Goal: Information Seeking & Learning: Learn about a topic

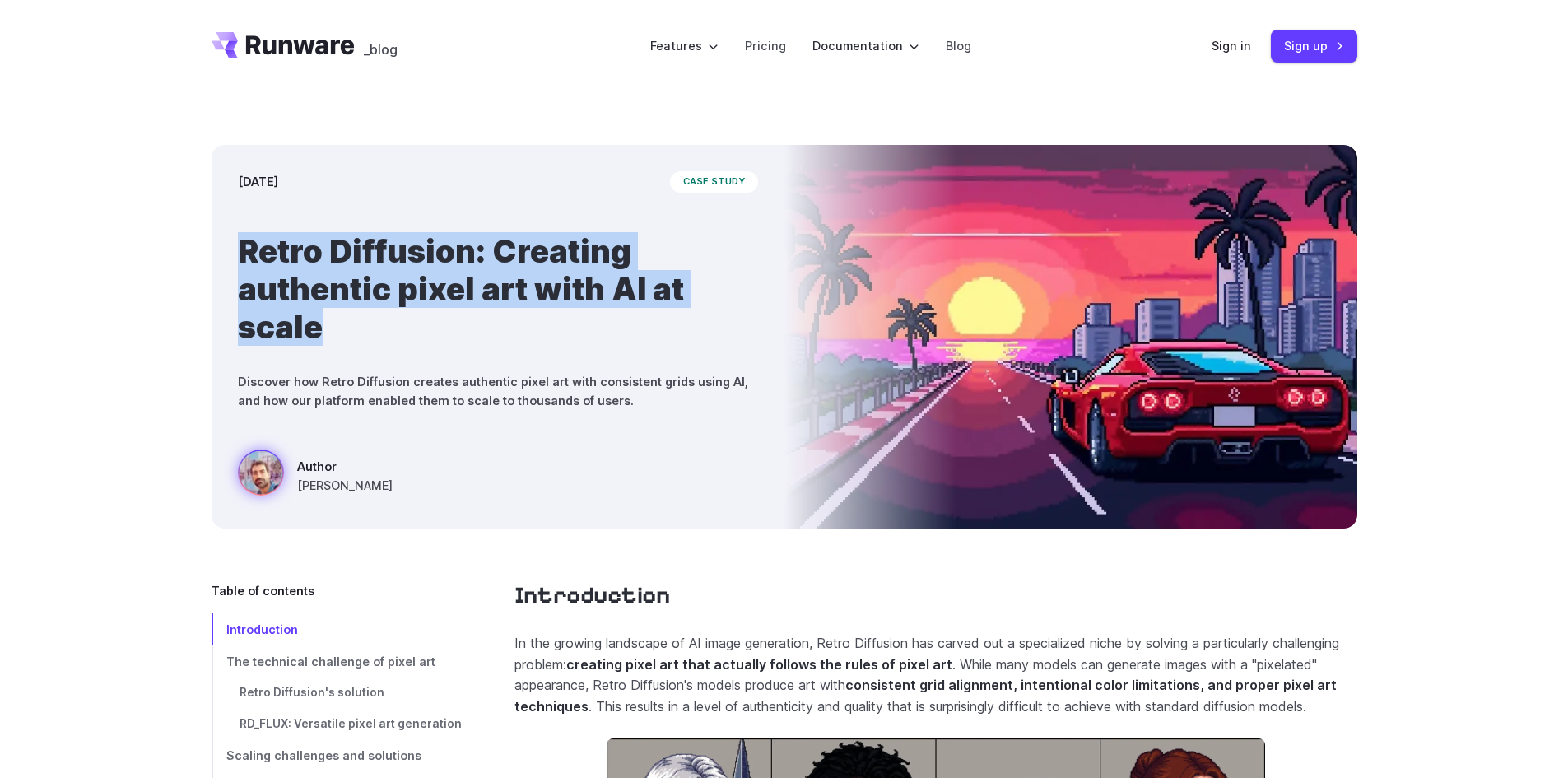
drag, startPoint x: 230, startPoint y: 240, endPoint x: 487, endPoint y: 350, distance: 279.6
click at [487, 350] on div "March 28, 2025 case study Retro Diffusion: Creating authentic pixel art with AI…" at bounding box center [498, 336] width 573 height 383
click at [102, 341] on div "March 28, 2025 case study Retro Diffusion: Creating authentic pixel art with AI…" at bounding box center [784, 337] width 1568 height 489
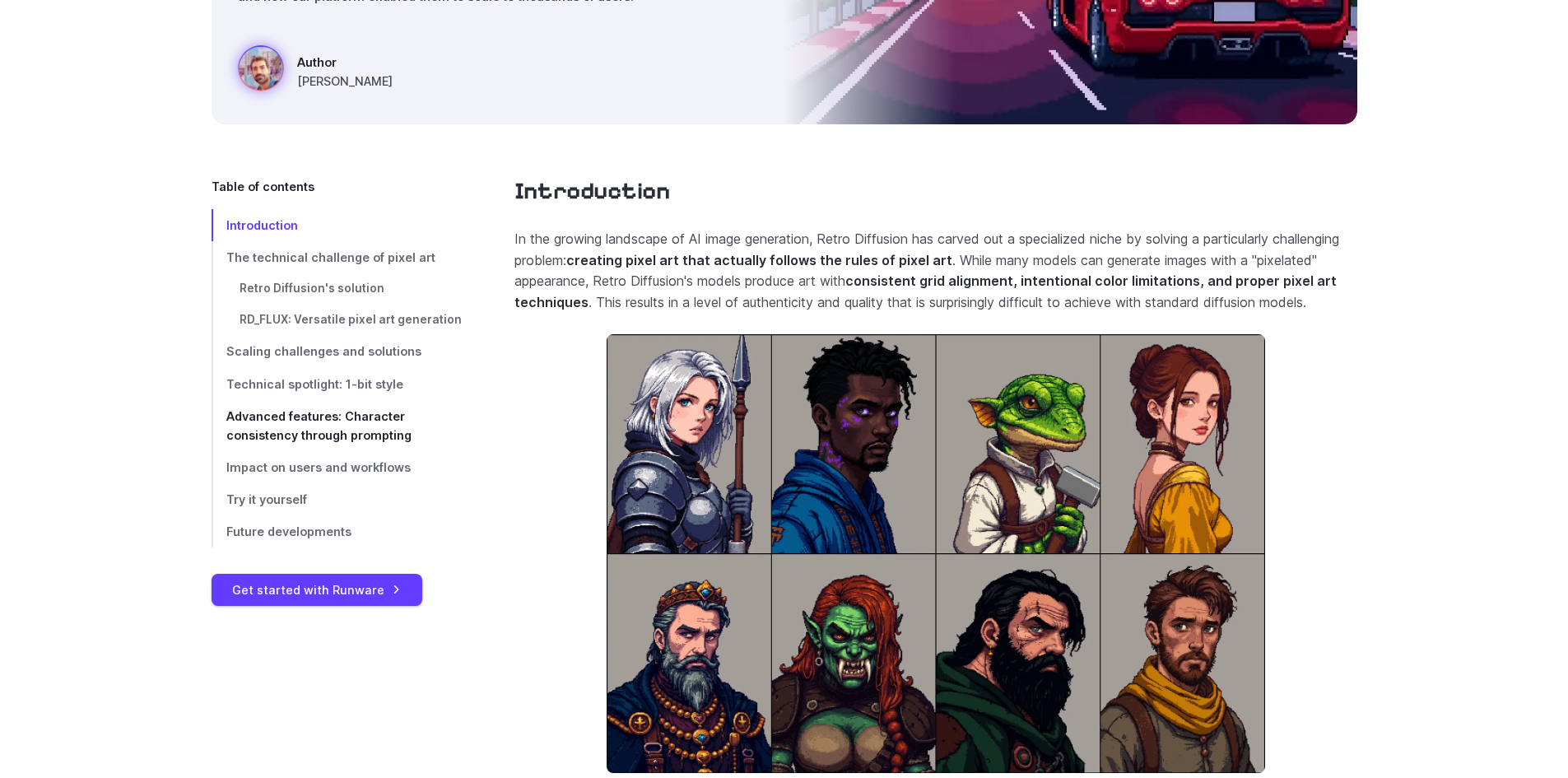
scroll to position [412, 0]
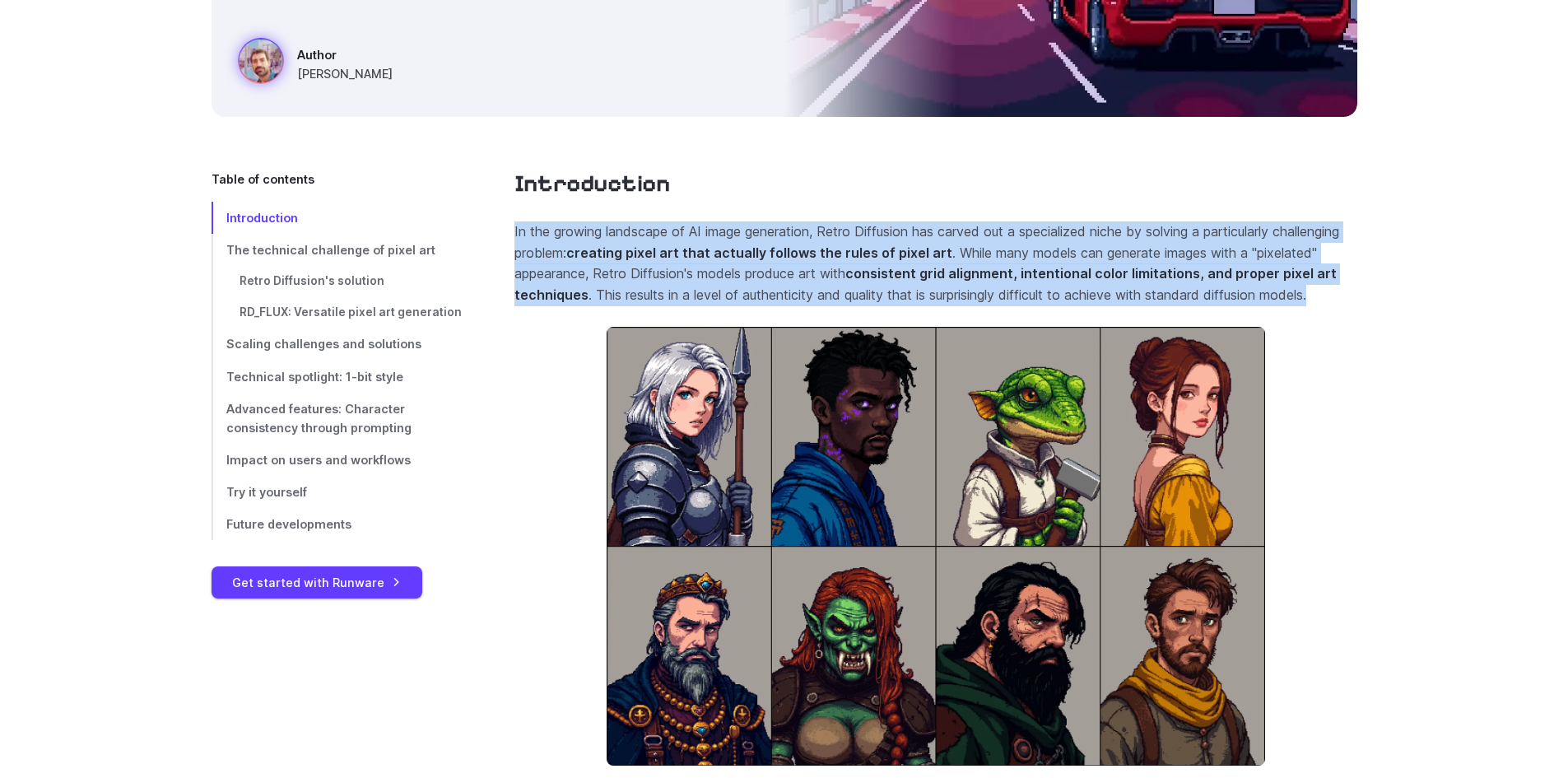
drag, startPoint x: 505, startPoint y: 231, endPoint x: 581, endPoint y: 326, distance: 121.7
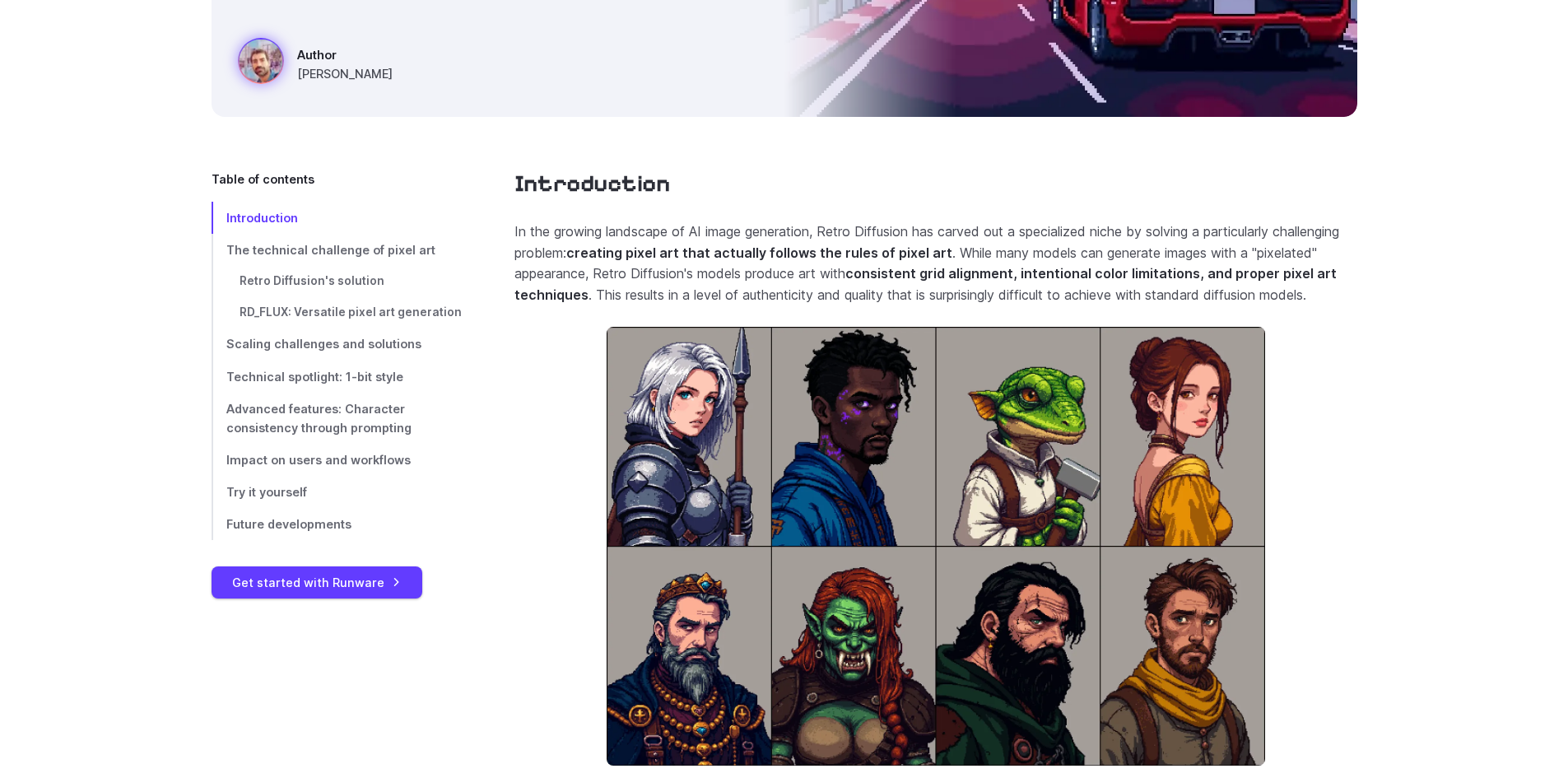
click at [564, 414] on section "Introduction In the growing landscape of AI image generation, Retro Diffusion h…" at bounding box center [935, 509] width 843 height 680
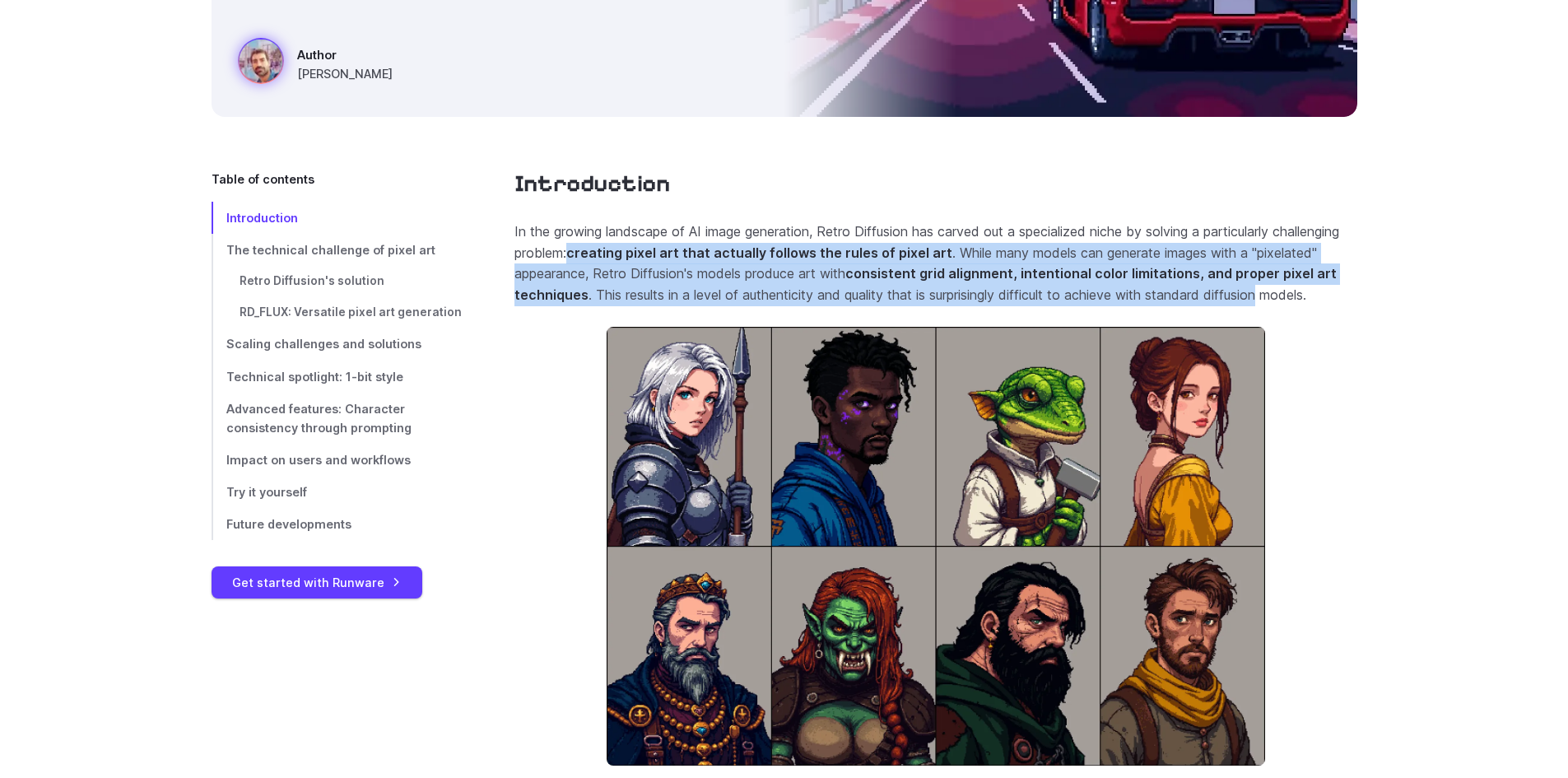
drag, startPoint x: 647, startPoint y: 253, endPoint x: 1344, endPoint y: 295, distance: 698.3
click at [1344, 295] on p "In the growing landscape of AI image generation, Retro Diffusion has carved out…" at bounding box center [935, 263] width 843 height 84
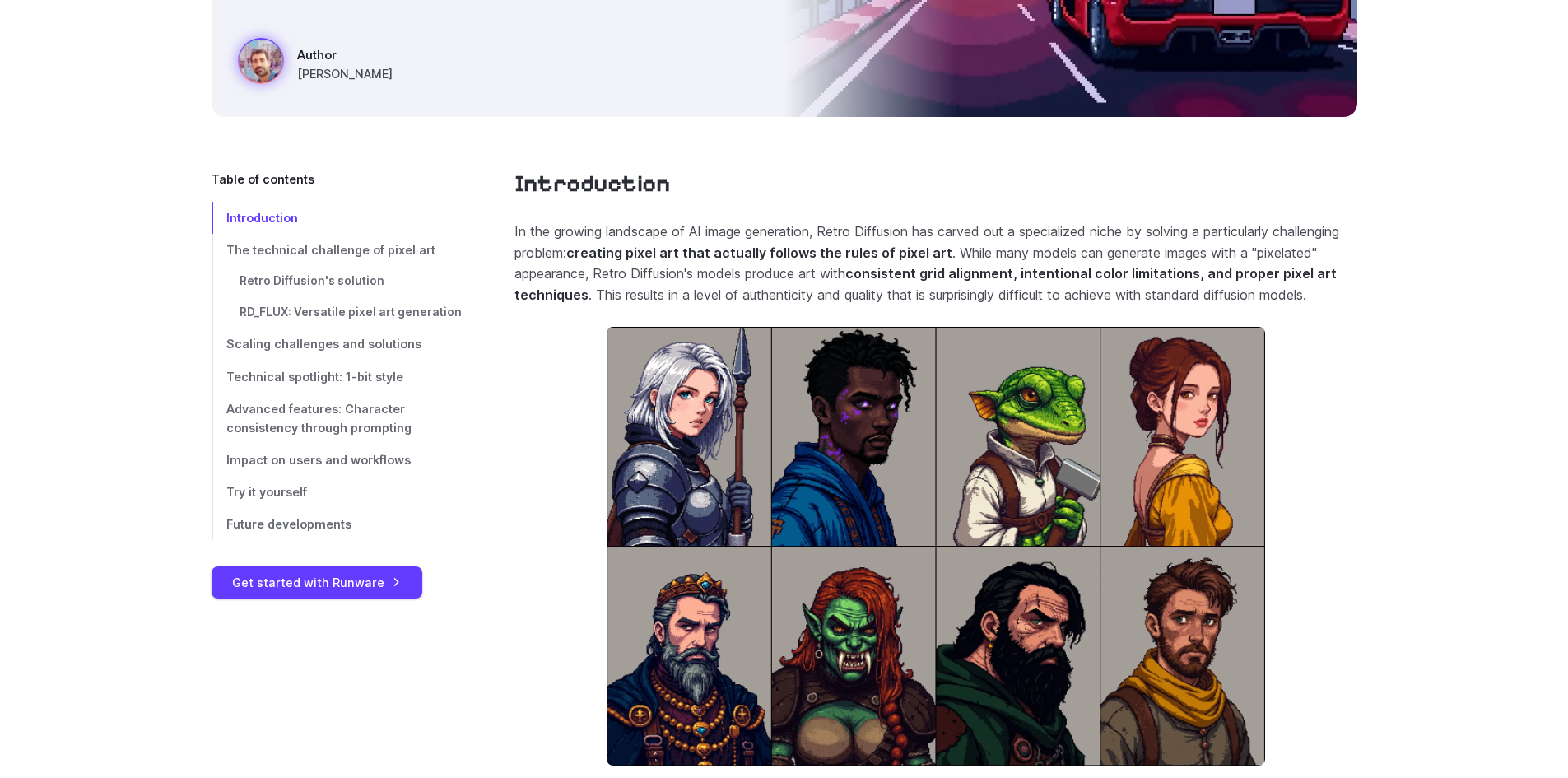
click at [617, 306] on p "In the growing landscape of AI image generation, Retro Diffusion has carved out…" at bounding box center [935, 263] width 843 height 84
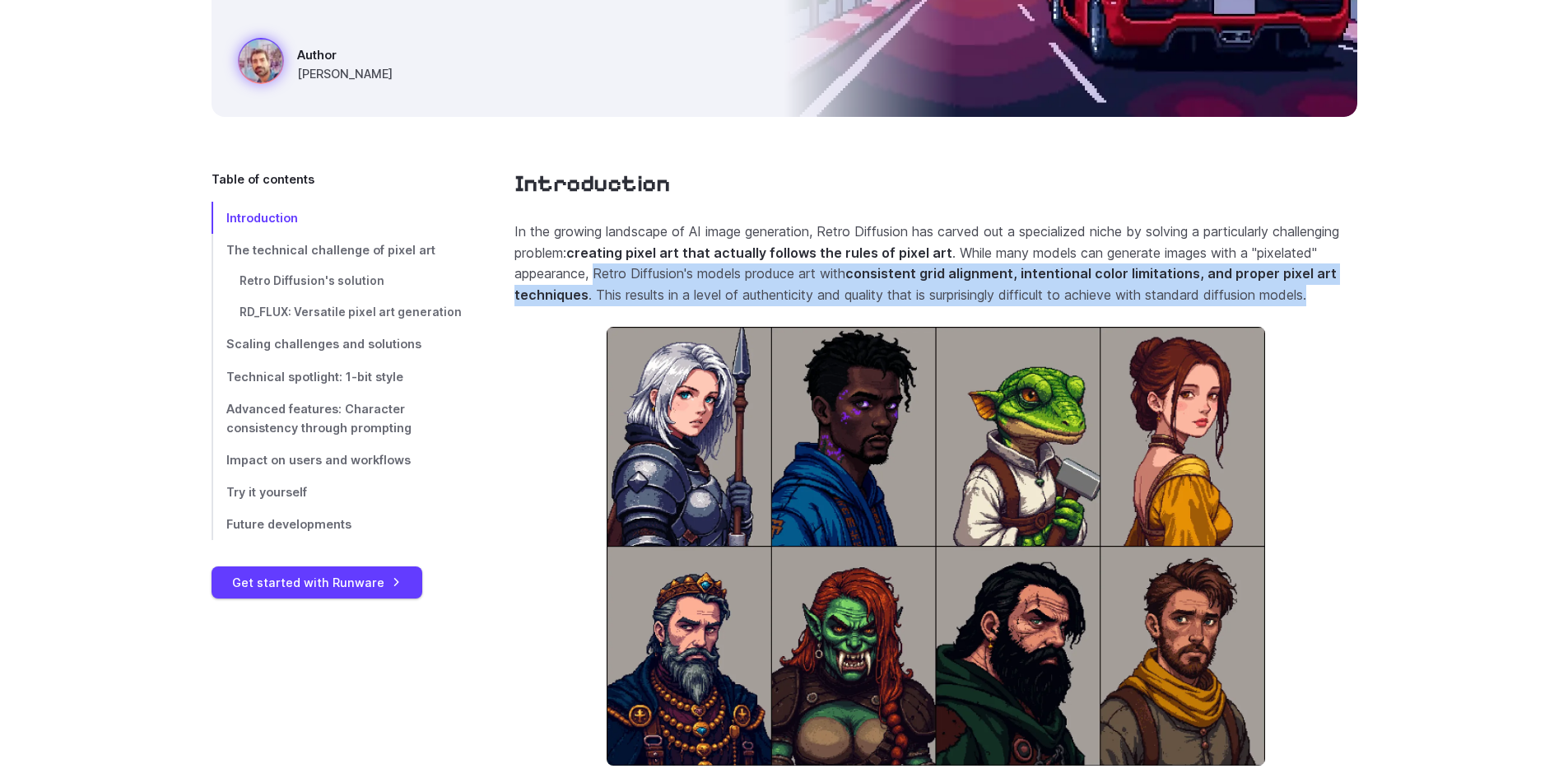
drag, startPoint x: 670, startPoint y: 276, endPoint x: 1348, endPoint y: 309, distance: 678.8
click at [1348, 306] on p "In the growing landscape of AI image generation, Retro Diffusion has carved out…" at bounding box center [935, 263] width 843 height 84
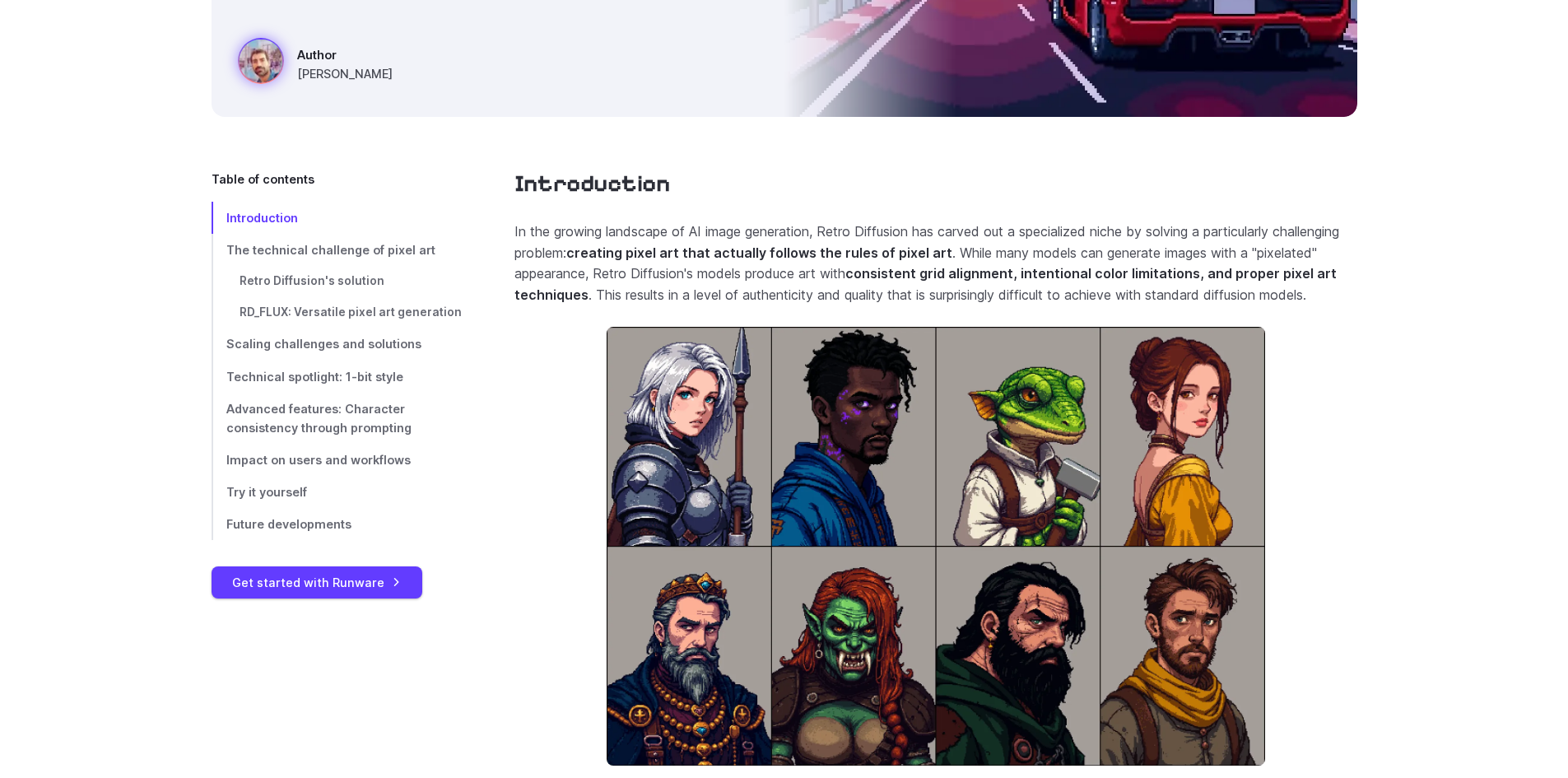
click at [952, 246] on strong "creating pixel art that actually follows the rules of pixel art" at bounding box center [759, 252] width 386 height 16
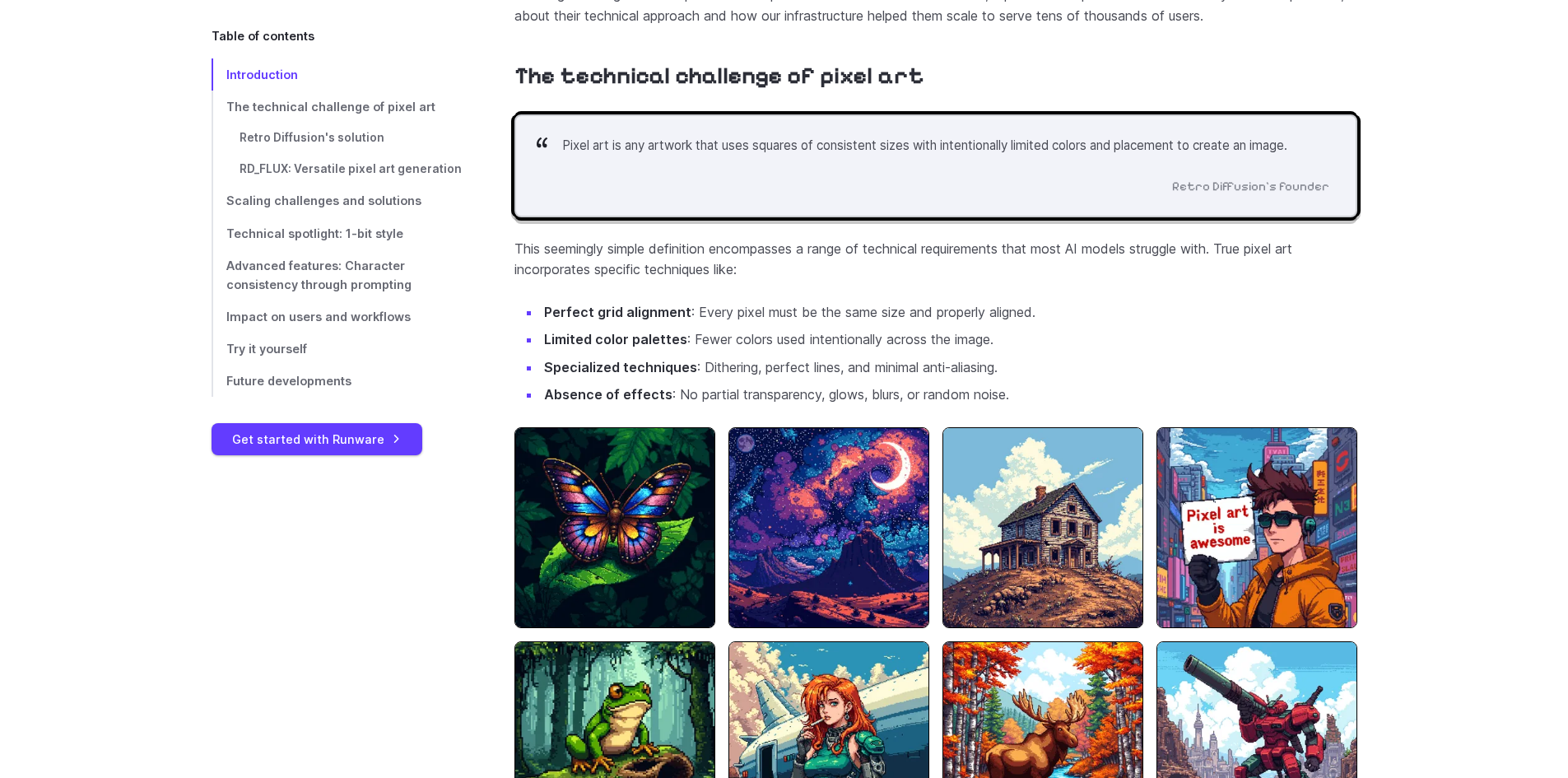
scroll to position [1153, 0]
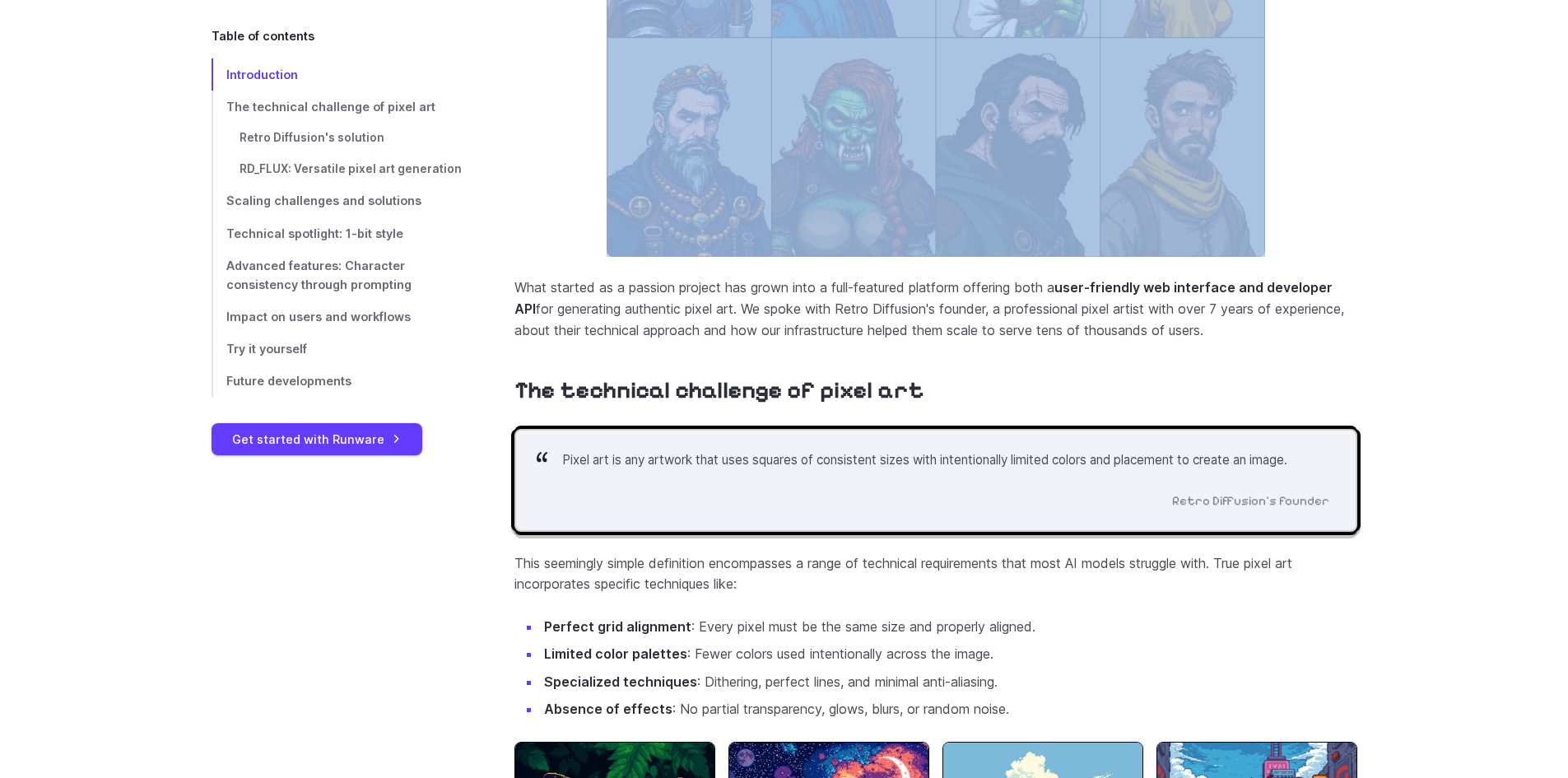
drag, startPoint x: 556, startPoint y: 80, endPoint x: 803, endPoint y: 103, distance: 248.1
click at [803, 103] on section "Introduction In the growing landscape of AI image generation, Retro Diffusion h…" at bounding box center [935, 0] width 843 height 680
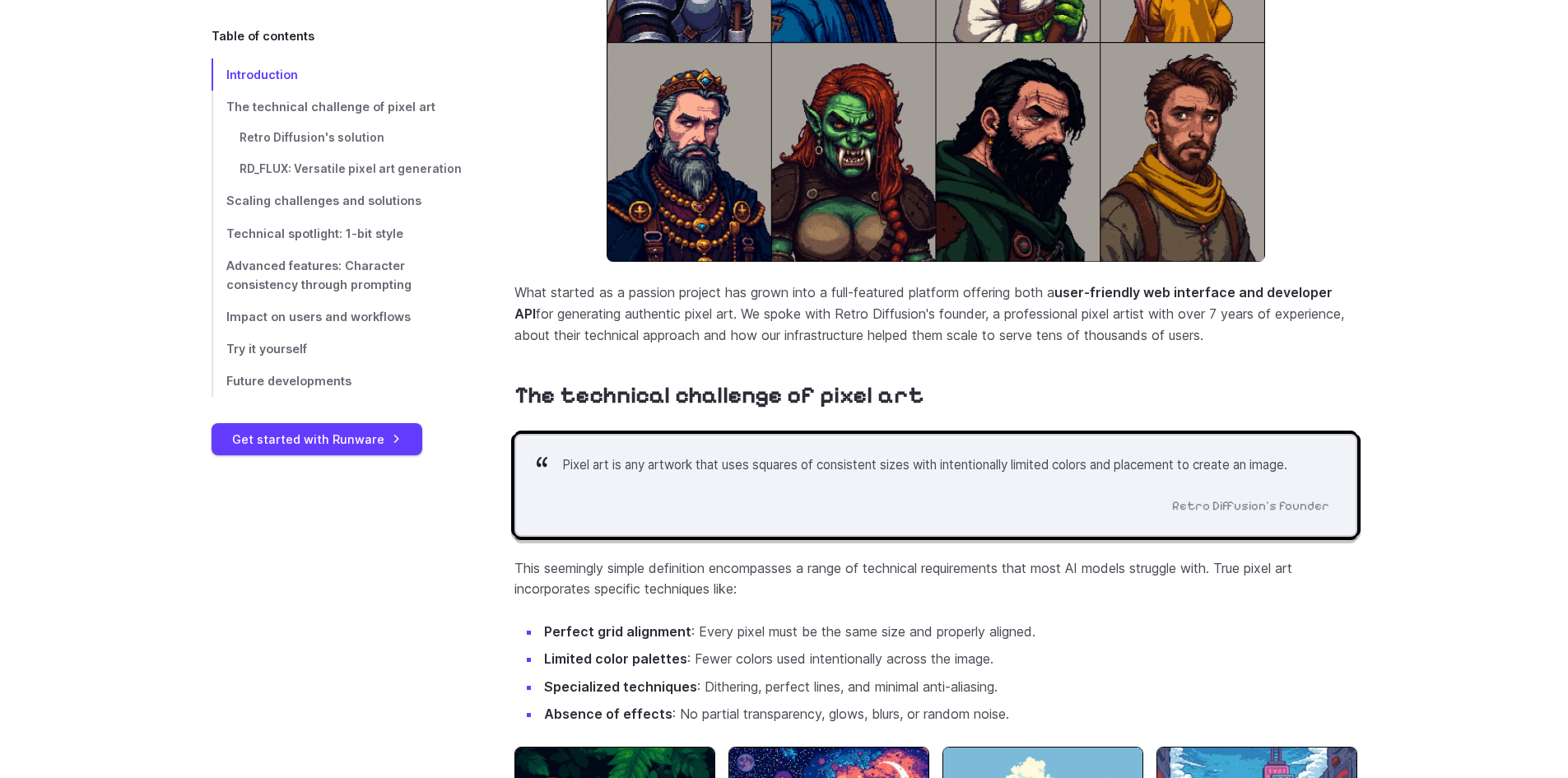
click at [691, 345] on p "What started as a passion project has grown into a full-featured platform offer…" at bounding box center [935, 314] width 843 height 64
drag, startPoint x: 518, startPoint y: 310, endPoint x: 1330, endPoint y: 363, distance: 813.7
click at [1330, 345] on p "What started as a passion project has grown into a full-featured platform offer…" at bounding box center [935, 314] width 843 height 64
click at [1347, 345] on p "What started as a passion project has grown into a full-featured platform offer…" at bounding box center [935, 314] width 843 height 64
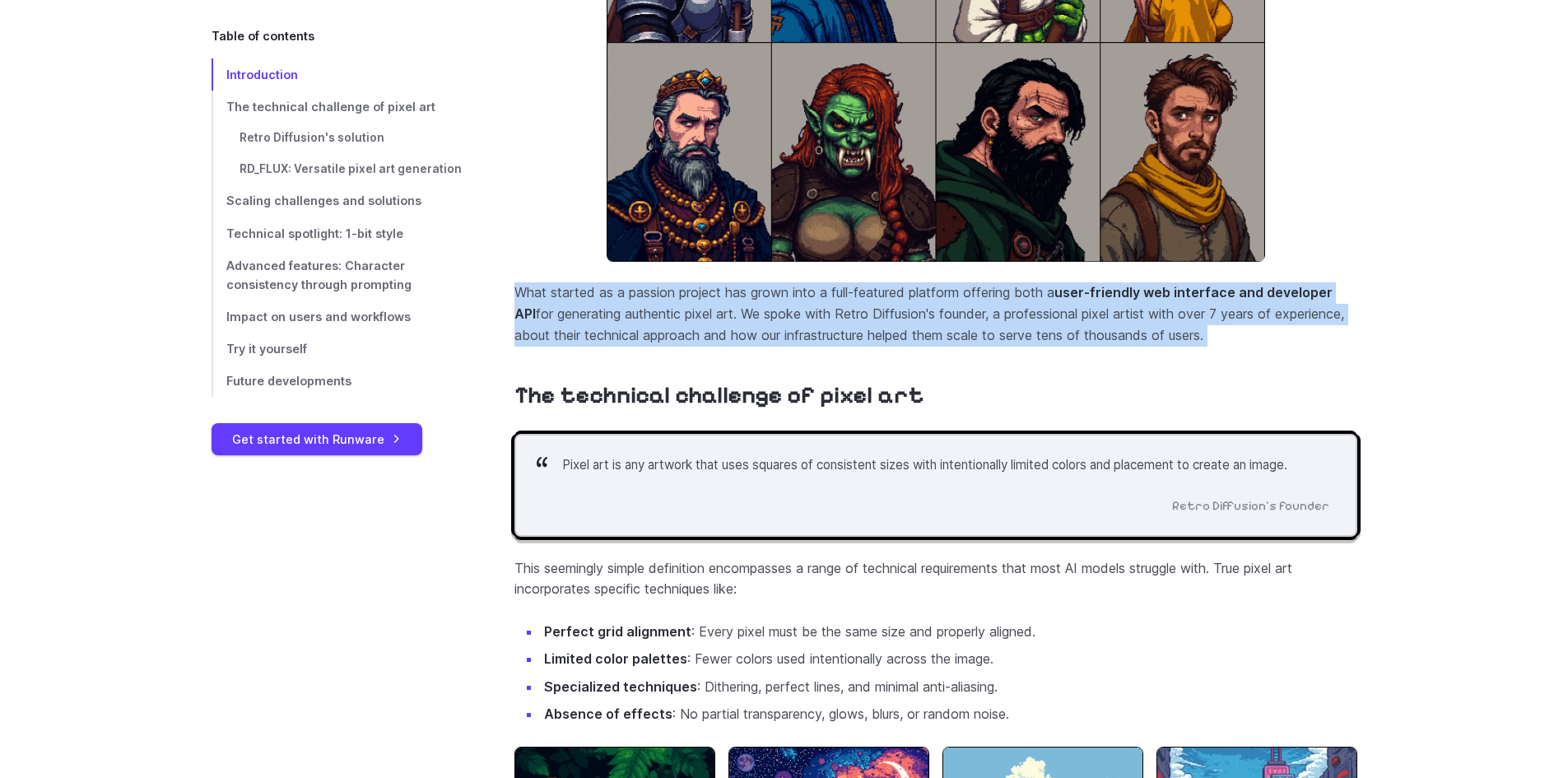
drag, startPoint x: 1347, startPoint y: 364, endPoint x: 524, endPoint y: 309, distance: 824.8
click at [524, 309] on p "What started as a passion project has grown into a full-featured platform offer…" at bounding box center [935, 314] width 843 height 64
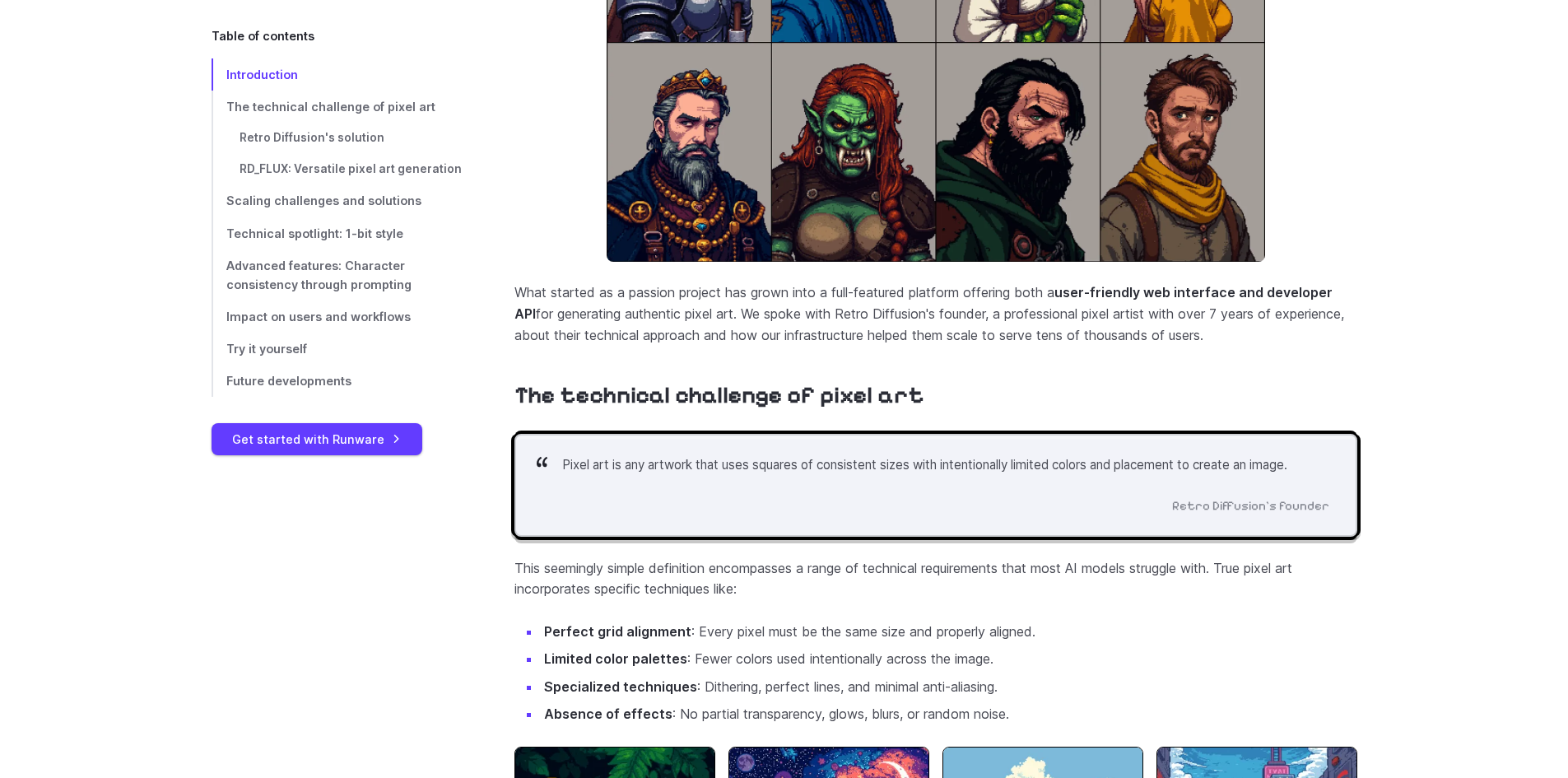
click at [669, 498] on blockquote "Pixel art is any artwork that uses squares of consistent sizes with intentional…" at bounding box center [935, 486] width 843 height 103
click at [670, 475] on p "Pixel art is any artwork that uses squares of consistent sizes with intentional…" at bounding box center [945, 465] width 767 height 20
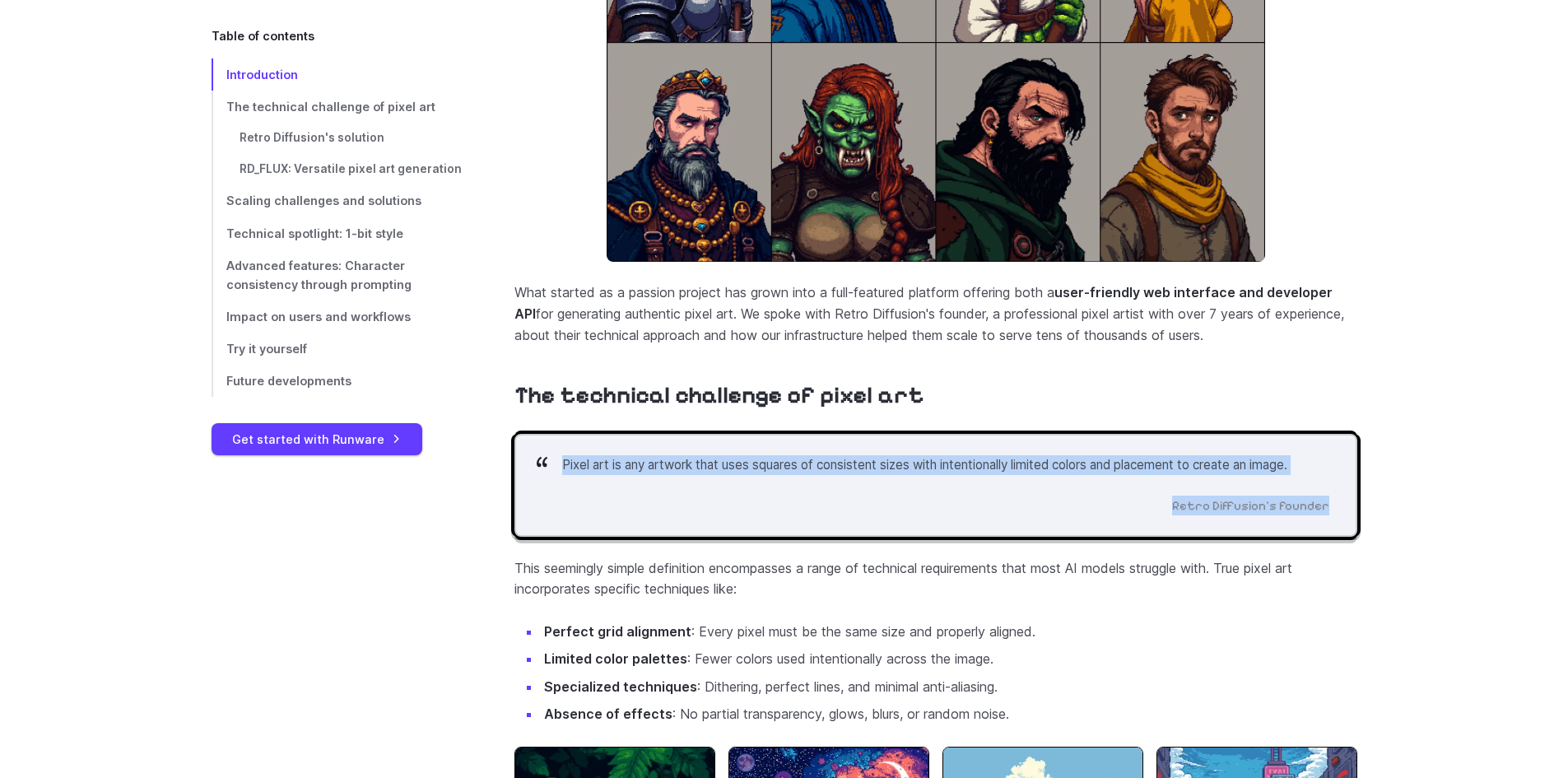
drag, startPoint x: 511, startPoint y: 477, endPoint x: 1395, endPoint y: 528, distance: 885.5
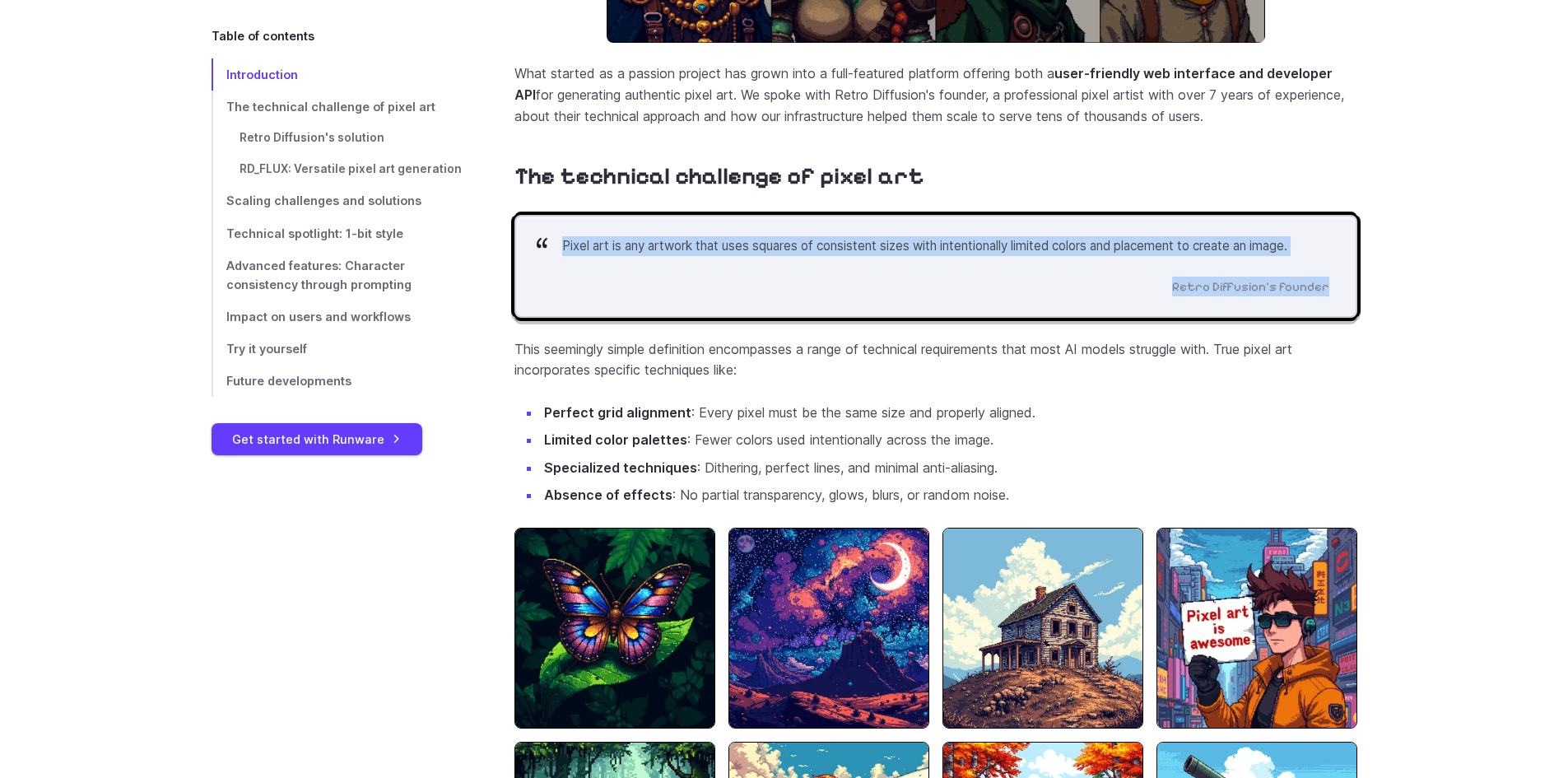
scroll to position [1163, 0]
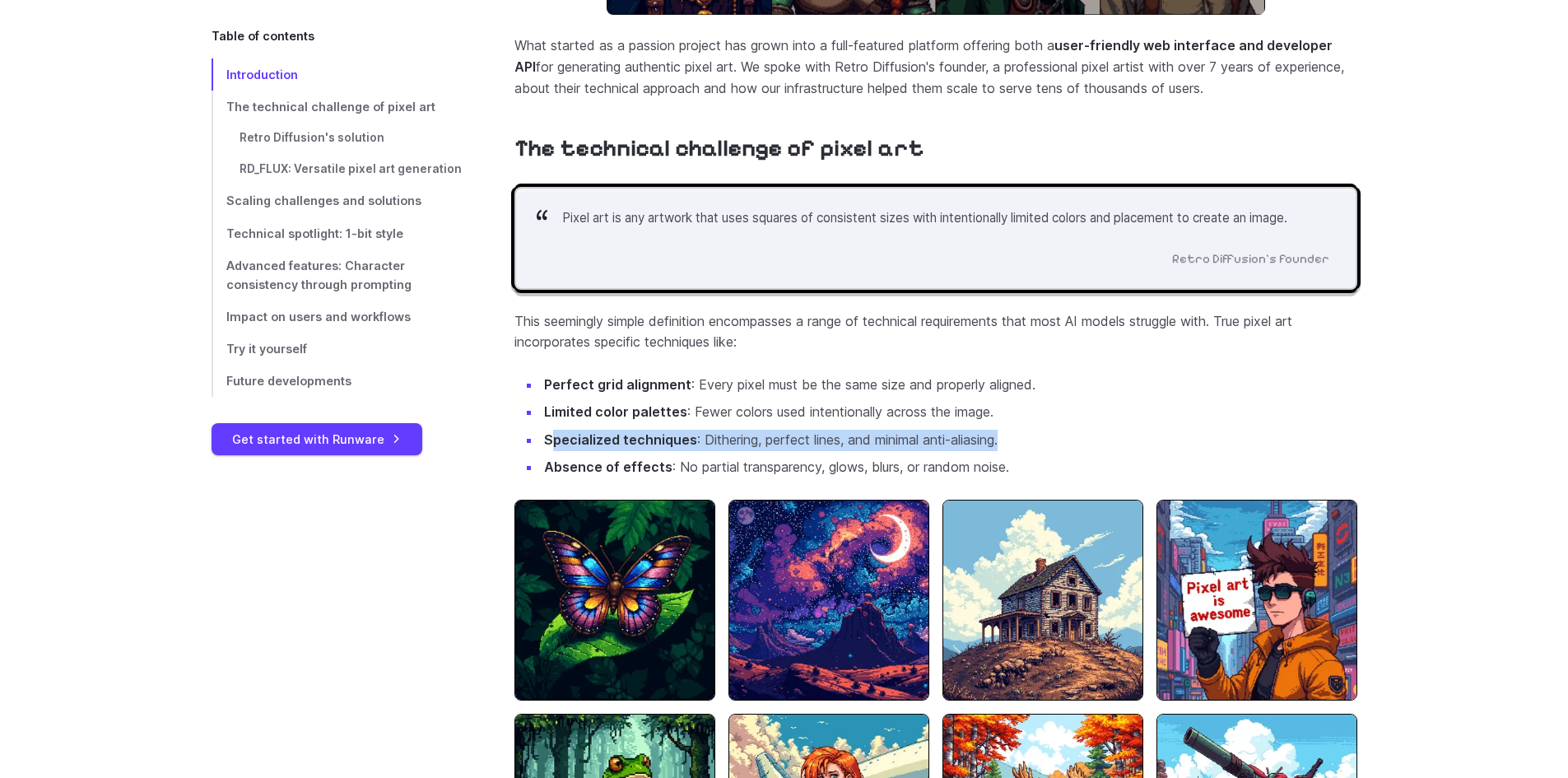
drag, startPoint x: 1018, startPoint y: 452, endPoint x: 549, endPoint y: 448, distance: 469.0
click at [549, 448] on ul "Perfect grid alignment : Every pixel must be the same size and properly aligned…" at bounding box center [935, 426] width 843 height 103
click at [1042, 477] on li "Absence of effects : No partial transparency, glows, blurs, or random noise." at bounding box center [949, 467] width 816 height 22
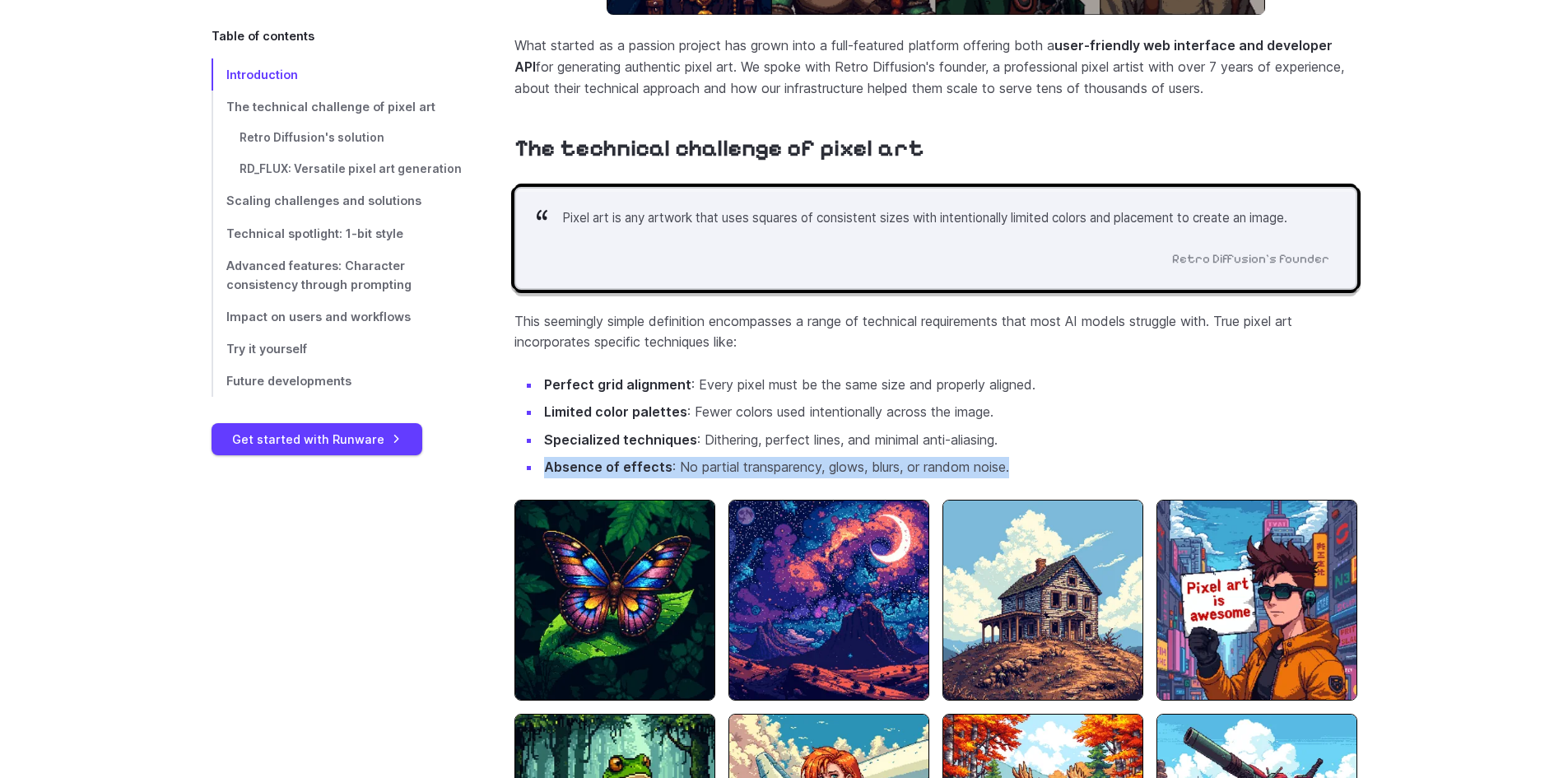
drag, startPoint x: 1039, startPoint y: 487, endPoint x: 526, endPoint y: 476, distance: 513.1
click at [526, 476] on ul "Perfect grid alignment : Every pixel must be the same size and properly aligned…" at bounding box center [935, 426] width 843 height 103
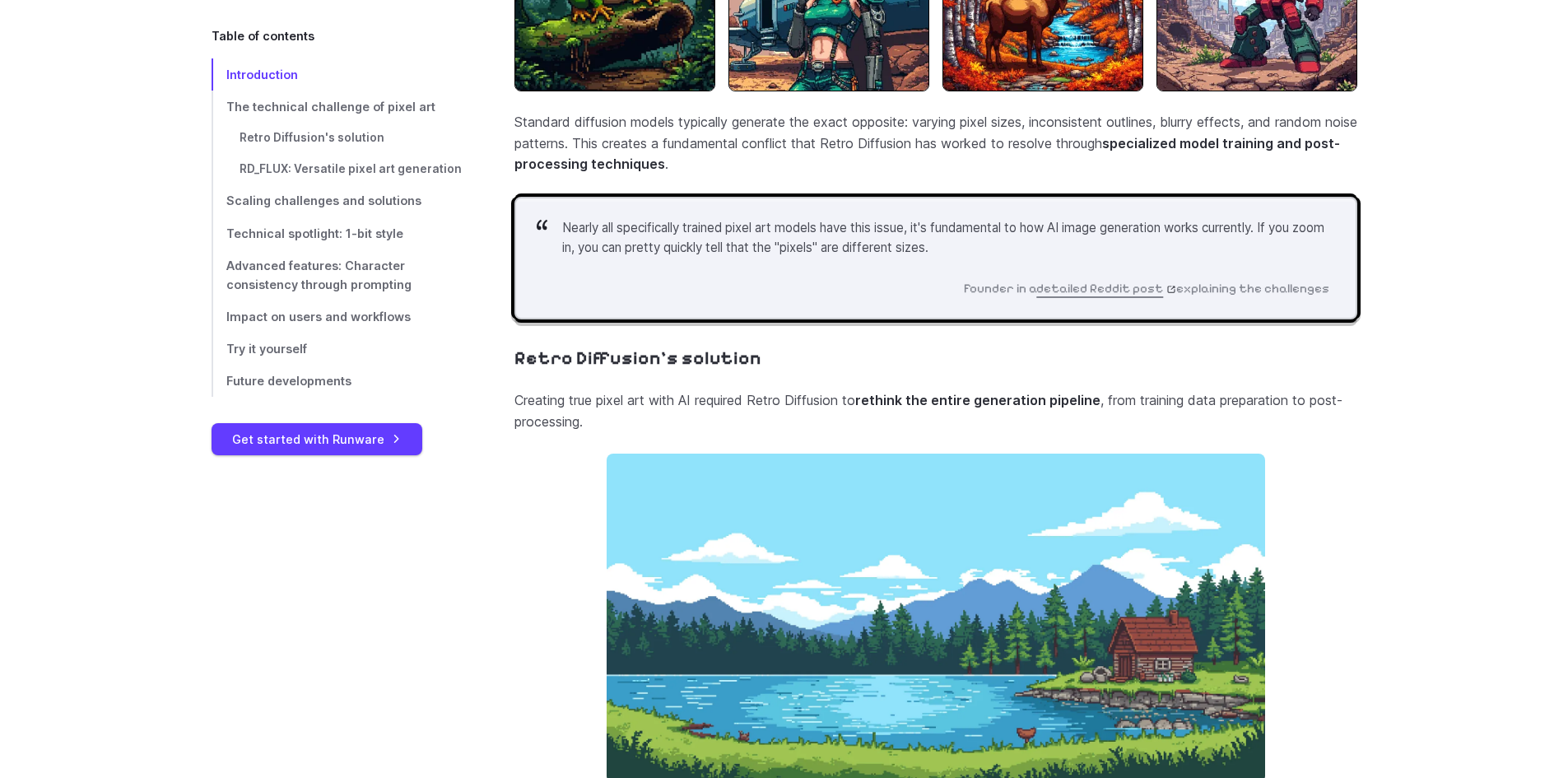
scroll to position [2069, 0]
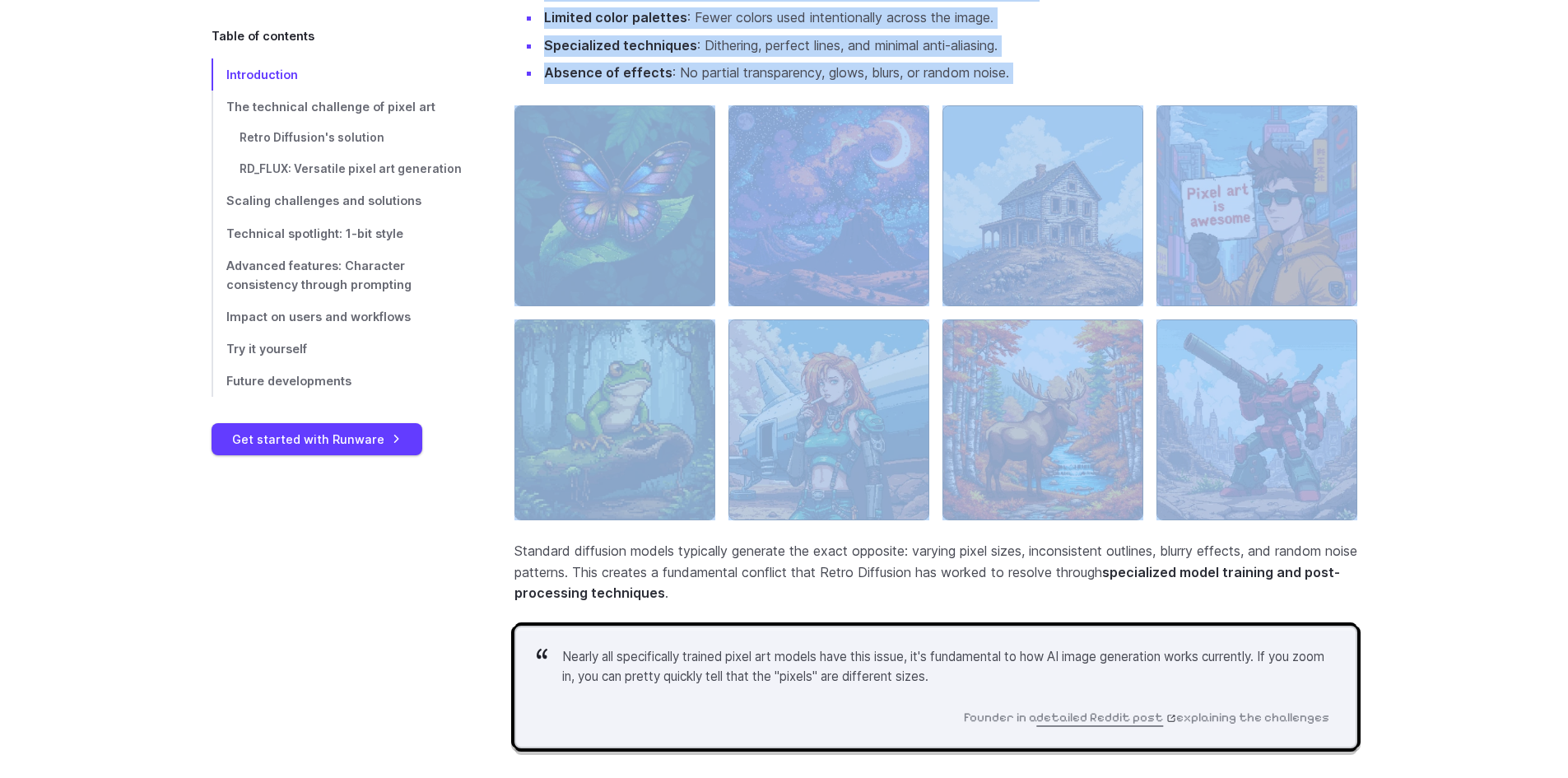
drag, startPoint x: 499, startPoint y: 65, endPoint x: 685, endPoint y: 68, distance: 186.0
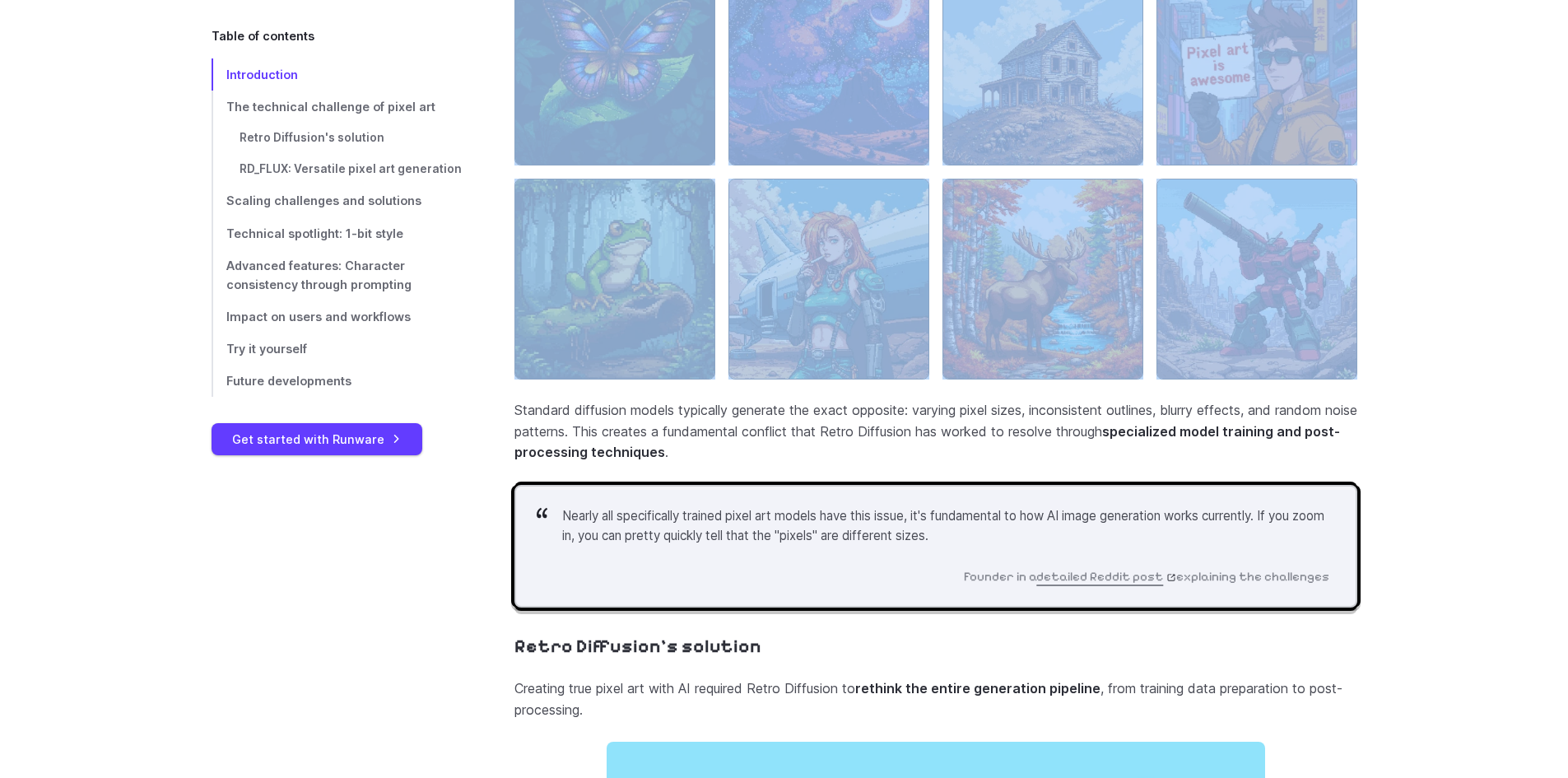
scroll to position [1746, 0]
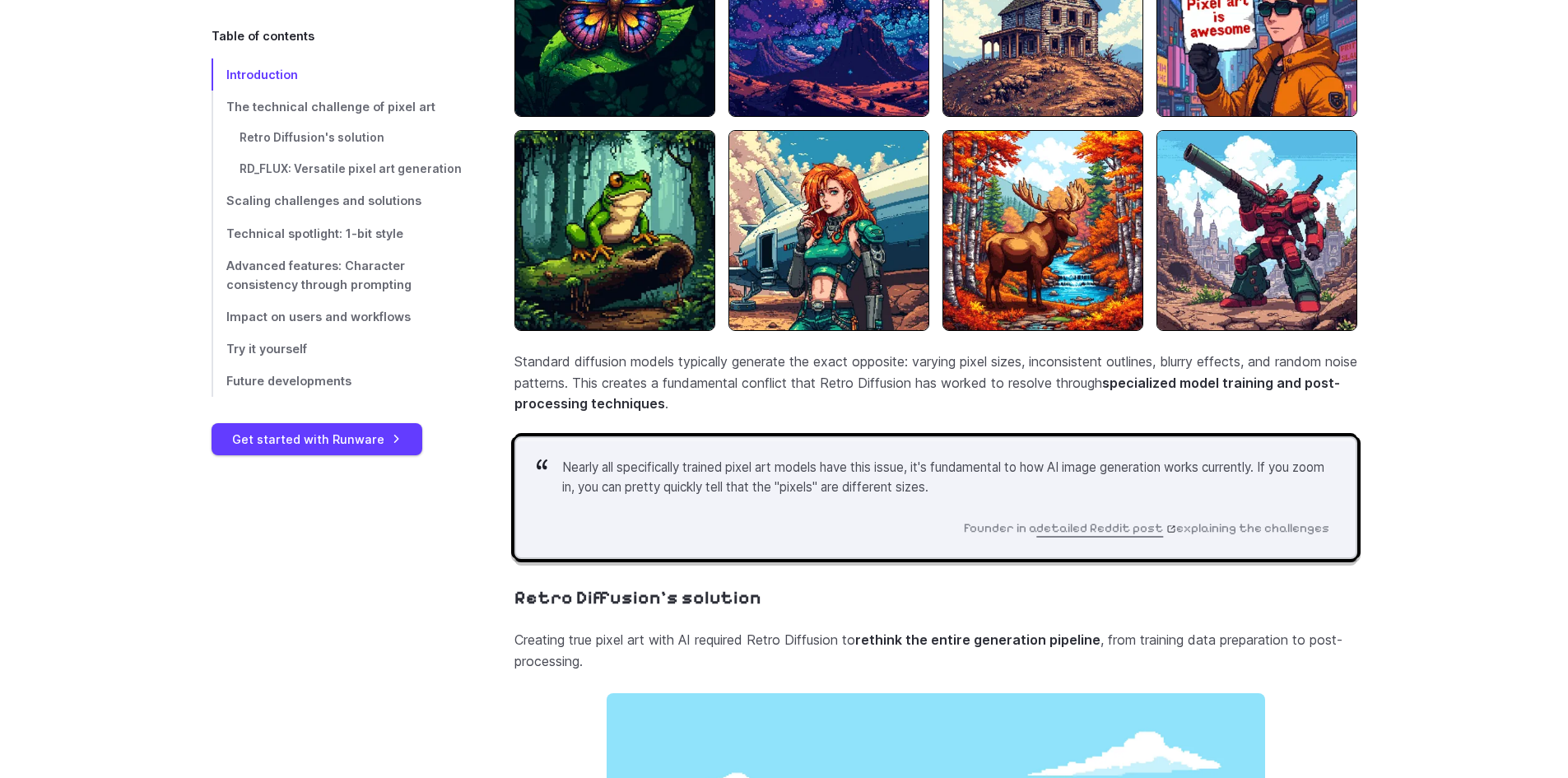
click at [555, 385] on p "Standard diffusion models typically generate the exact opposite: varying pixel …" at bounding box center [935, 383] width 843 height 64
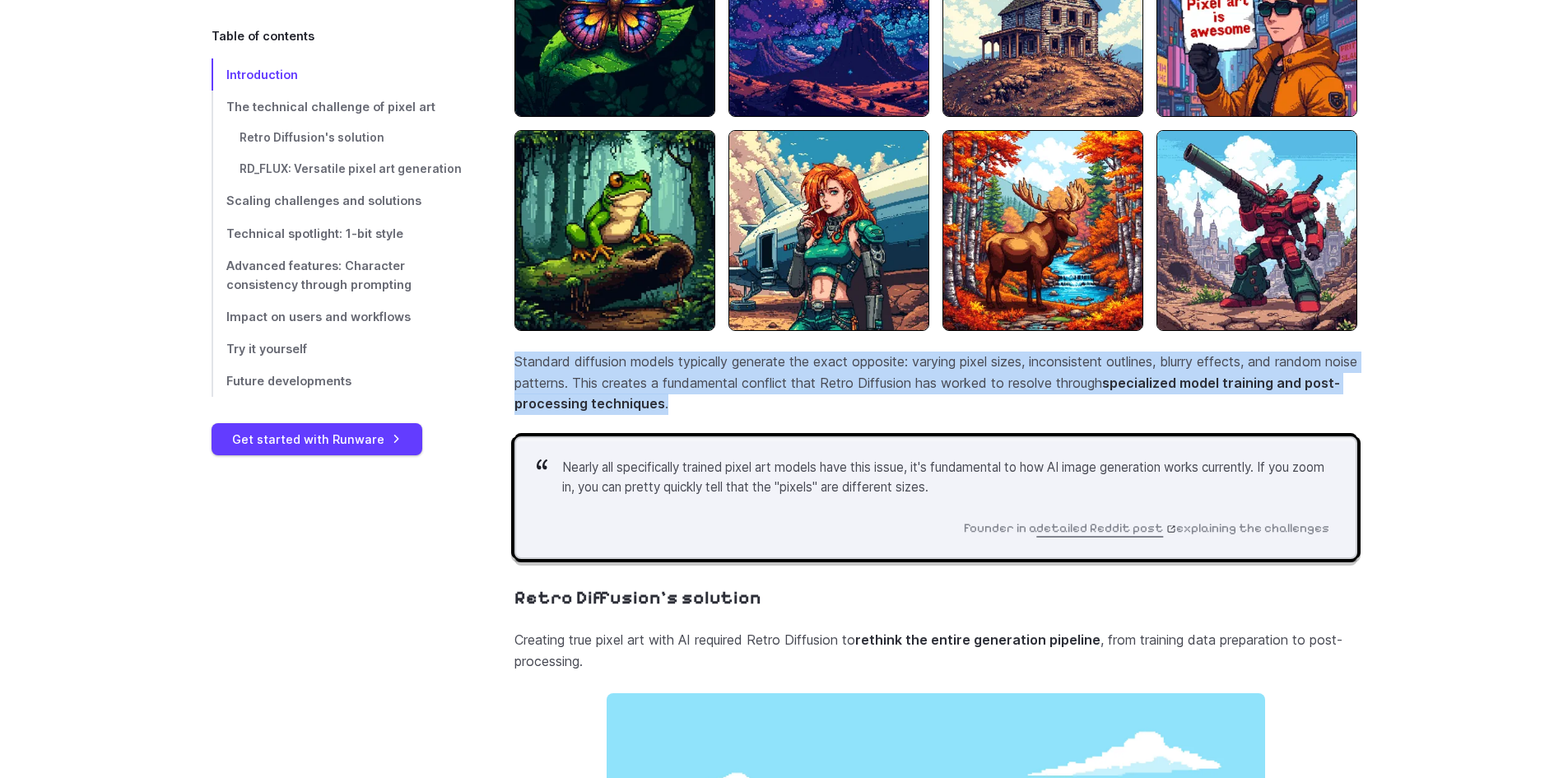
drag, startPoint x: 515, startPoint y: 380, endPoint x: 764, endPoint y: 426, distance: 253.2
click at [764, 415] on p "Standard diffusion models typically generate the exact opposite: varying pixel …" at bounding box center [935, 383] width 843 height 64
drag, startPoint x: 748, startPoint y: 416, endPoint x: 514, endPoint y: 373, distance: 237.9
click at [514, 373] on p "Standard diffusion models typically generate the exact opposite: varying pixel …" at bounding box center [935, 383] width 843 height 64
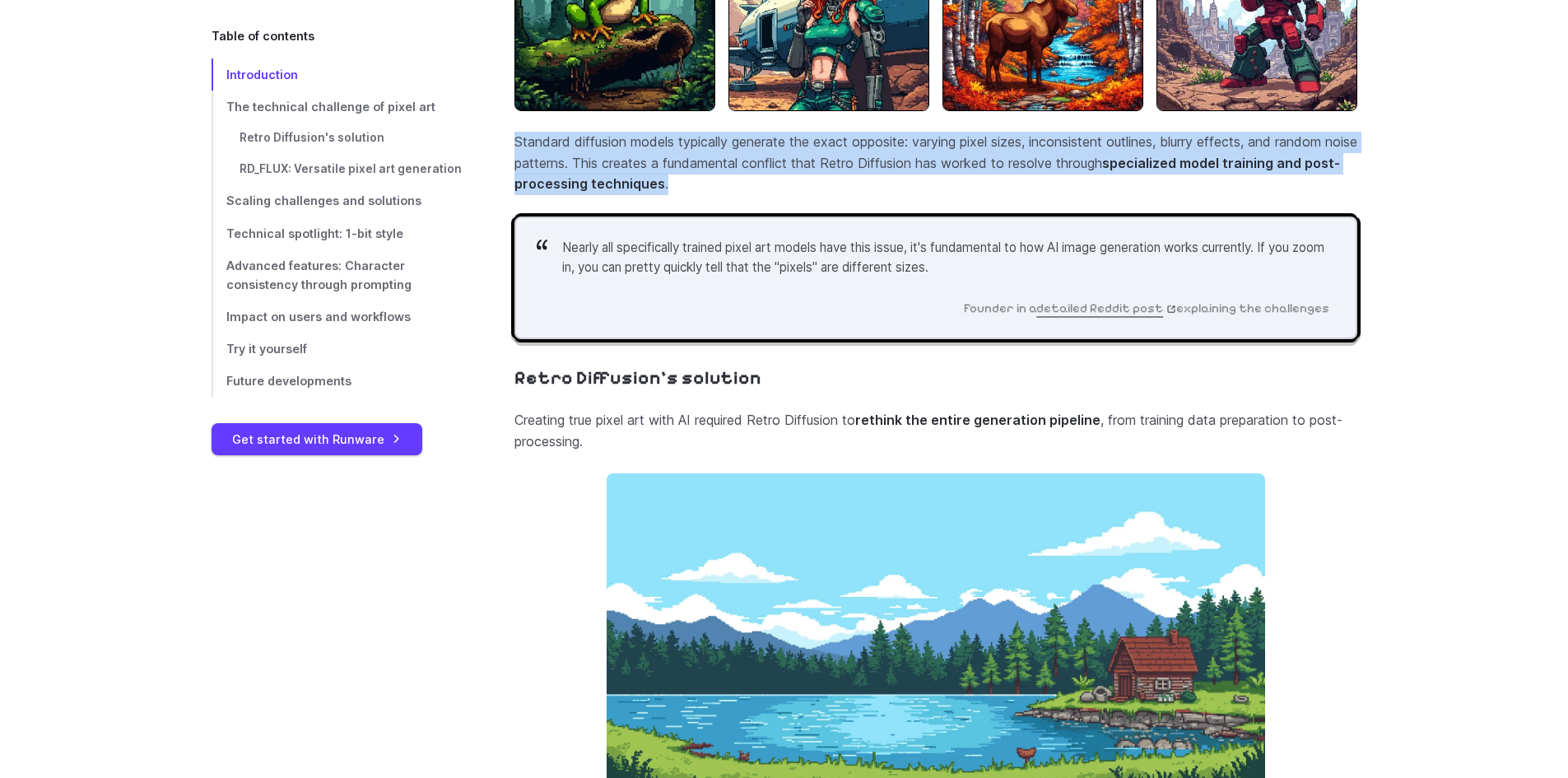
scroll to position [1994, 0]
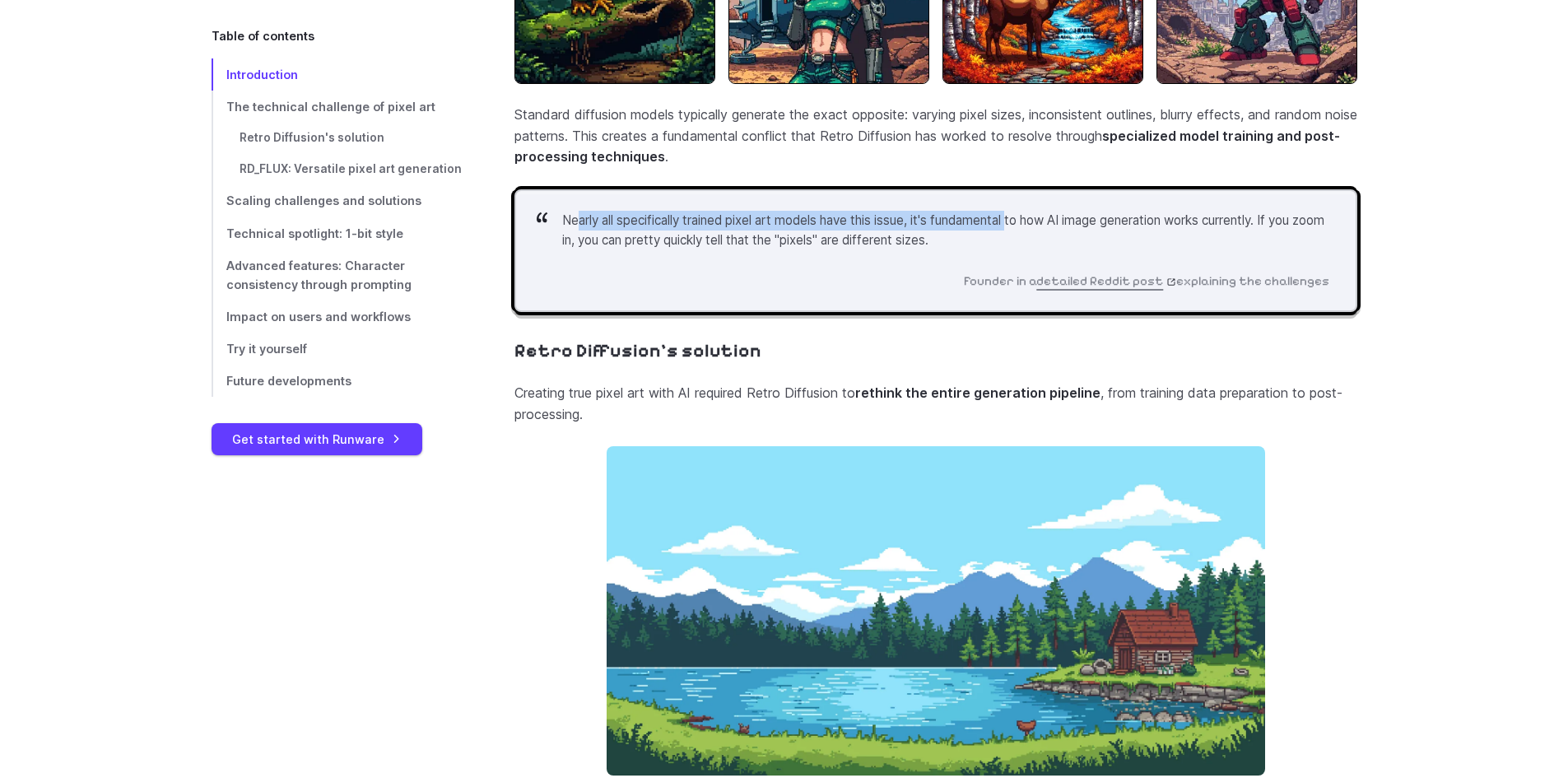
drag, startPoint x: 575, startPoint y: 244, endPoint x: 1025, endPoint y: 245, distance: 450.0
click at [1025, 245] on p "Nearly all specifically trained pixel art models have this issue, it's fundamen…" at bounding box center [945, 231] width 767 height 40
click at [1038, 252] on p "Nearly all specifically trained pixel art models have this issue, it's fundamen…" at bounding box center [945, 231] width 767 height 40
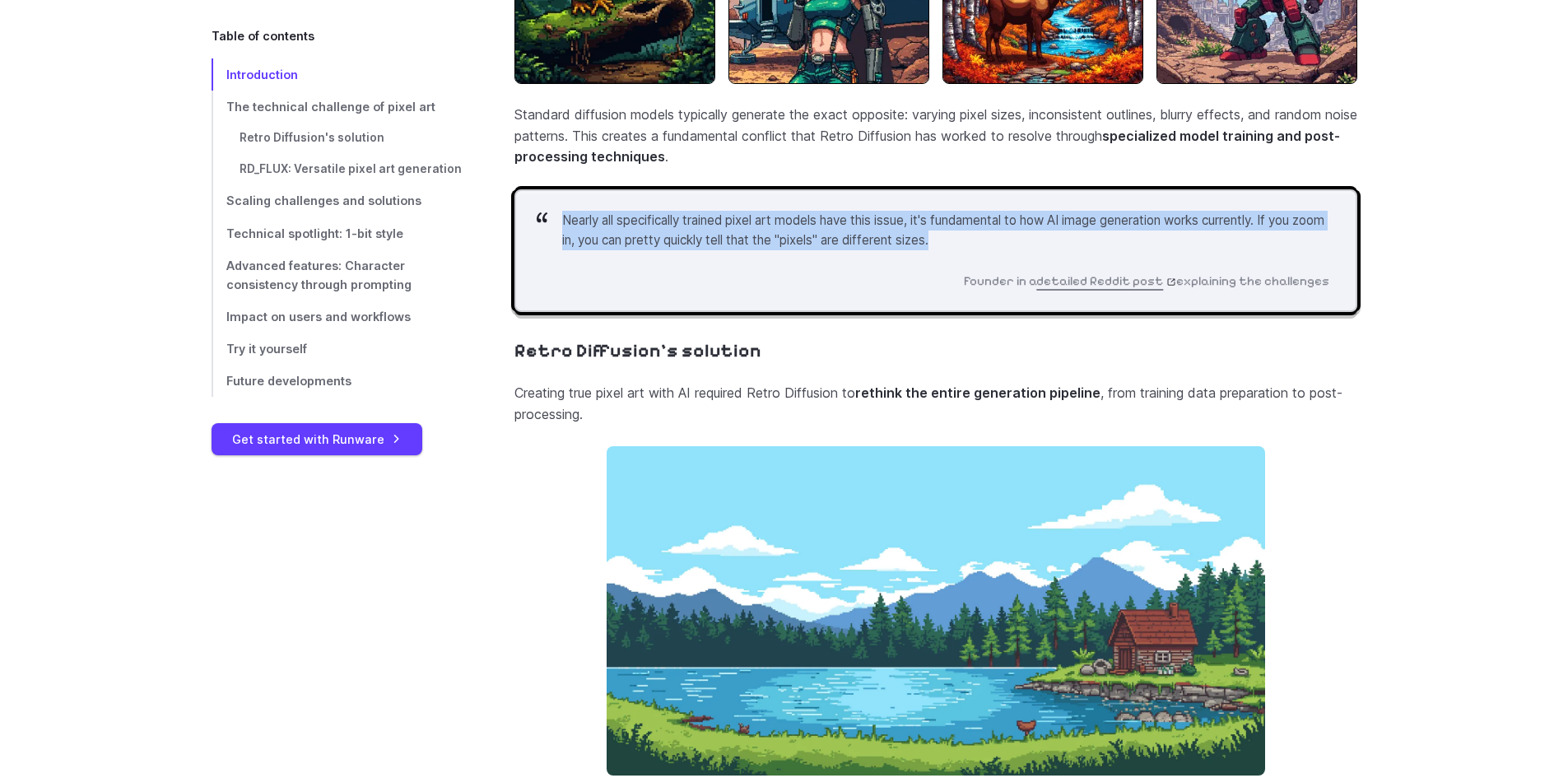
drag, startPoint x: 901, startPoint y: 259, endPoint x: 530, endPoint y: 227, distance: 372.4
click at [530, 227] on blockquote "Nearly all specifically trained pixel art models have this issue, it's fundamen…" at bounding box center [935, 251] width 843 height 123
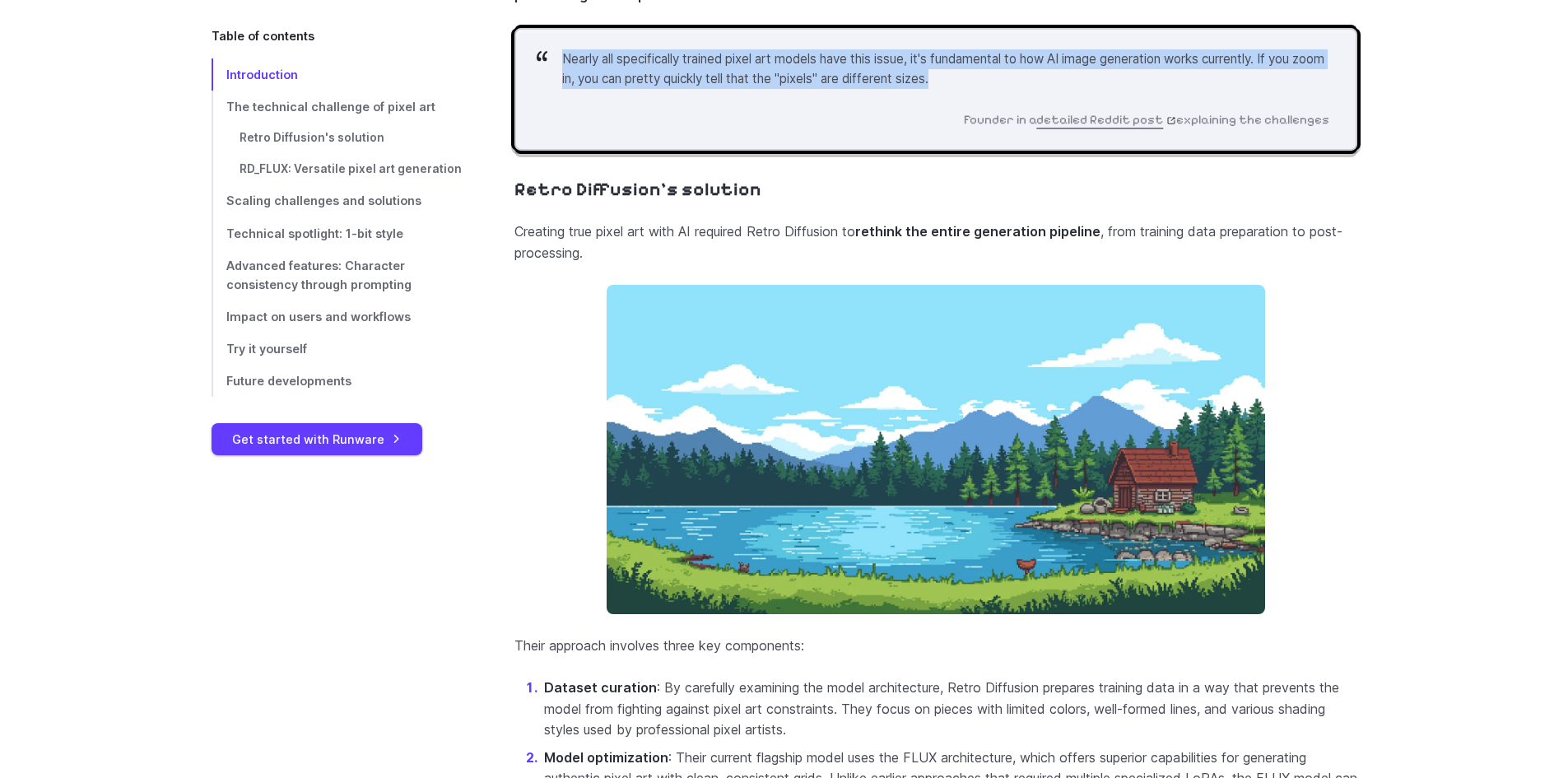
scroll to position [2130, 0]
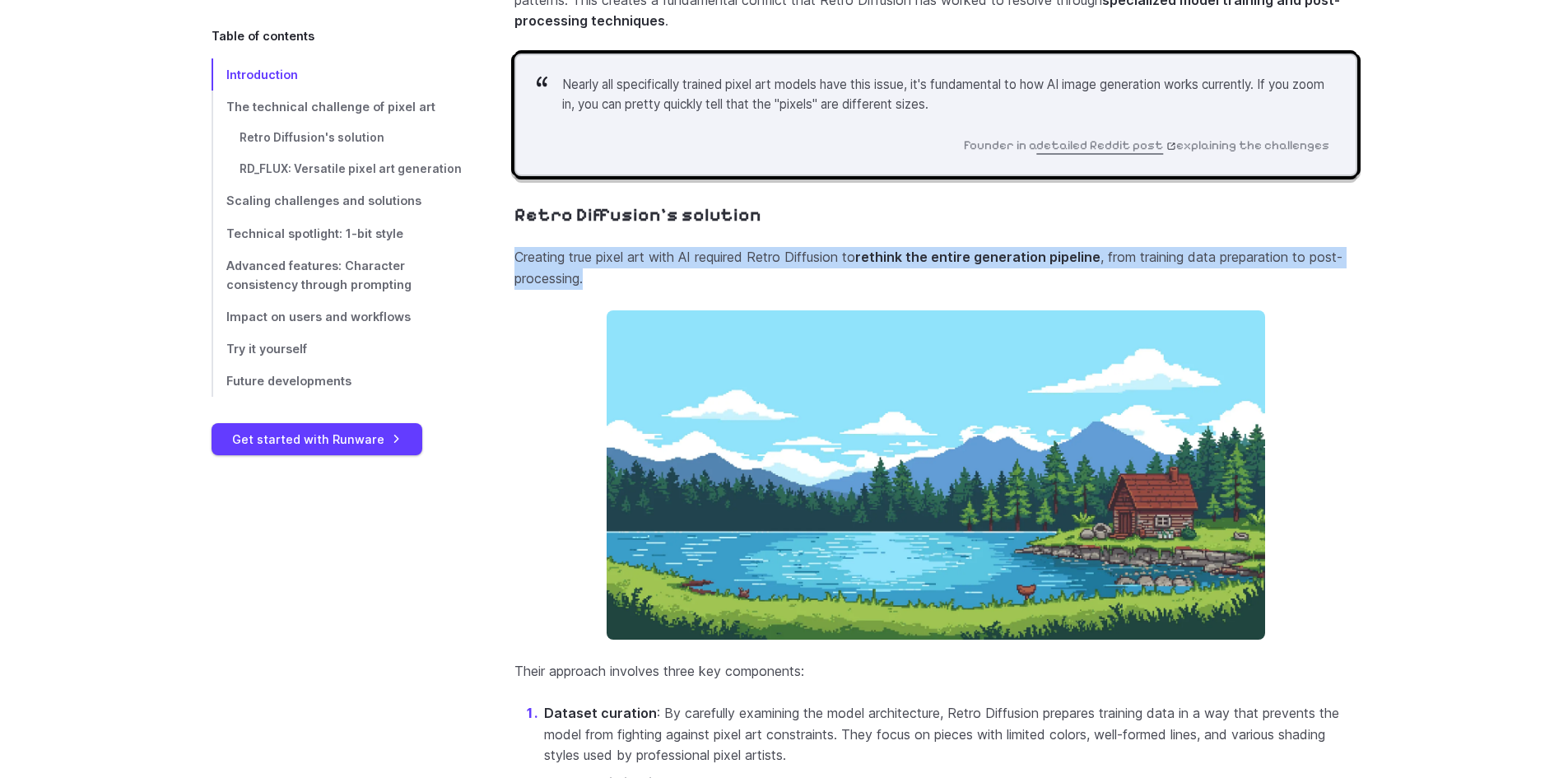
drag, startPoint x: 511, startPoint y: 278, endPoint x: 662, endPoint y: 308, distance: 154.0
click at [665, 289] on p "Creating true pixel art with AI required Retro Diffusion to rethink the entire …" at bounding box center [935, 268] width 843 height 42
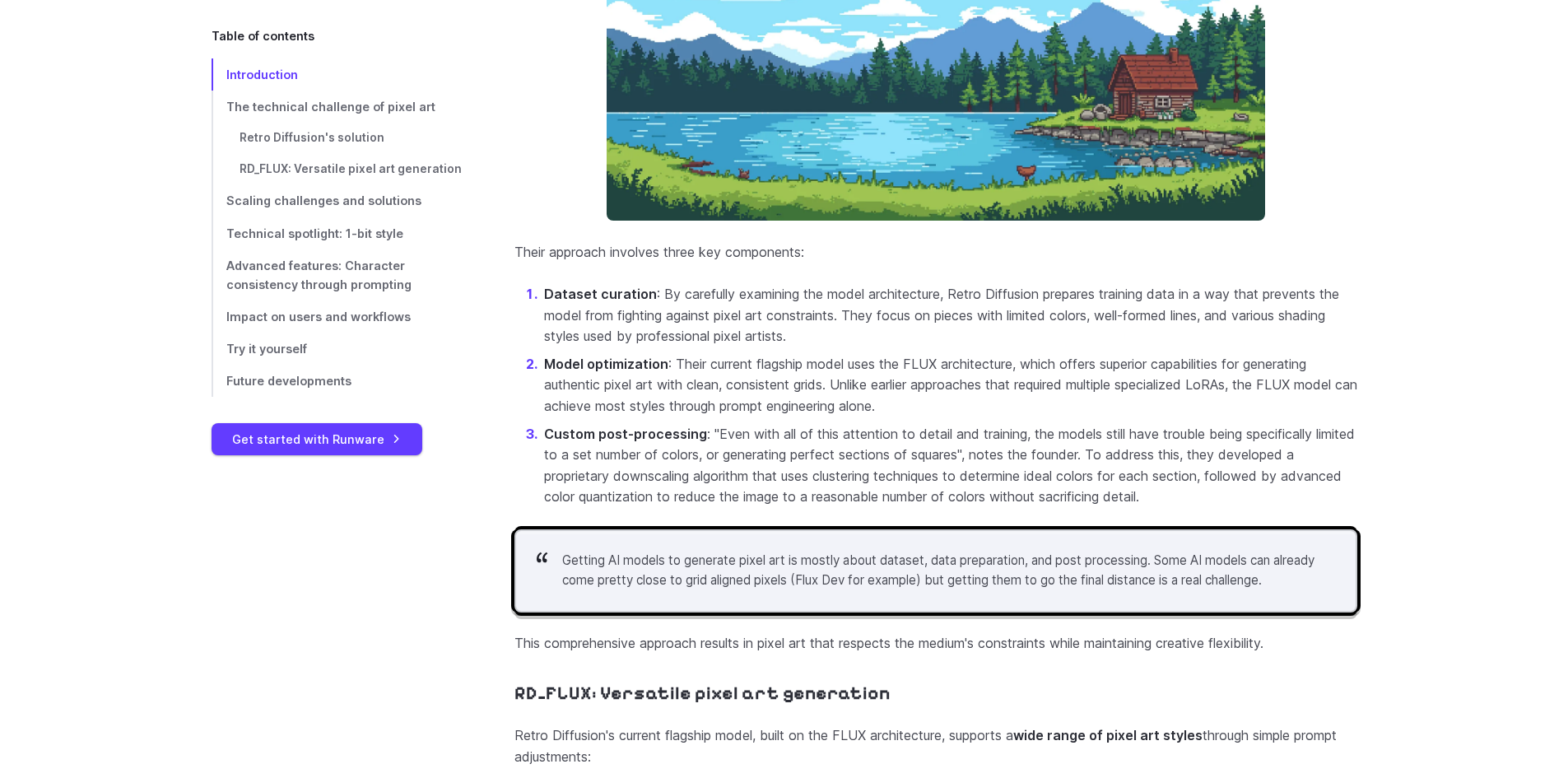
scroll to position [2649, 0]
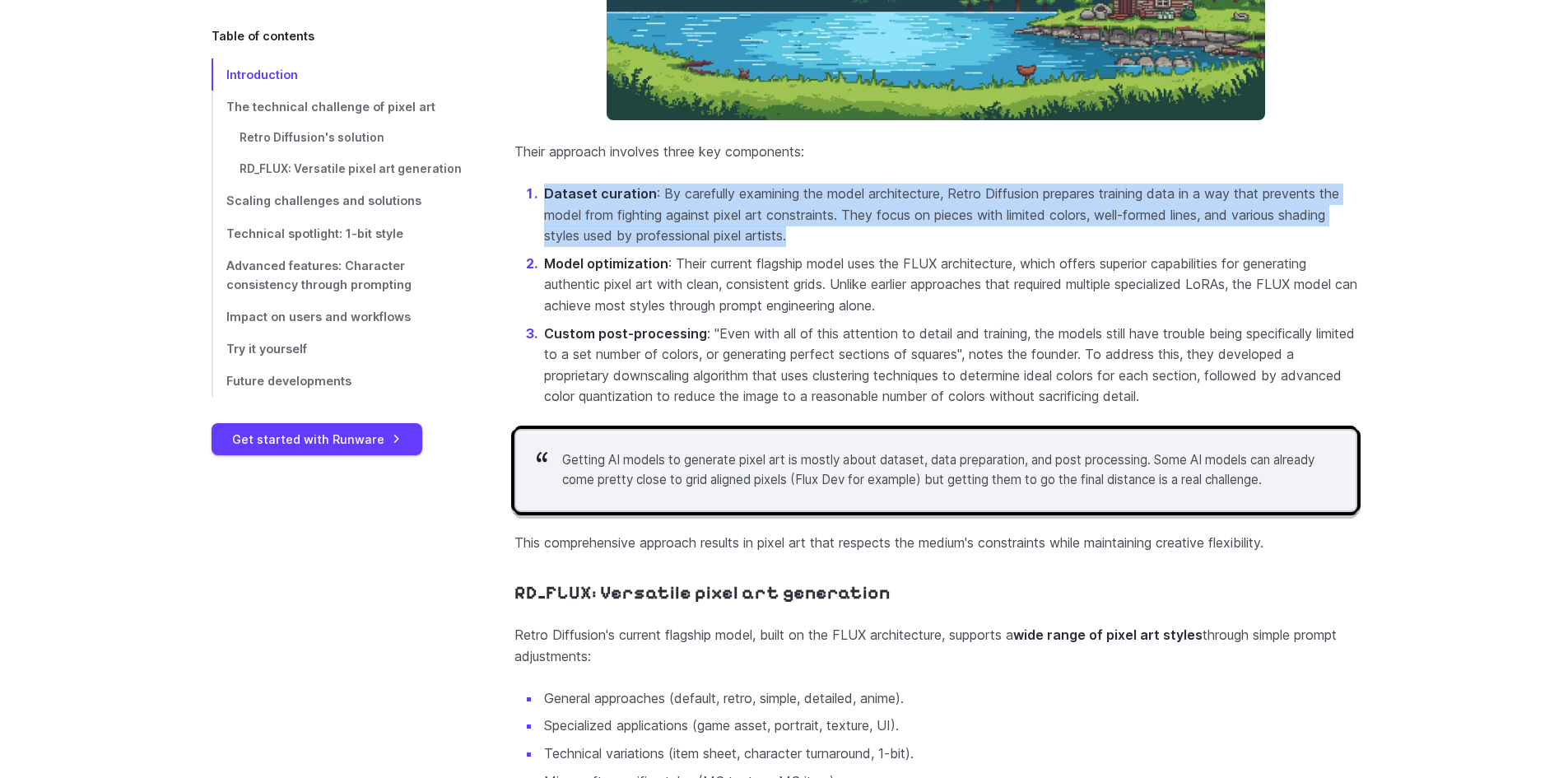
drag, startPoint x: 660, startPoint y: 241, endPoint x: 898, endPoint y: 265, distance: 239.2
click at [898, 247] on p "Dataset curation : By carefully examining the model architecture, Retro Diffusi…" at bounding box center [951, 215] width 813 height 64
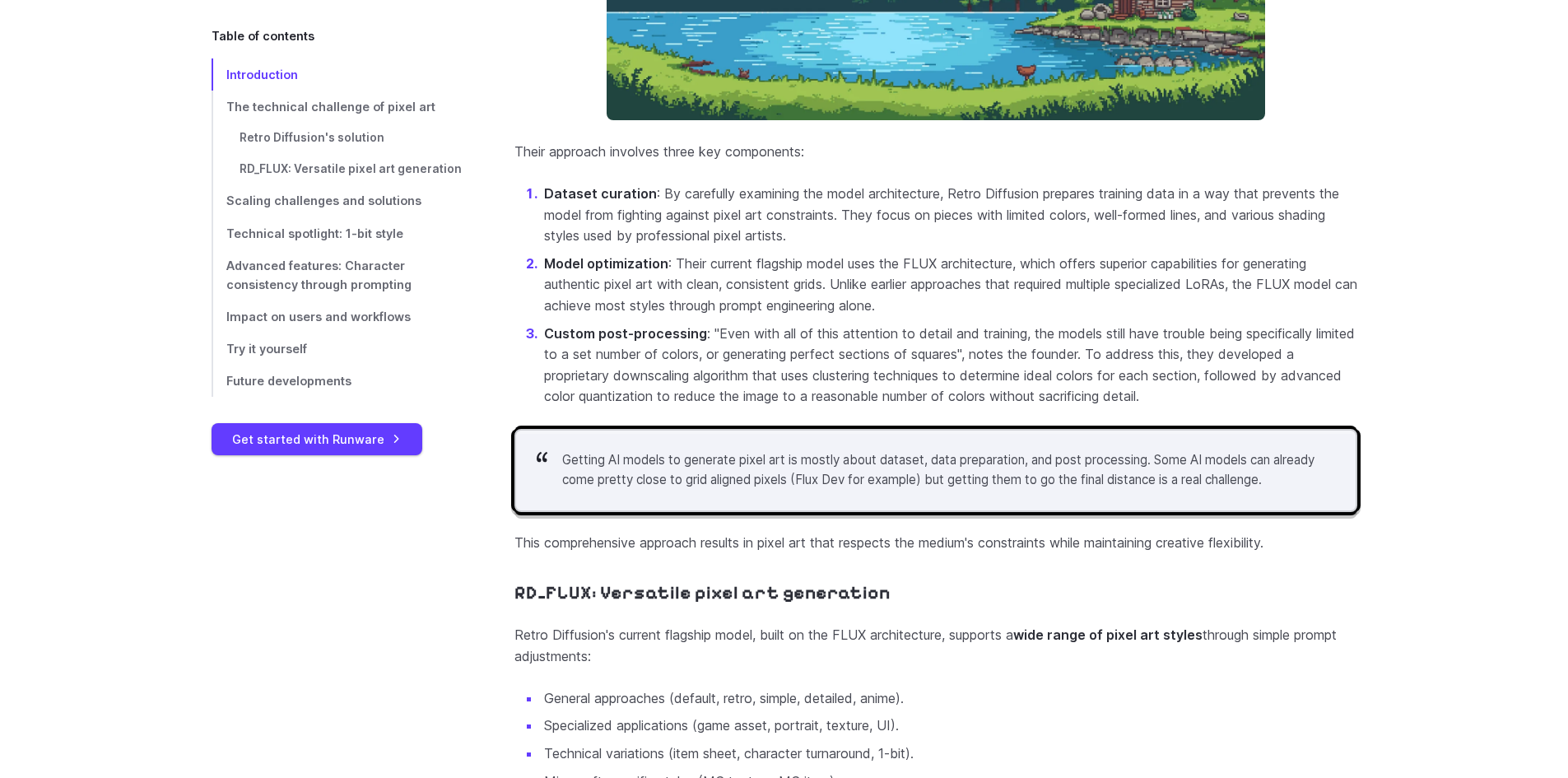
click at [826, 274] on p "Model optimization : Their current flagship model uses the FLUX architecture, w…" at bounding box center [951, 285] width 813 height 64
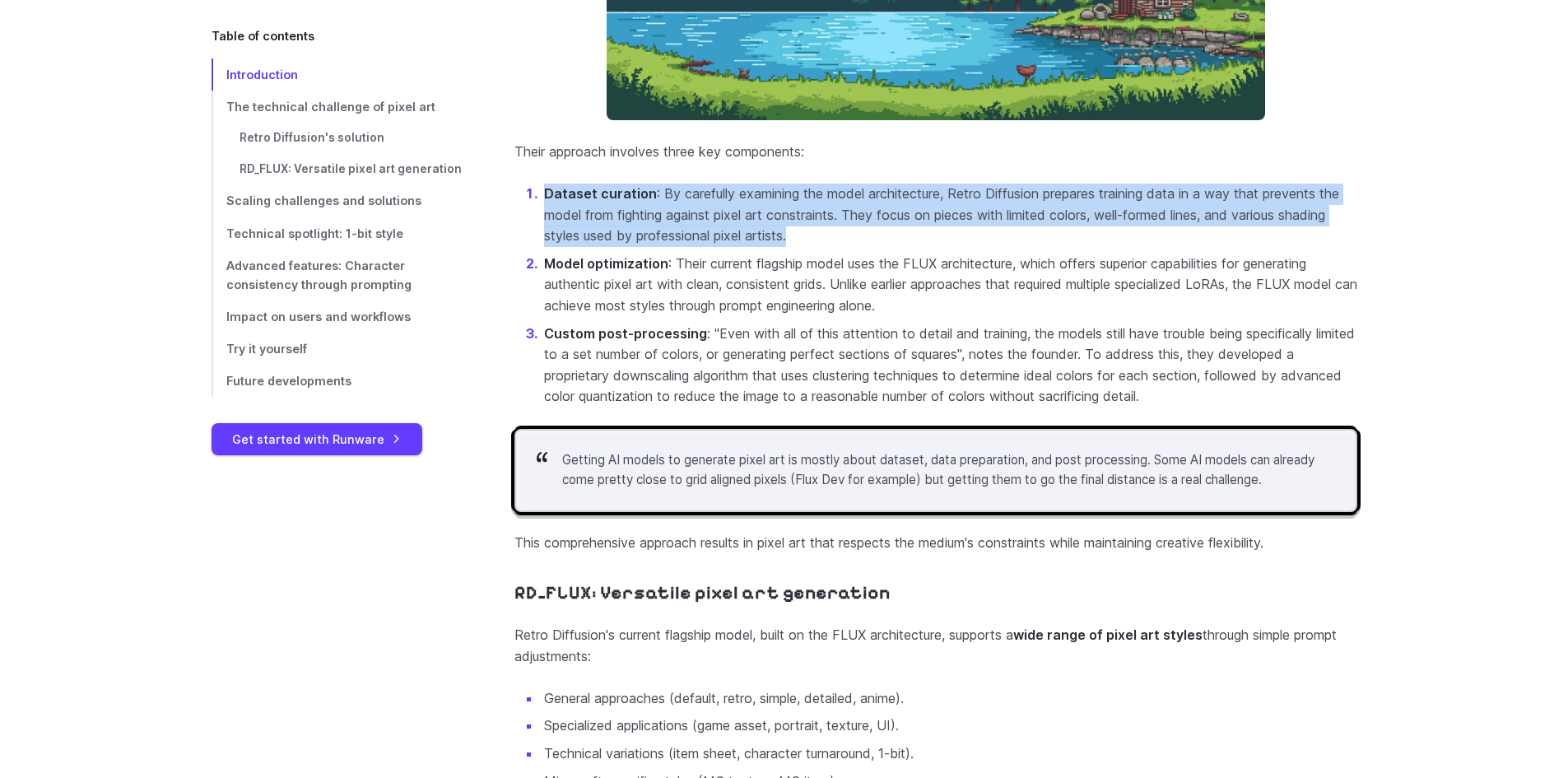
drag, startPoint x: 832, startPoint y: 255, endPoint x: 531, endPoint y: 213, distance: 303.9
click at [541, 213] on li "Dataset curation : By carefully examining the model architecture, Retro Diffusi…" at bounding box center [949, 215] width 816 height 64
click at [851, 233] on p "Dataset curation : By carefully examining the model architecture, Retro Diffusi…" at bounding box center [951, 215] width 813 height 64
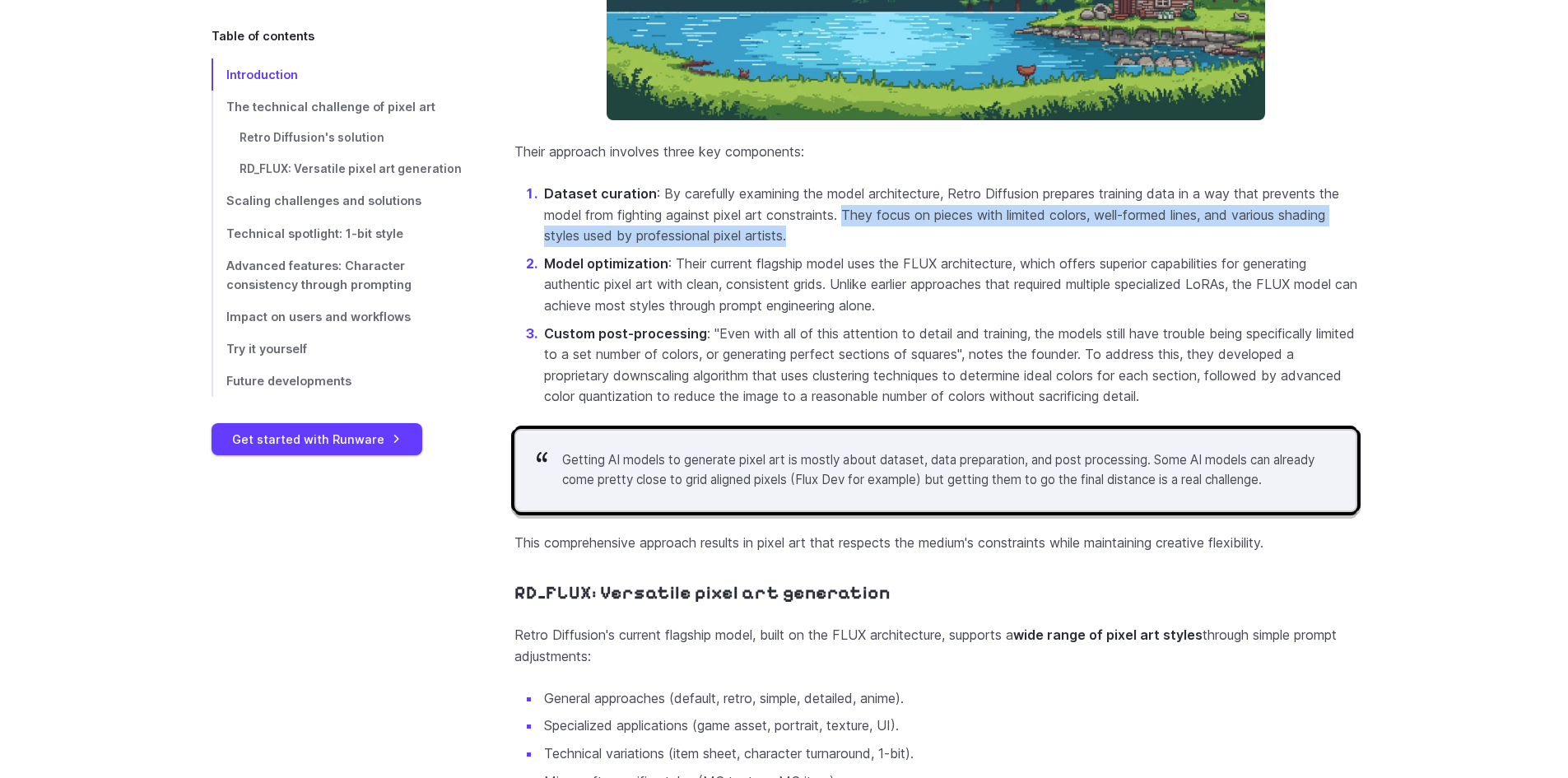
drag, startPoint x: 851, startPoint y: 233, endPoint x: 1000, endPoint y: 249, distance: 149.9
click at [1000, 247] on p "Dataset curation : By carefully examining the model architecture, Retro Diffusi…" at bounding box center [951, 215] width 813 height 64
click at [1002, 247] on p "Dataset curation : By carefully examining the model architecture, Retro Diffusi…" at bounding box center [951, 215] width 813 height 64
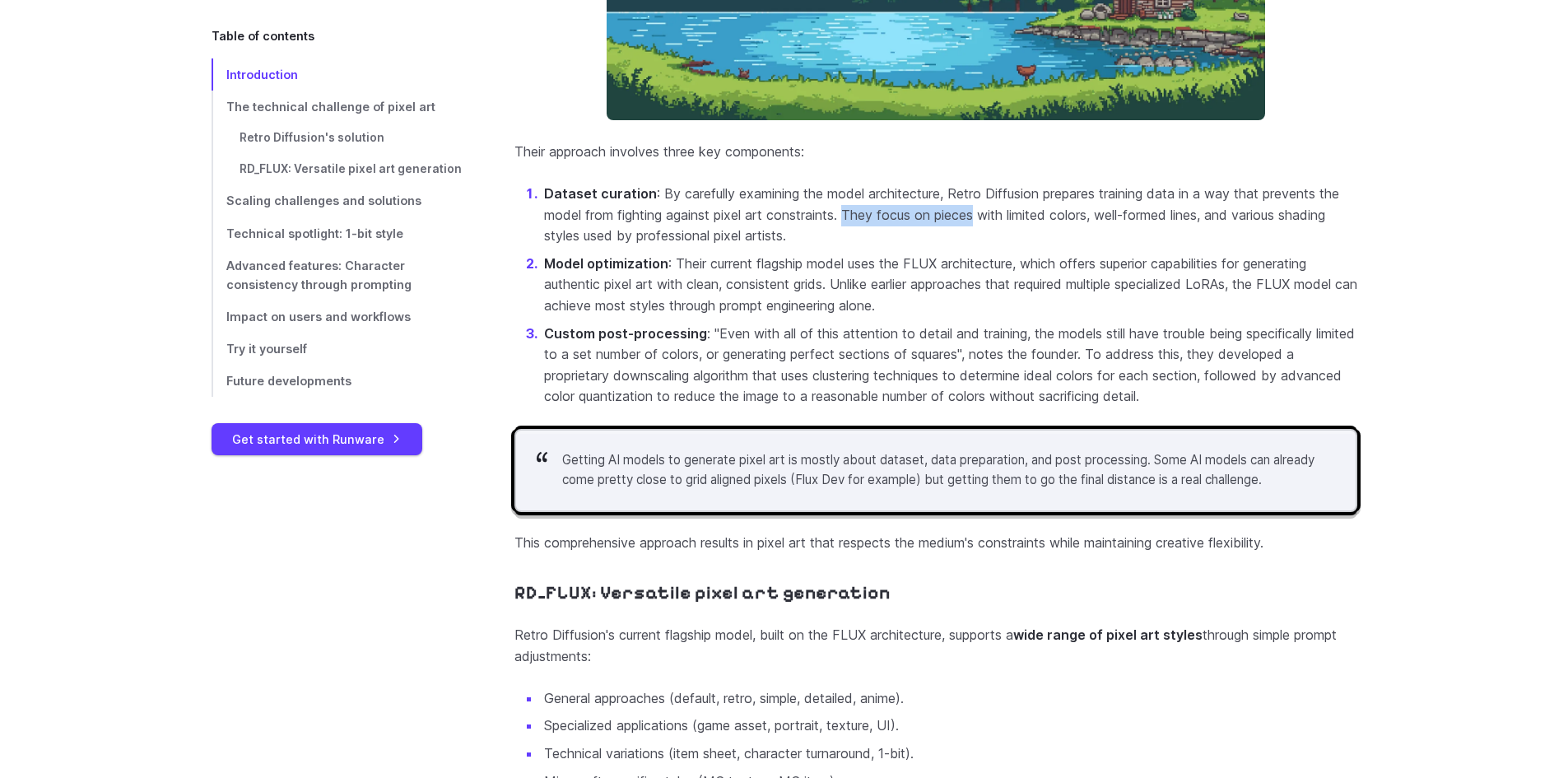
drag, startPoint x: 1002, startPoint y: 249, endPoint x: 948, endPoint y: 244, distance: 54.2
click at [948, 244] on p "Dataset curation : By carefully examining the model architecture, Retro Diffusi…" at bounding box center [951, 215] width 813 height 64
click at [941, 247] on p "Dataset curation : By carefully examining the model architecture, Retro Diffusi…" at bounding box center [951, 215] width 813 height 64
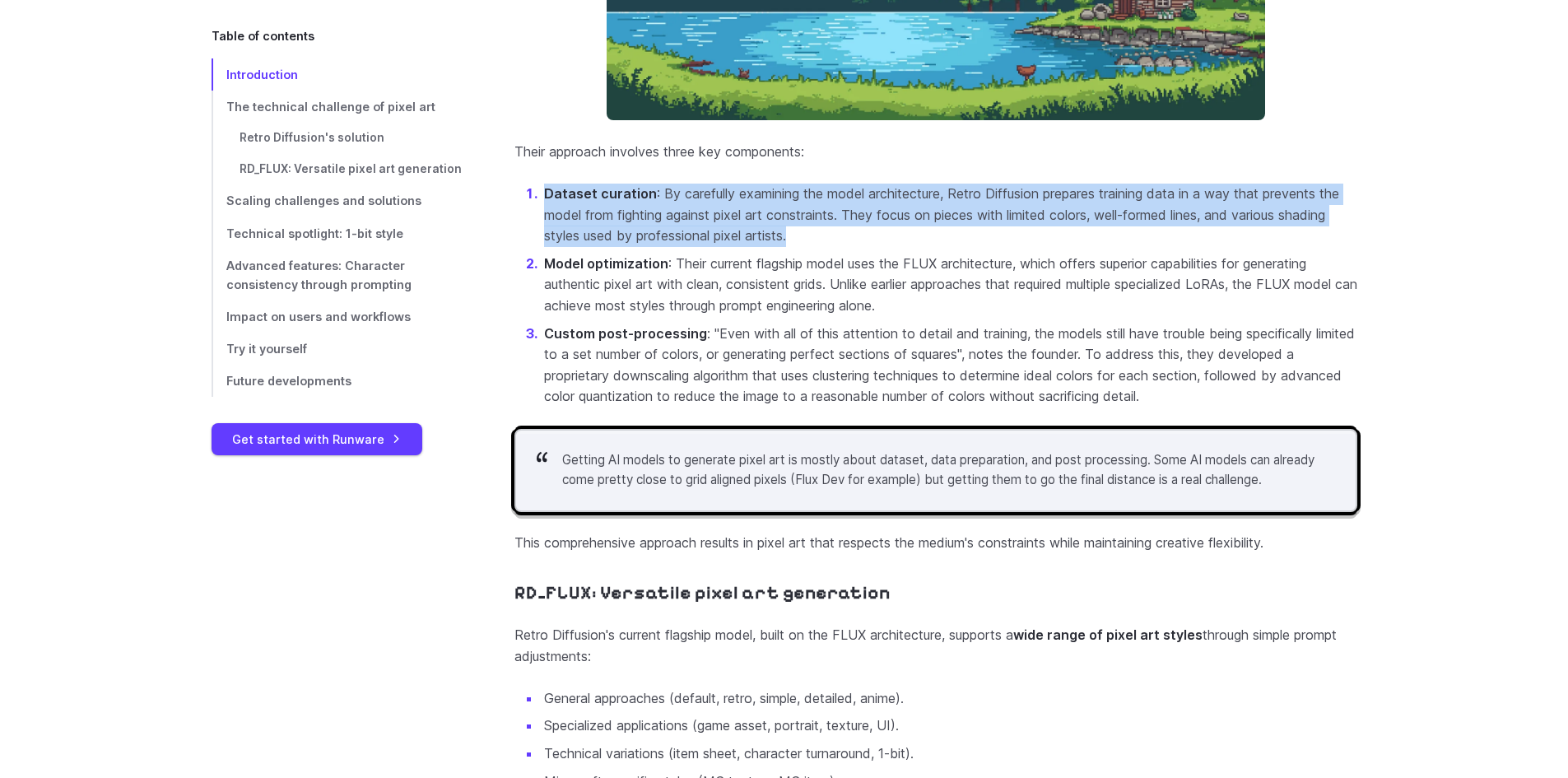
drag, startPoint x: 820, startPoint y: 254, endPoint x: 542, endPoint y: 219, distance: 280.2
click at [542, 219] on li "Dataset curation : By carefully examining the model architecture, Retro Diffusi…" at bounding box center [949, 215] width 816 height 64
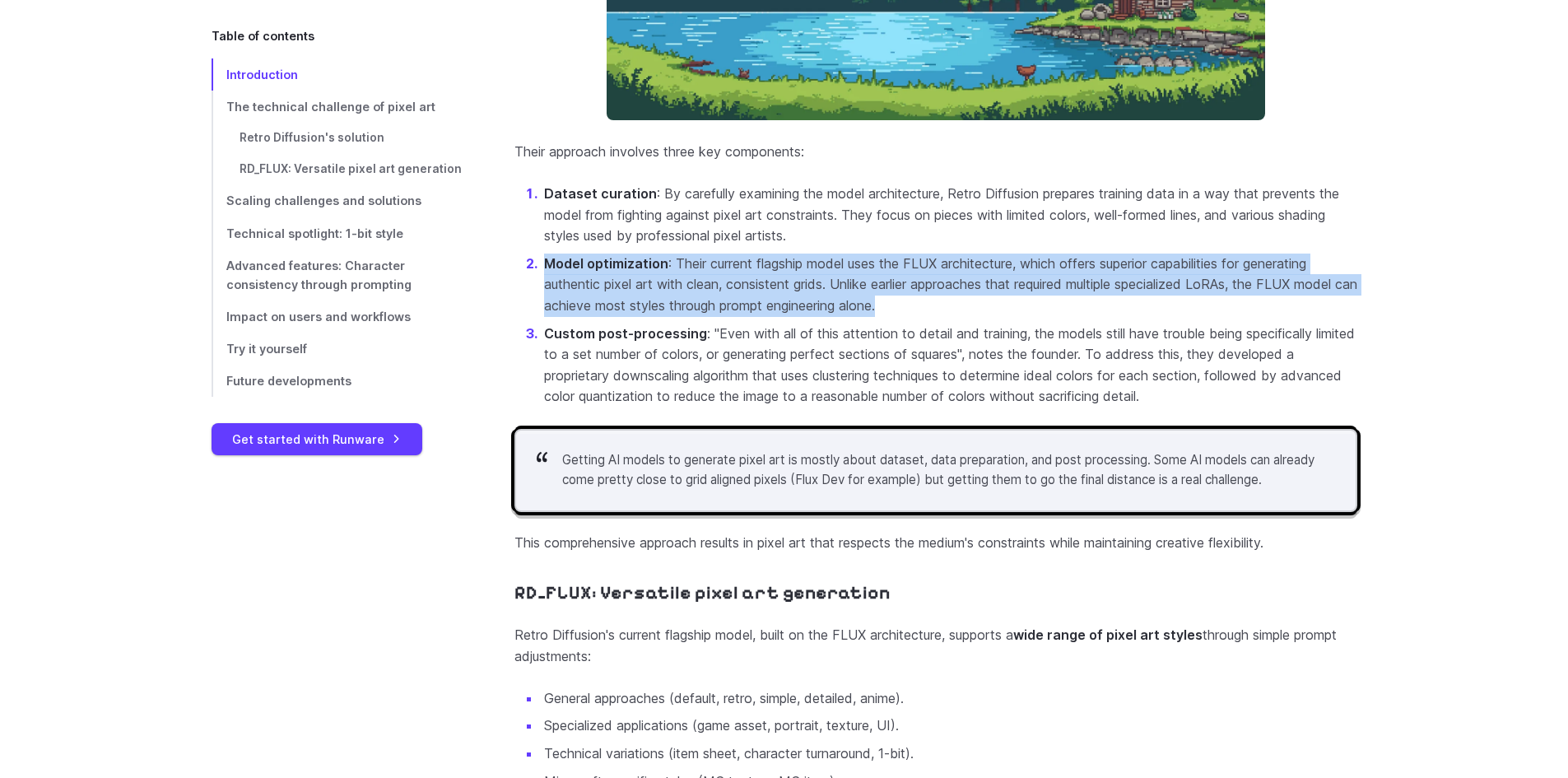
drag, startPoint x: 543, startPoint y: 279, endPoint x: 946, endPoint y: 321, distance: 405.2
click at [946, 317] on p "Model optimization : Their current flagship model uses the FLUX architecture, w…" at bounding box center [951, 285] width 813 height 64
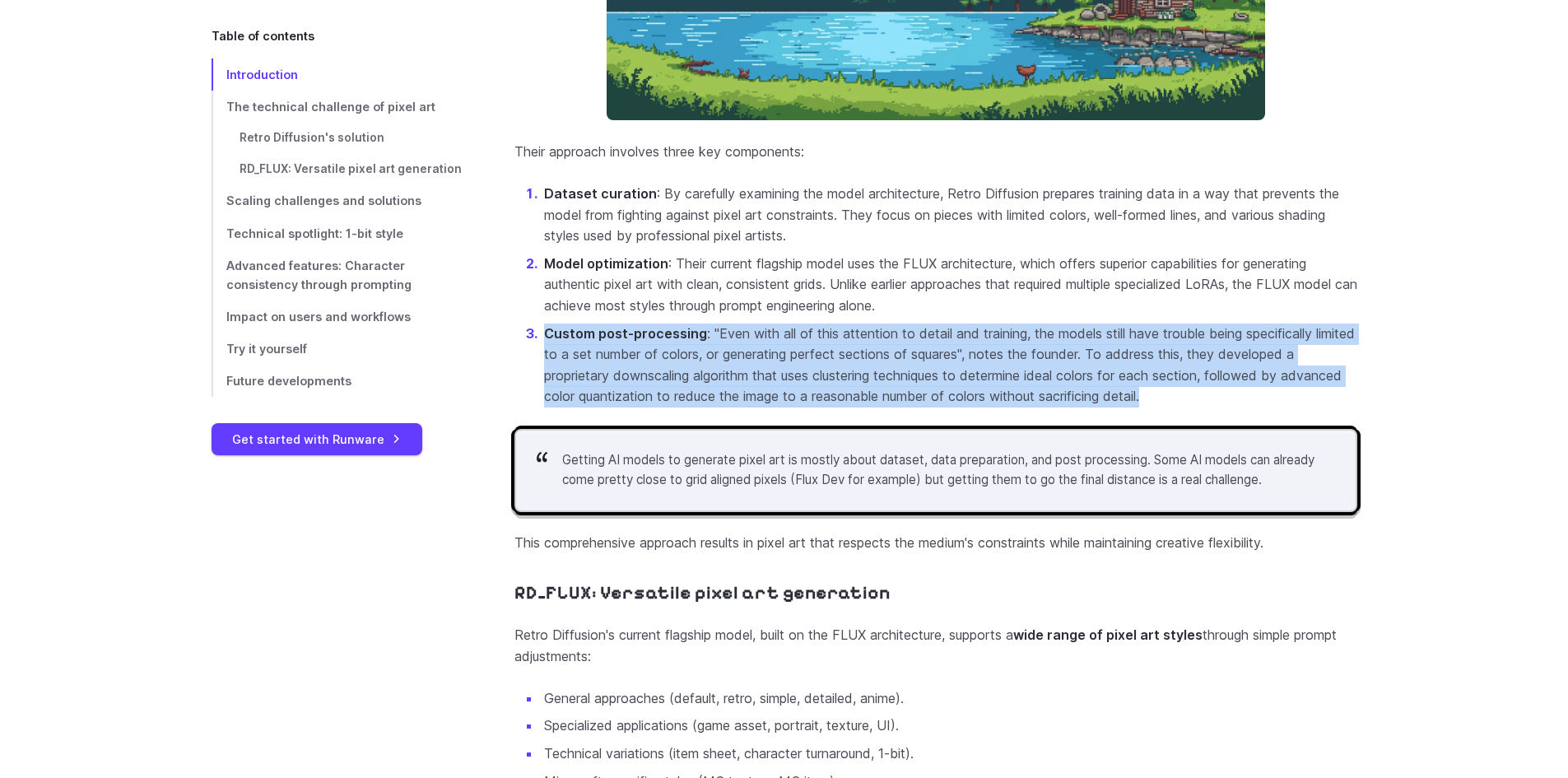
drag, startPoint x: 542, startPoint y: 352, endPoint x: 1345, endPoint y: 419, distance: 805.8
click at [1345, 408] on li "Custom post-processing : "Even with all of this attention to detail and trainin…" at bounding box center [949, 365] width 816 height 84
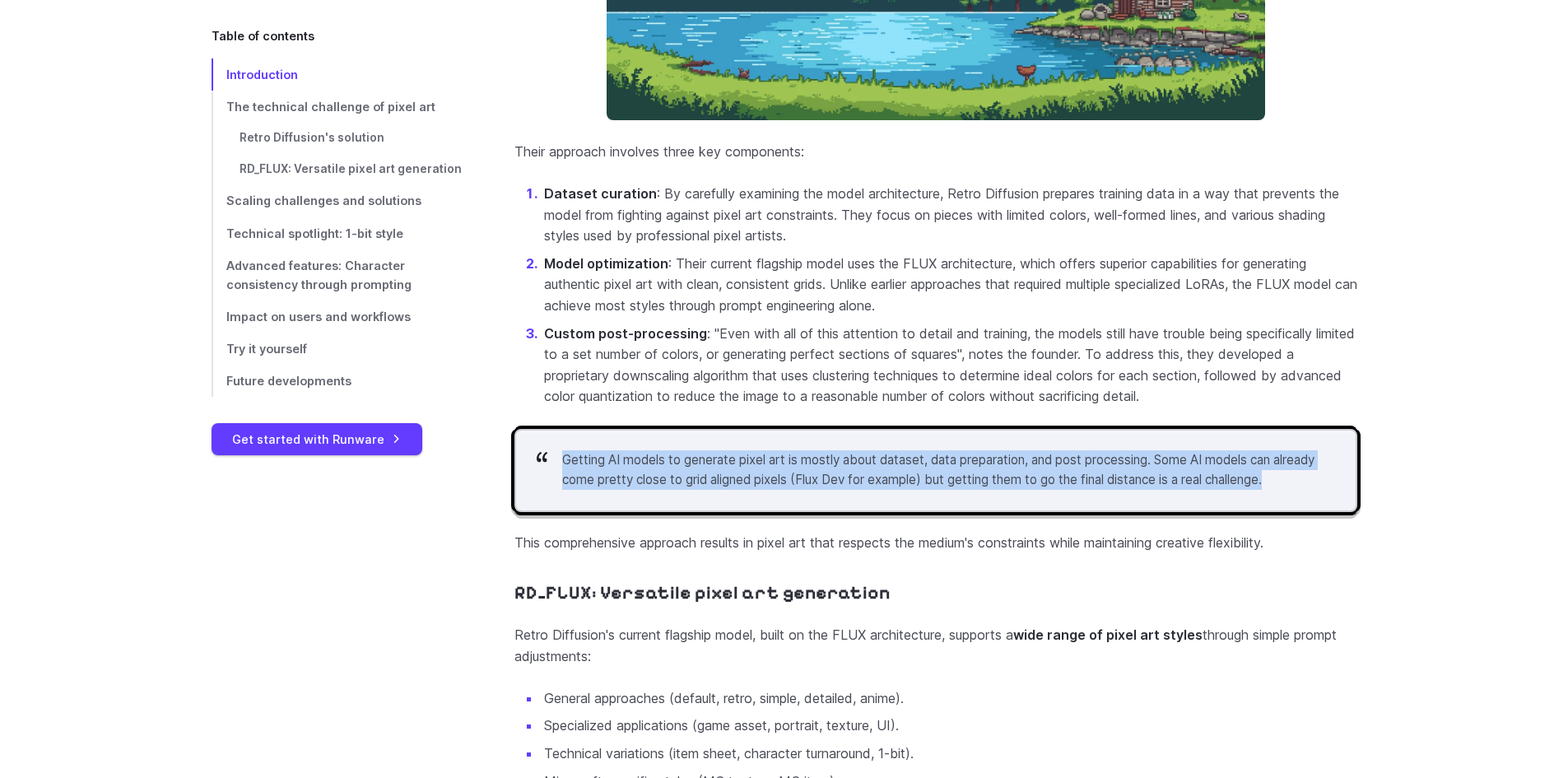
drag, startPoint x: 686, startPoint y: 534, endPoint x: 549, endPoint y: 460, distance: 155.7
click at [549, 461] on blockquote "Getting AI models to generate pixel art is mostly about dataset, data preparati…" at bounding box center [935, 470] width 843 height 84
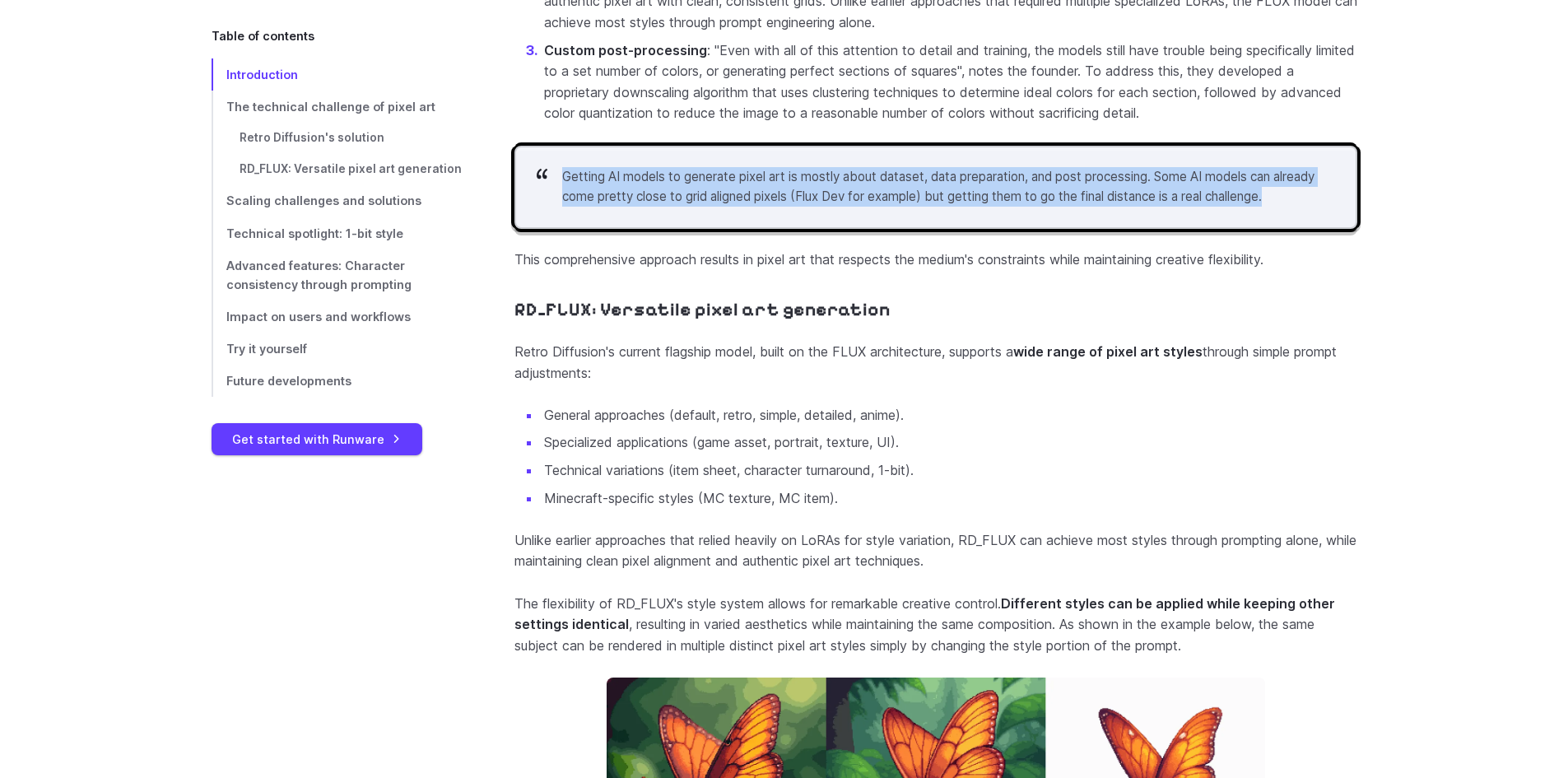
scroll to position [3143, 0]
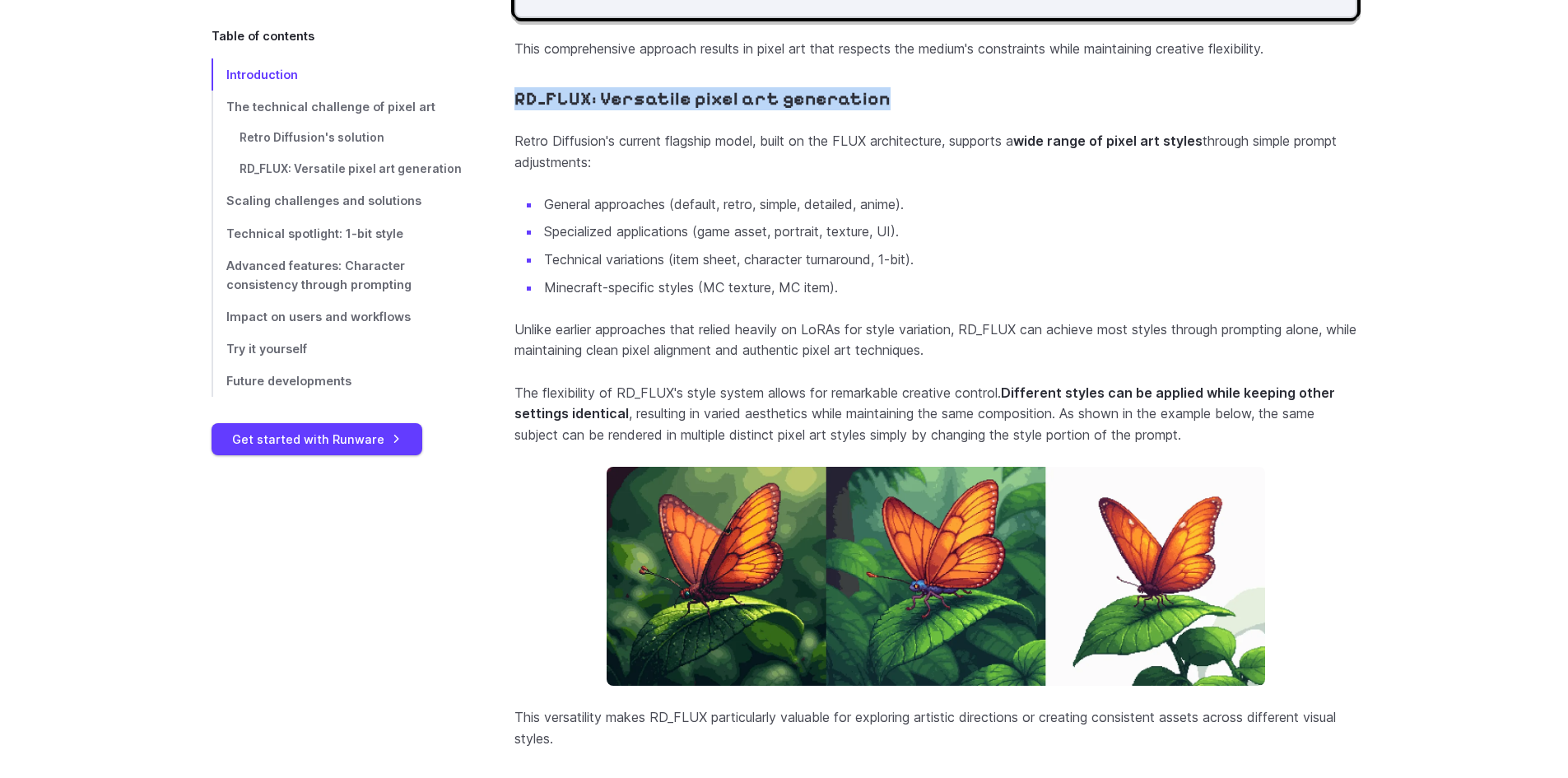
drag, startPoint x: 510, startPoint y: 146, endPoint x: 953, endPoint y: 133, distance: 443.2
drag, startPoint x: 659, startPoint y: 198, endPoint x: 484, endPoint y: 181, distance: 175.8
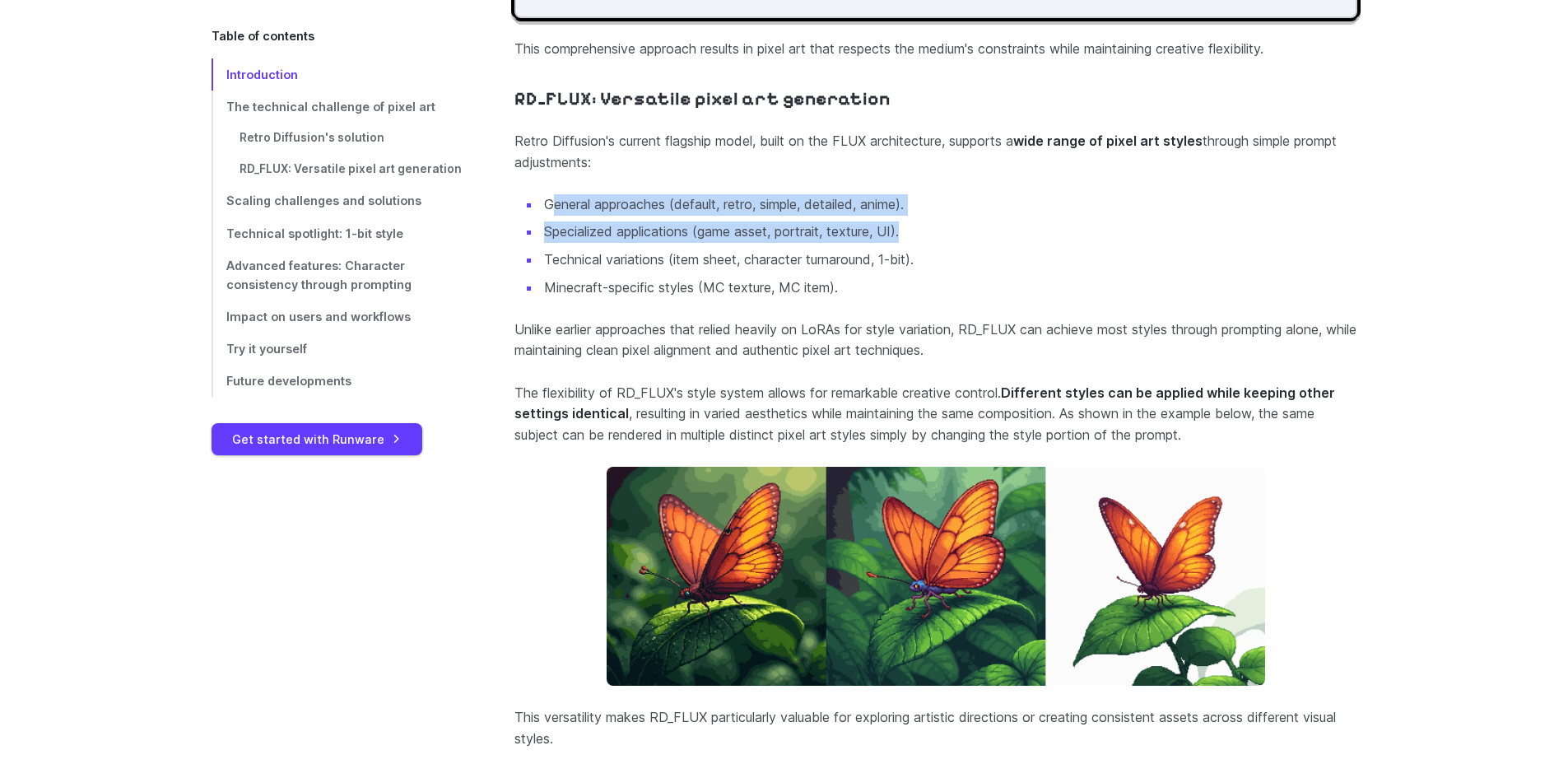
drag, startPoint x: 592, startPoint y: 244, endPoint x: 955, endPoint y: 270, distance: 363.9
click at [955, 270] on ul "General approaches (default, retro, simple, detailed, anime). Specialized appli…" at bounding box center [935, 246] width 843 height 103
click at [955, 243] on li "Specialized applications (game asset, portrait, texture, UI)." at bounding box center [949, 232] width 816 height 22
drag, startPoint x: 909, startPoint y: 247, endPoint x: 534, endPoint y: 235, distance: 375.2
click at [534, 235] on ul "General approaches (default, retro, simple, detailed, anime). Specialized appli…" at bounding box center [935, 246] width 843 height 103
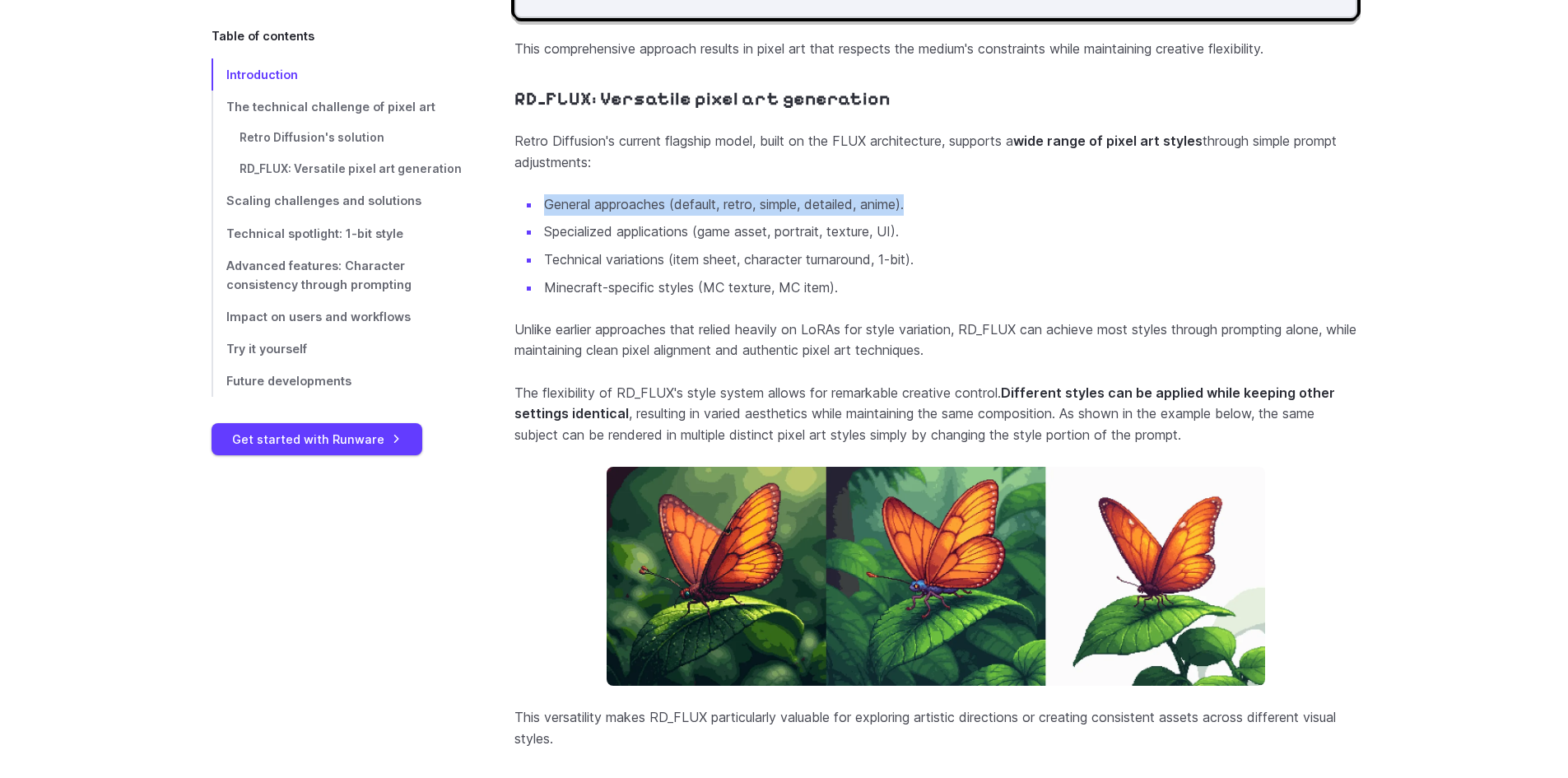
click at [533, 237] on ul "General approaches (default, retro, simple, detailed, anime). Specialized appli…" at bounding box center [935, 246] width 843 height 103
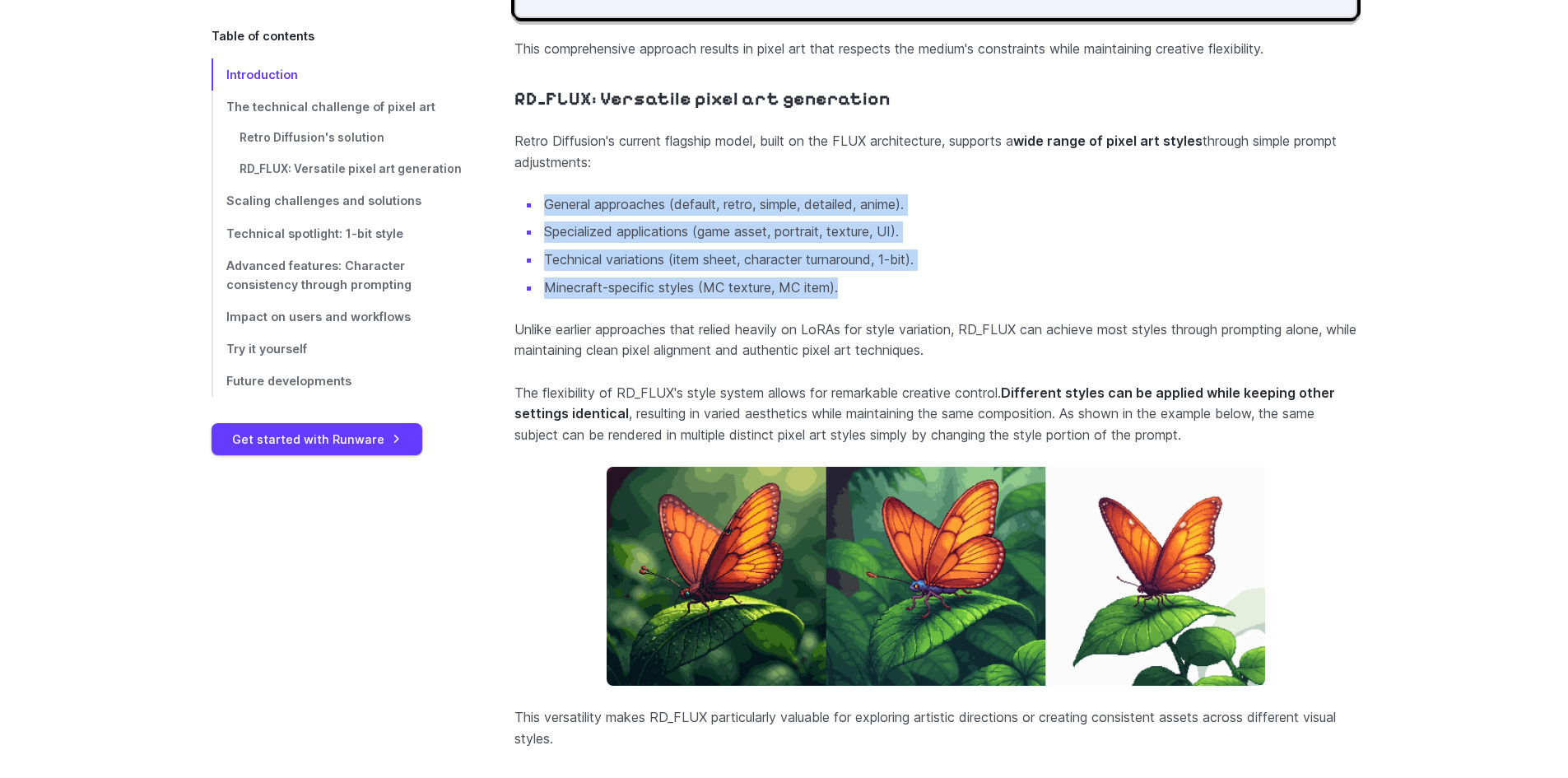
drag, startPoint x: 532, startPoint y: 242, endPoint x: 969, endPoint y: 324, distance: 444.6
click at [969, 298] on ul "General approaches (default, retro, simple, detailed, anime). Specialized appli…" at bounding box center [935, 246] width 843 height 103
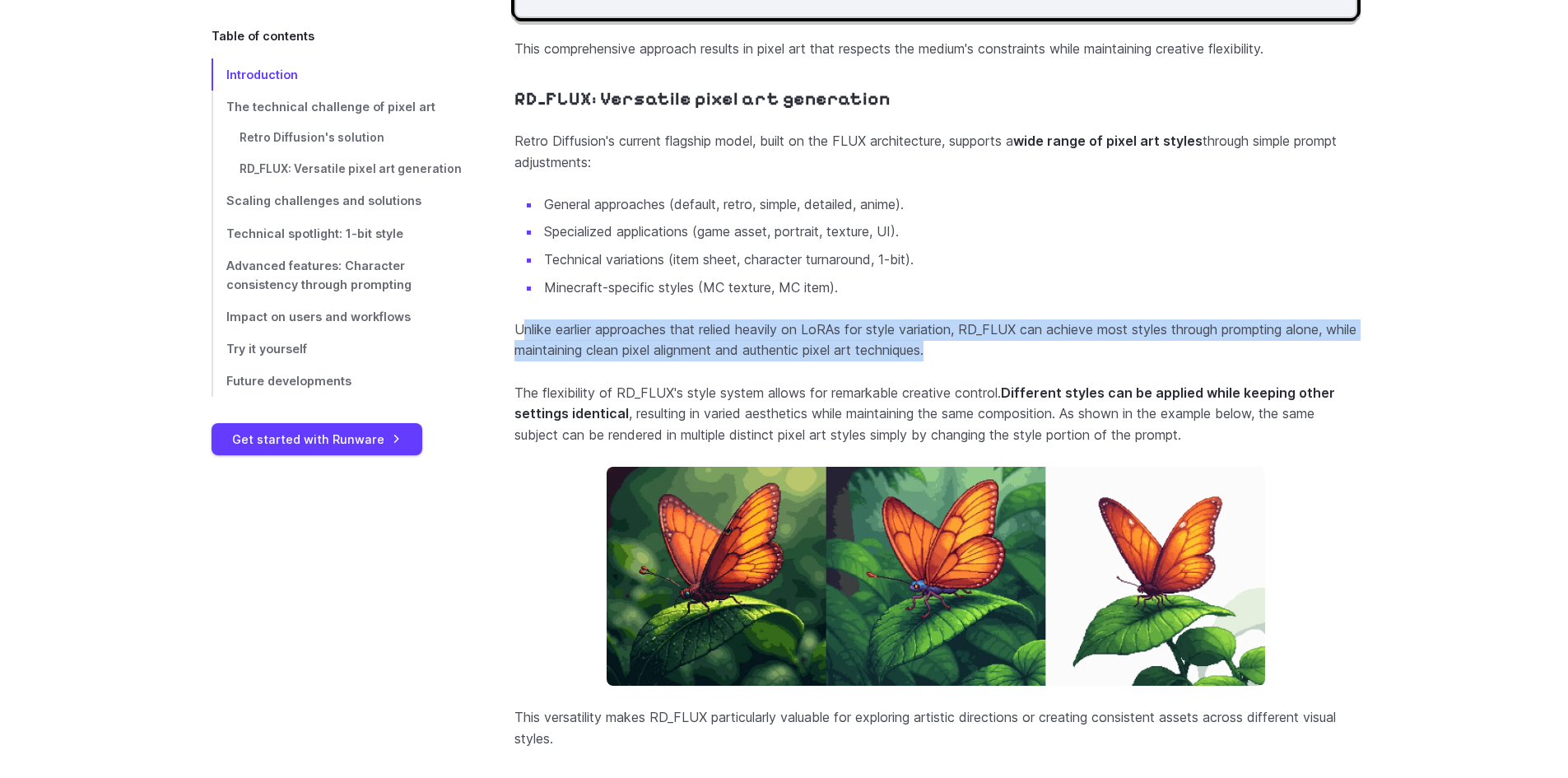
drag, startPoint x: 520, startPoint y: 371, endPoint x: 1017, endPoint y: 393, distance: 497.5
click at [1017, 362] on p "Unlike earlier approaches that relied heavily on LoRAs for style variation, RD_…" at bounding box center [935, 340] width 843 height 42
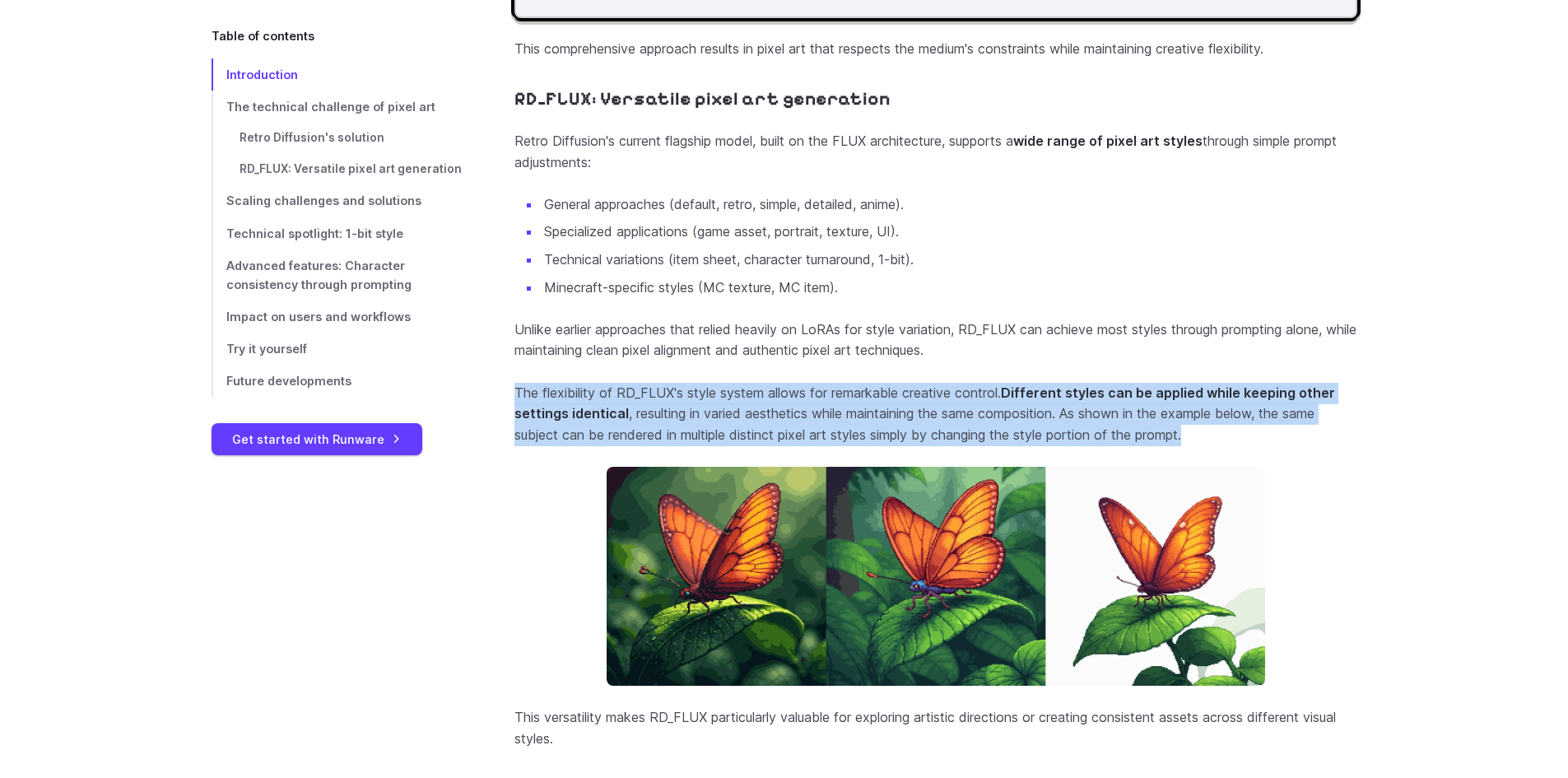
drag, startPoint x: 510, startPoint y: 438, endPoint x: 1352, endPoint y: 470, distance: 842.6
click at [1352, 446] on p "The flexibility of RD_FLUX's style system allows for remarkable creative contro…" at bounding box center [935, 414] width 843 height 64
drag, startPoint x: 1000, startPoint y: 429, endPoint x: 1336, endPoint y: 466, distance: 338.0
click at [1336, 446] on p "The flexibility of RD_FLUX's style system allows for remarkable creative contro…" at bounding box center [935, 414] width 843 height 64
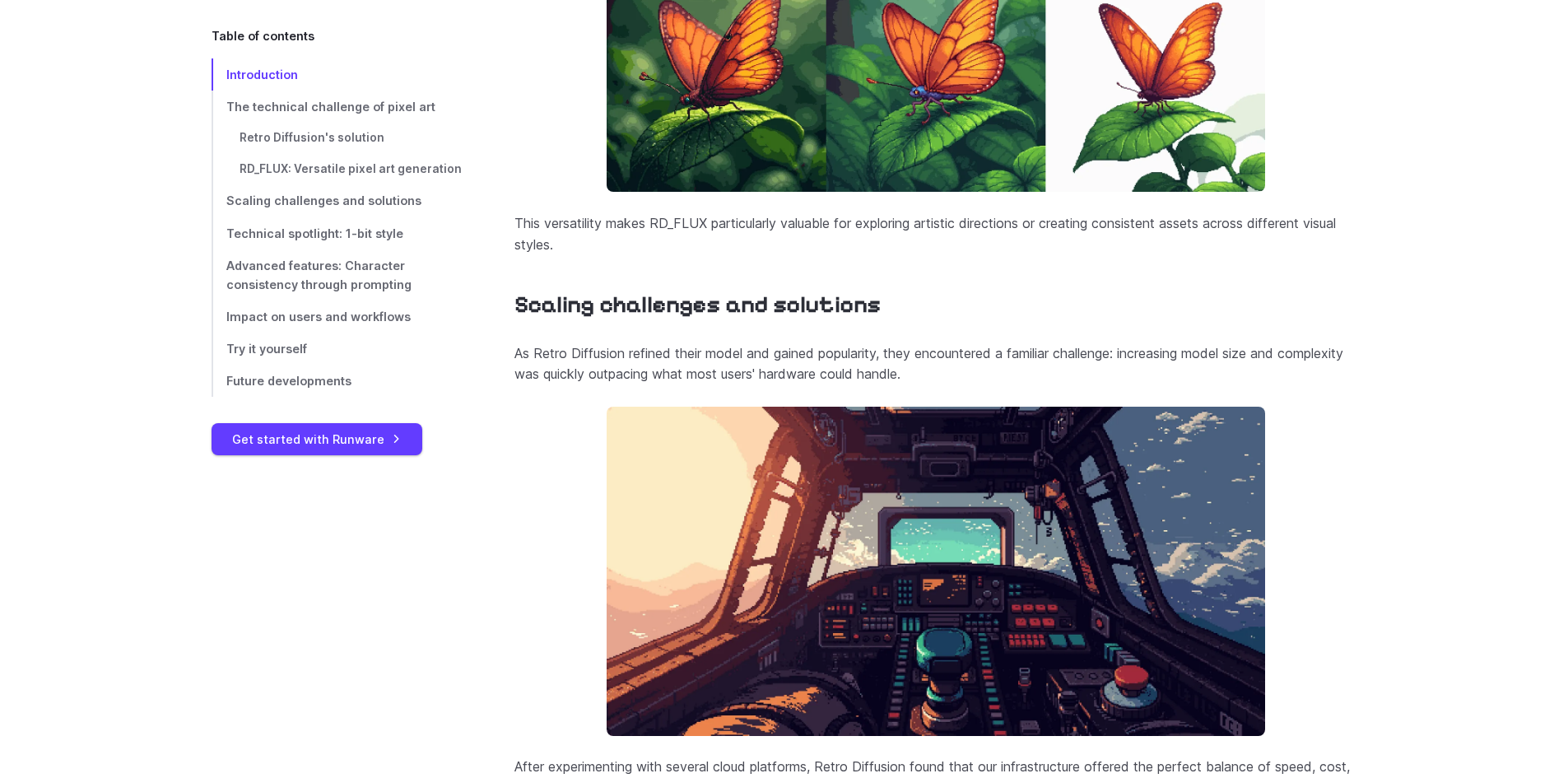
scroll to position [3719, 0]
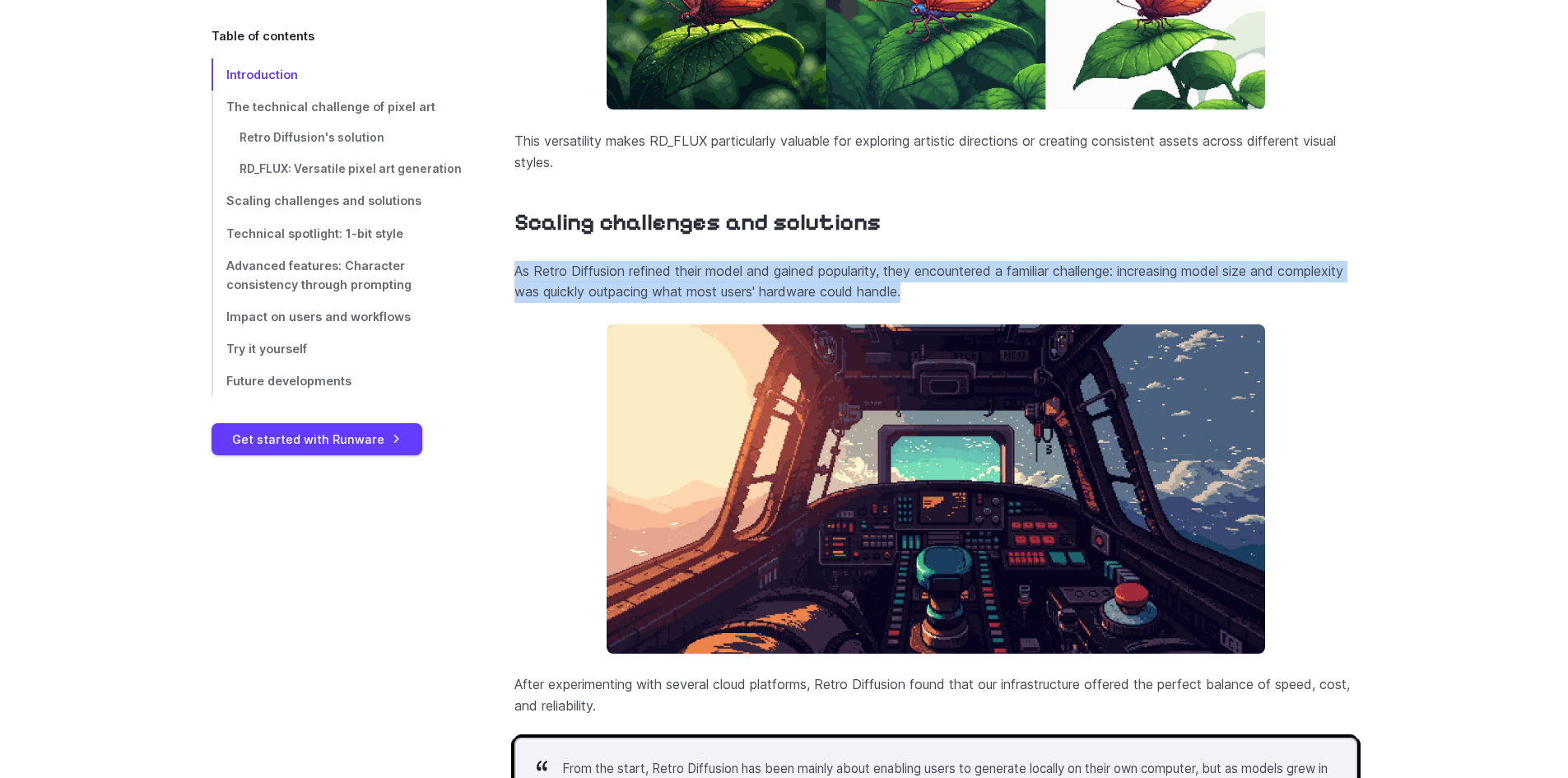
drag, startPoint x: 512, startPoint y: 320, endPoint x: 1043, endPoint y: 344, distance: 531.5
click at [1043, 344] on div "Introduction In the growing landscape of AI image generation, Retro Diffusion h…" at bounding box center [784, 312] width 1145 height 6899
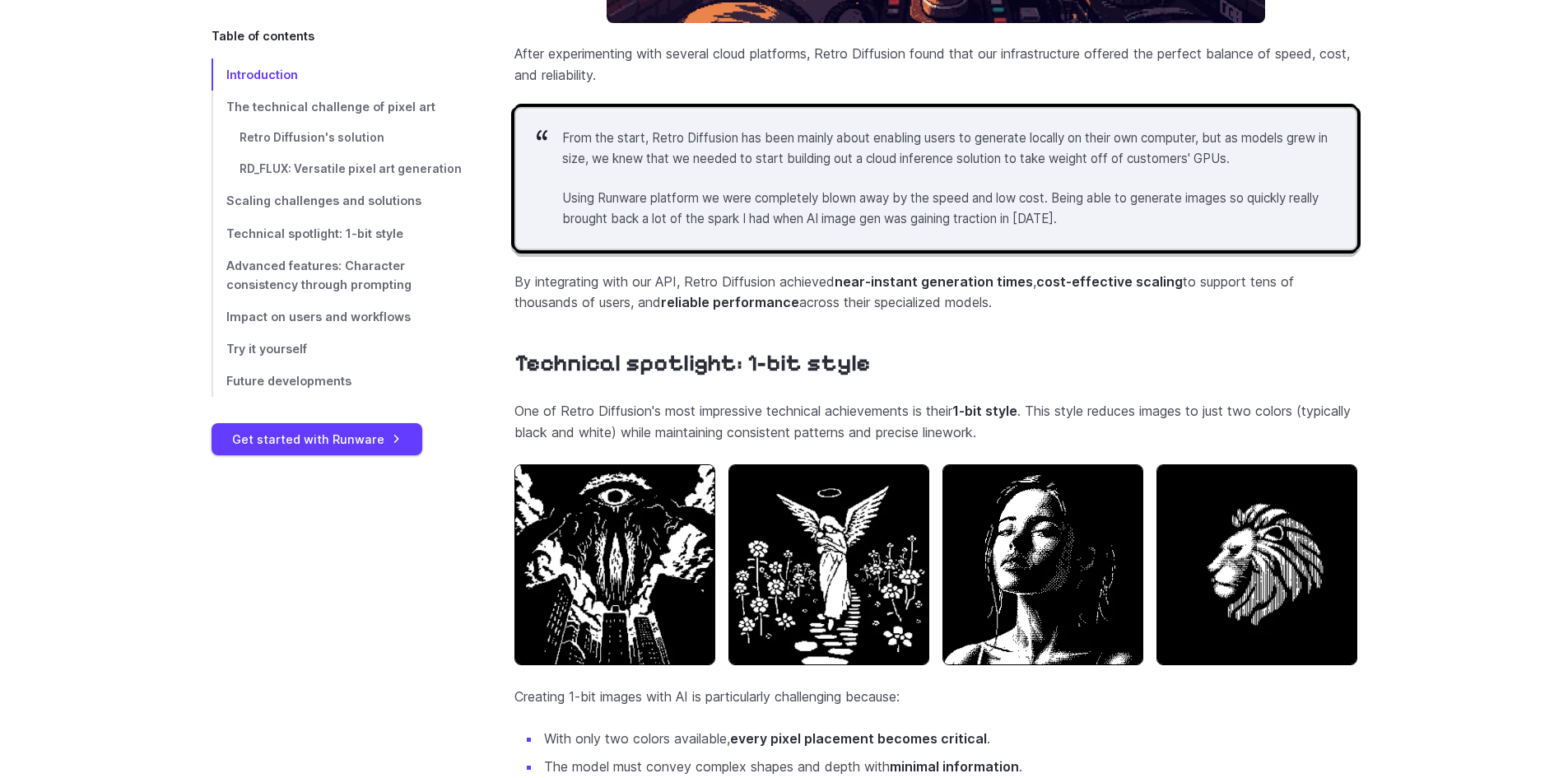
scroll to position [4460, 0]
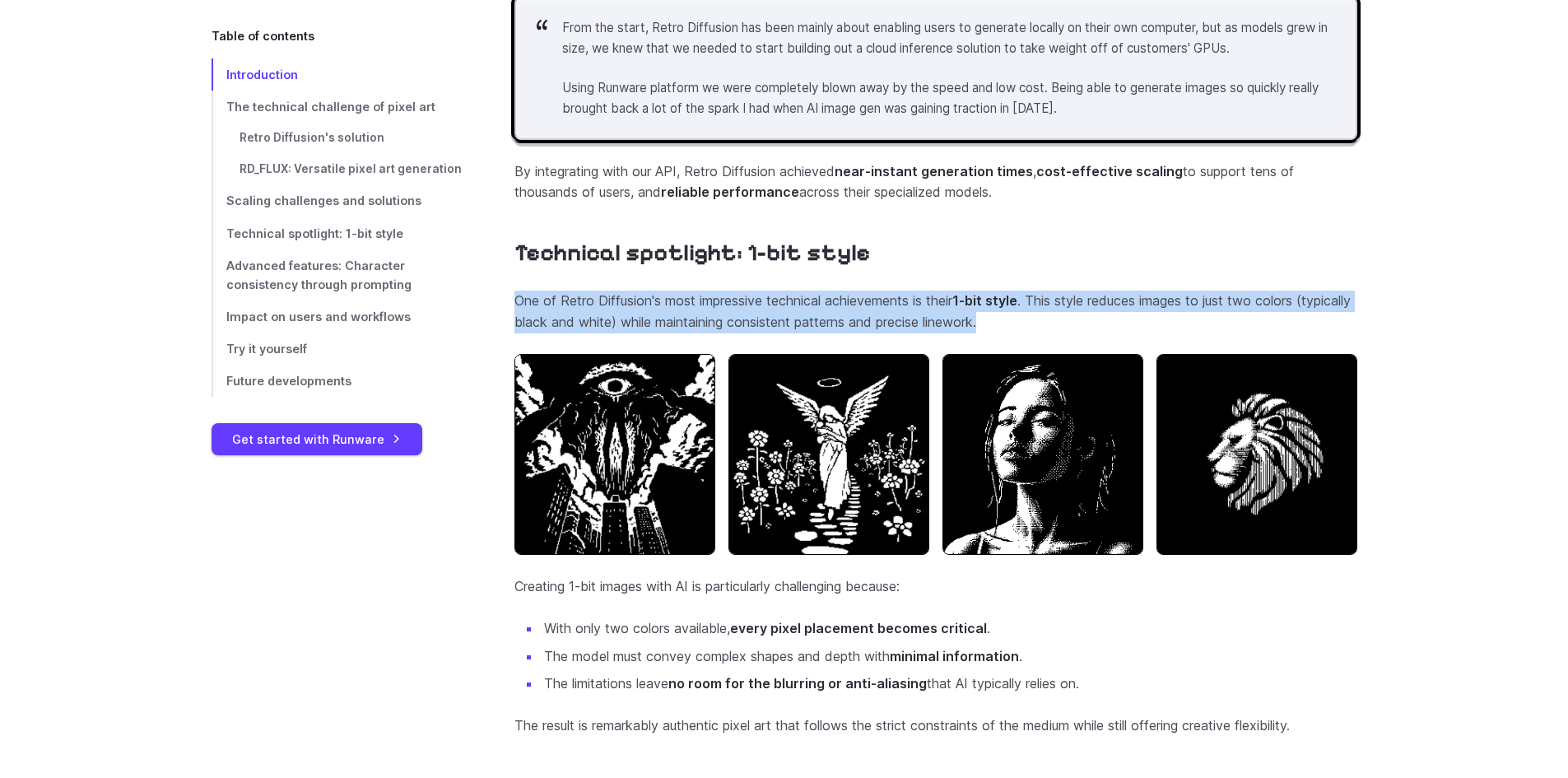
drag, startPoint x: 511, startPoint y: 348, endPoint x: 1068, endPoint y: 361, distance: 557.2
click at [1135, 333] on p "One of Retro Diffusion's most impressive technical achievements is their 1-bit …" at bounding box center [935, 311] width 843 height 42
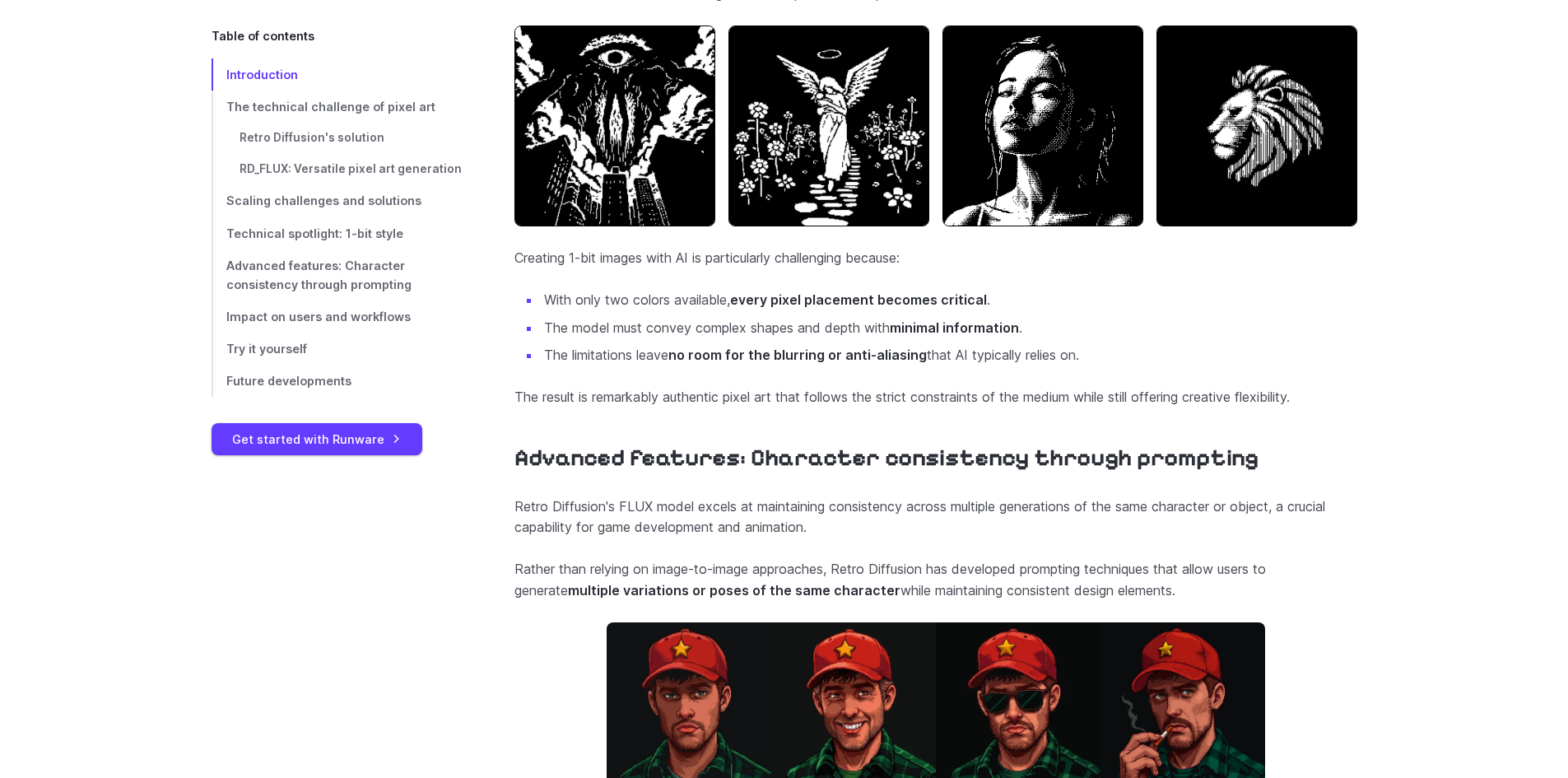
scroll to position [4790, 0]
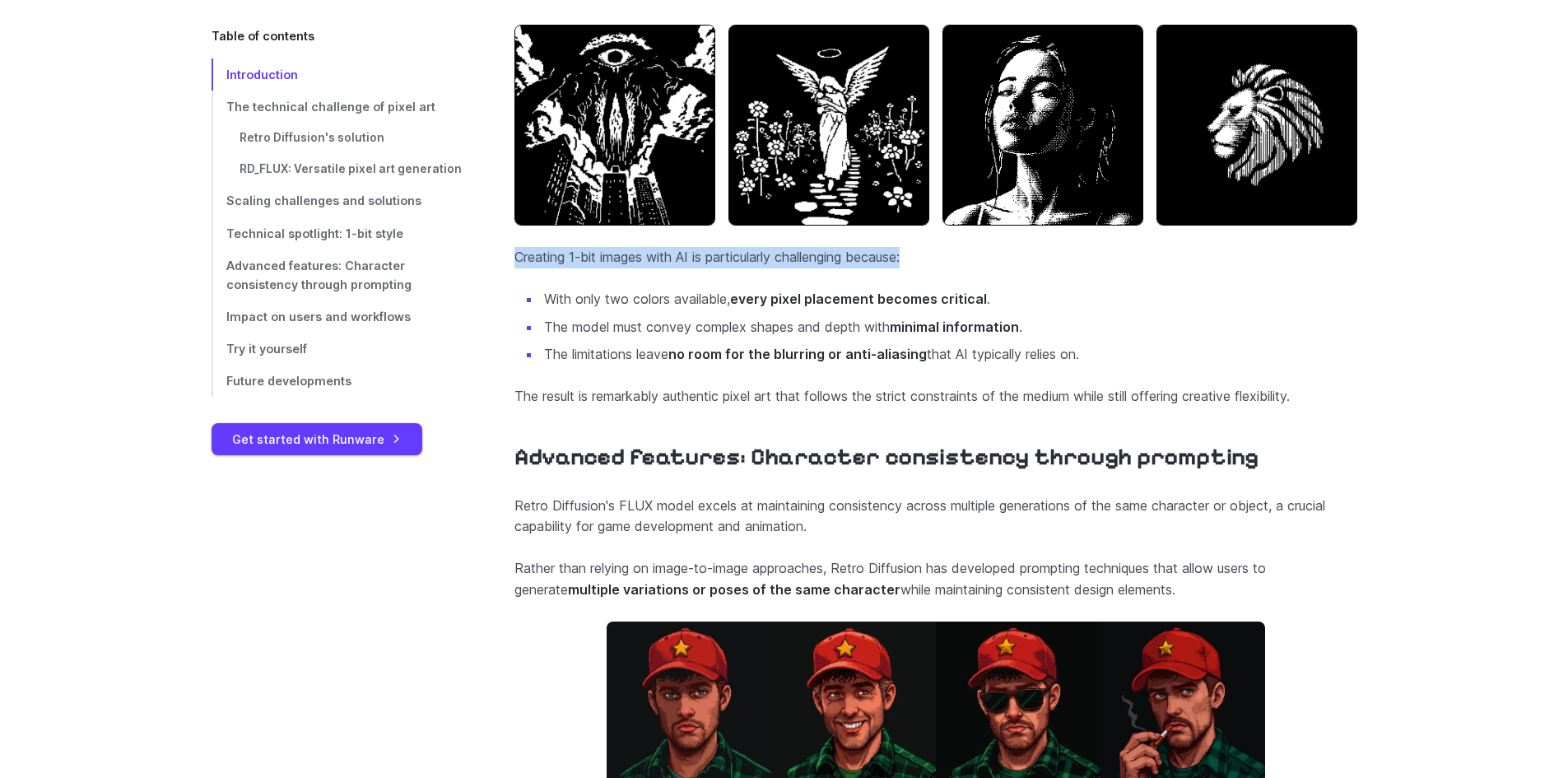
drag, startPoint x: 501, startPoint y: 297, endPoint x: 1038, endPoint y: 308, distance: 537.1
drag, startPoint x: 555, startPoint y: 334, endPoint x: 588, endPoint y: 334, distance: 33.0
click at [588, 310] on li "With only two colors available, every pixel placement becomes critical ." at bounding box center [949, 299] width 816 height 22
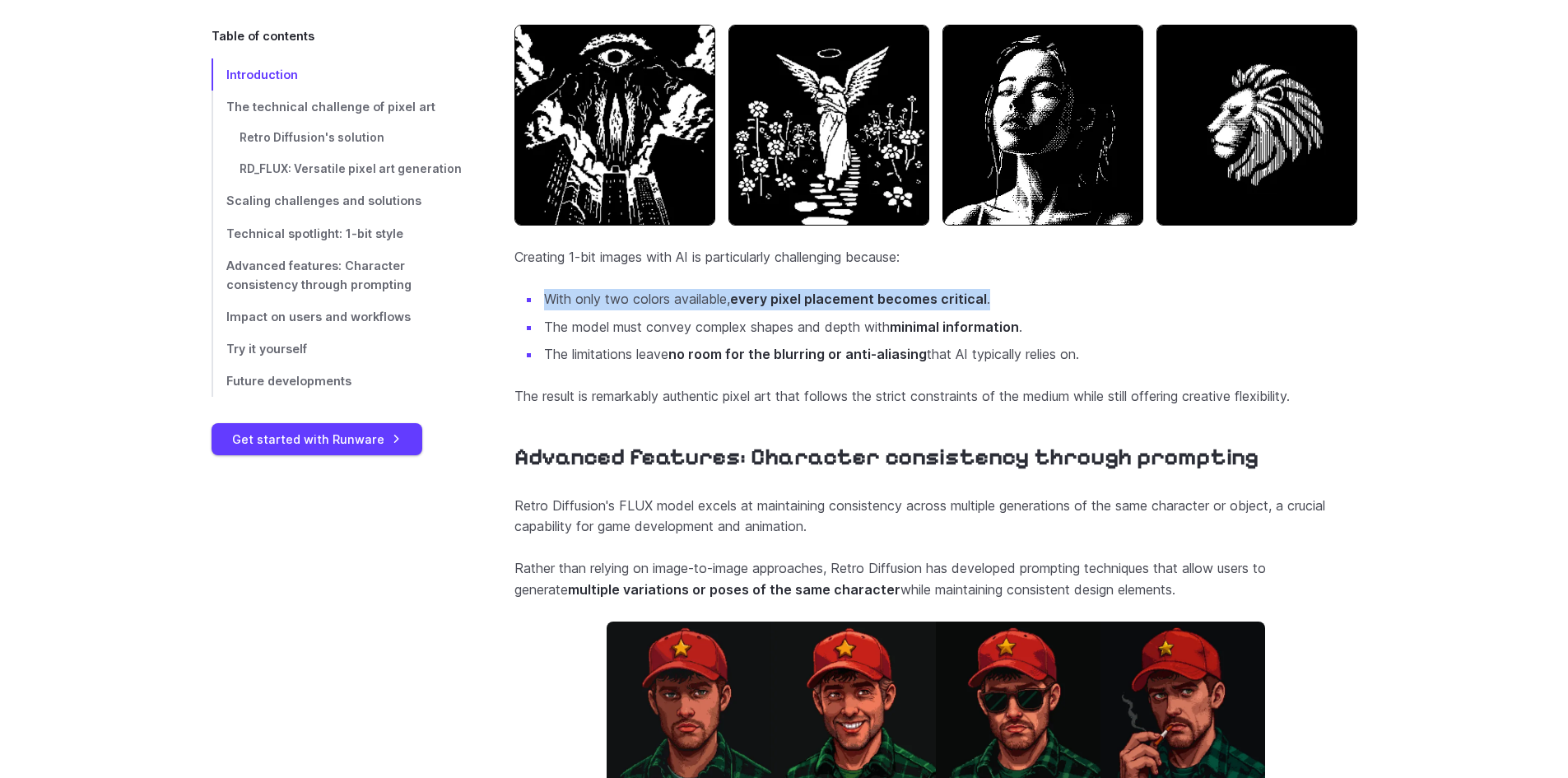
drag, startPoint x: 549, startPoint y: 339, endPoint x: 1021, endPoint y: 341, distance: 472.0
click at [1021, 310] on li "With only two colors available, every pixel placement becomes critical ." at bounding box center [949, 299] width 816 height 22
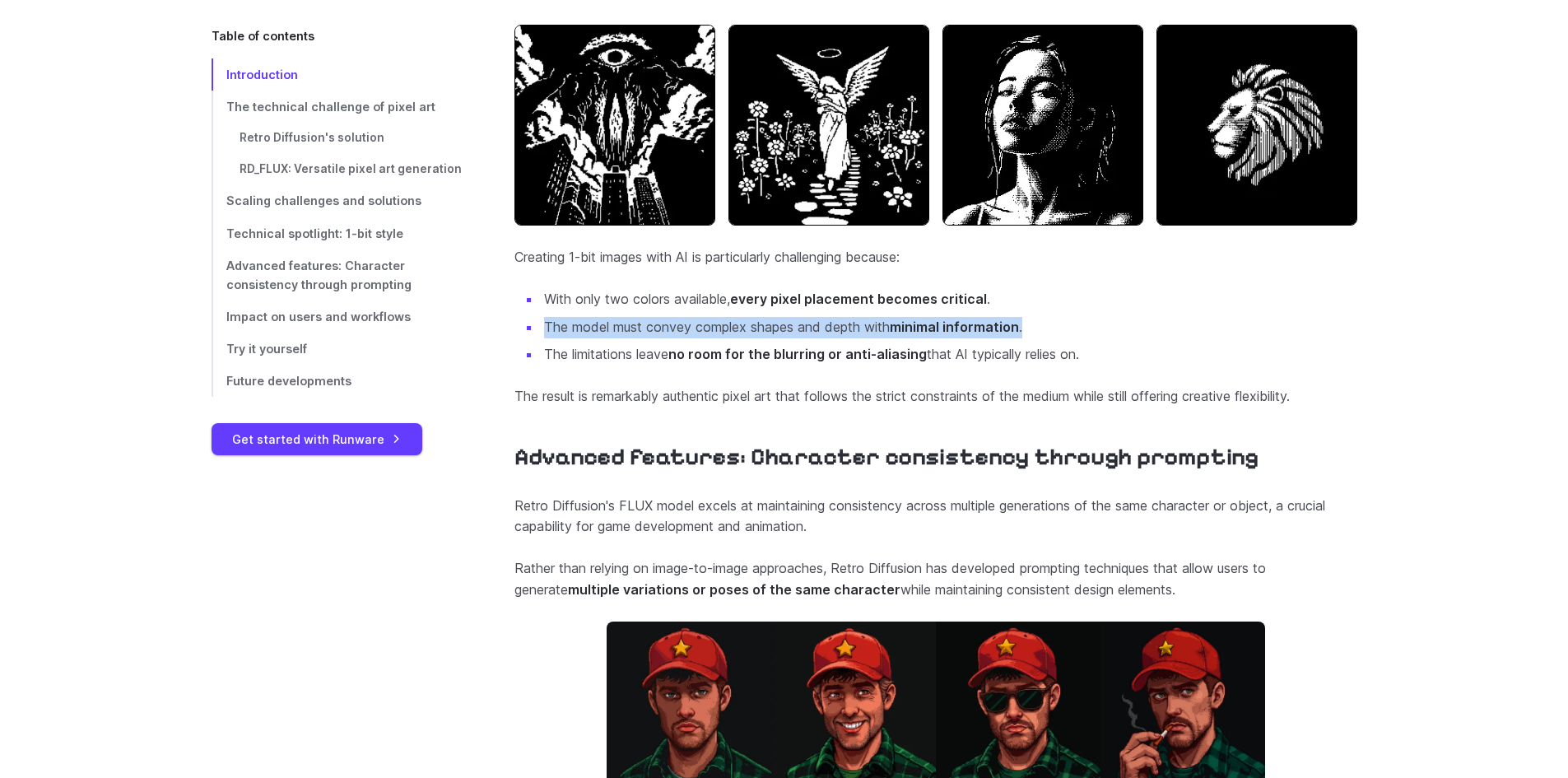
drag, startPoint x: 1039, startPoint y: 363, endPoint x: 534, endPoint y: 363, distance: 505.0
click at [534, 363] on ul "With only two colors available, every pixel placement becomes critical . The mo…" at bounding box center [935, 327] width 843 height 77
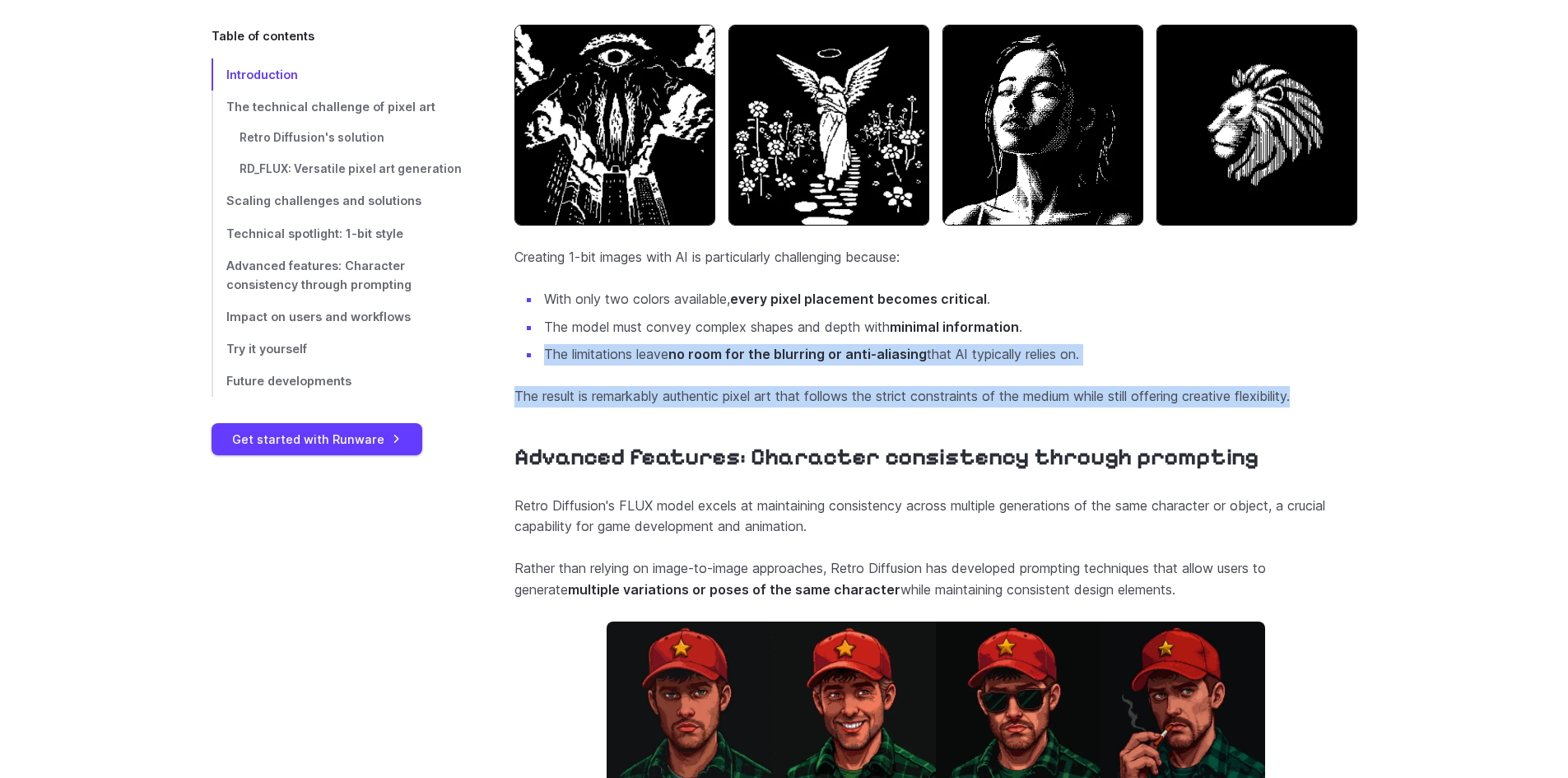
drag, startPoint x: 536, startPoint y: 383, endPoint x: 1334, endPoint y: 431, distance: 799.4
click at [1334, 408] on section "Technical spotlight: 1-bit style One of Retro Diffusion's most impressive techn…" at bounding box center [935, 159] width 843 height 498
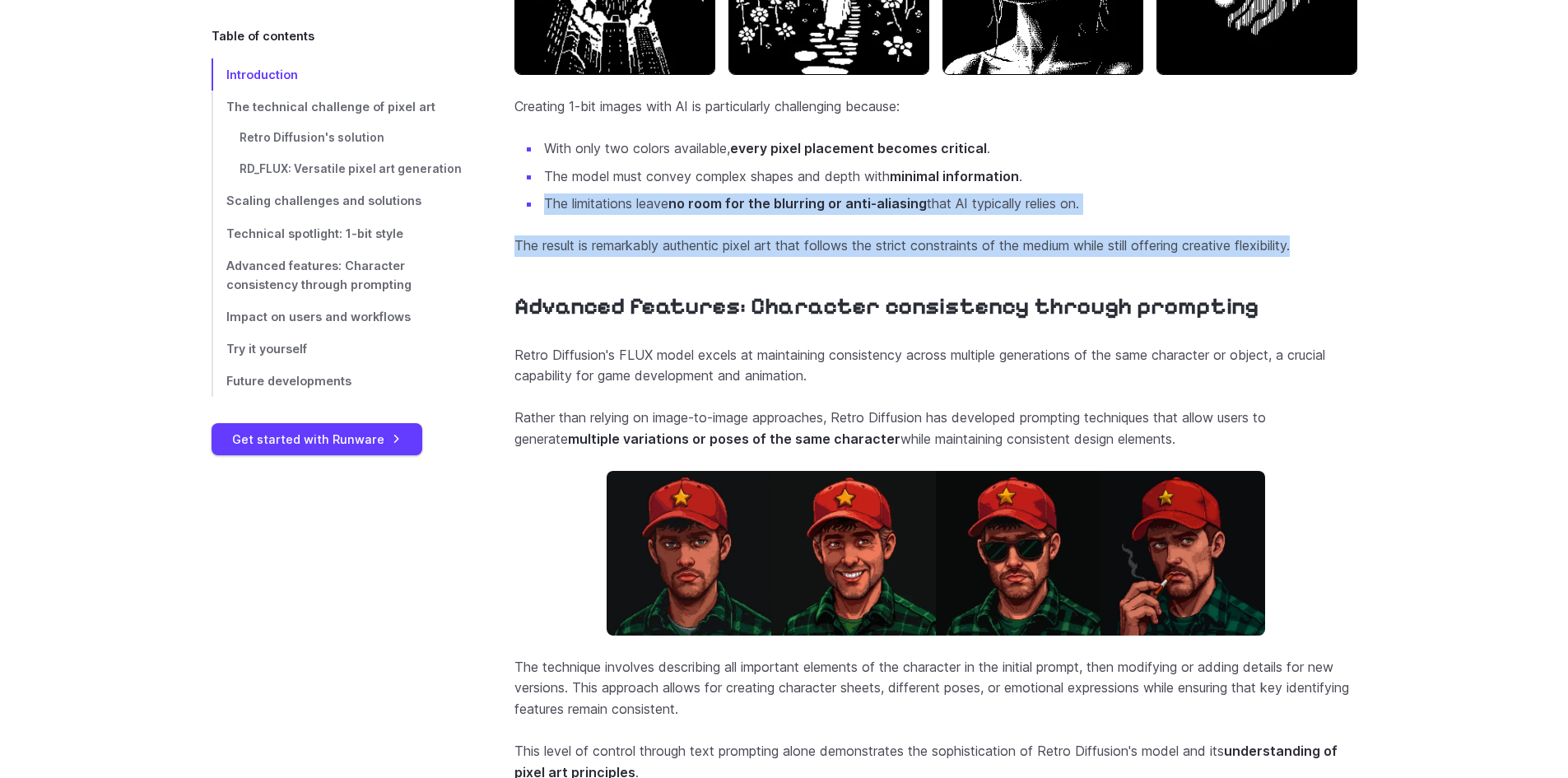
scroll to position [4955, 0]
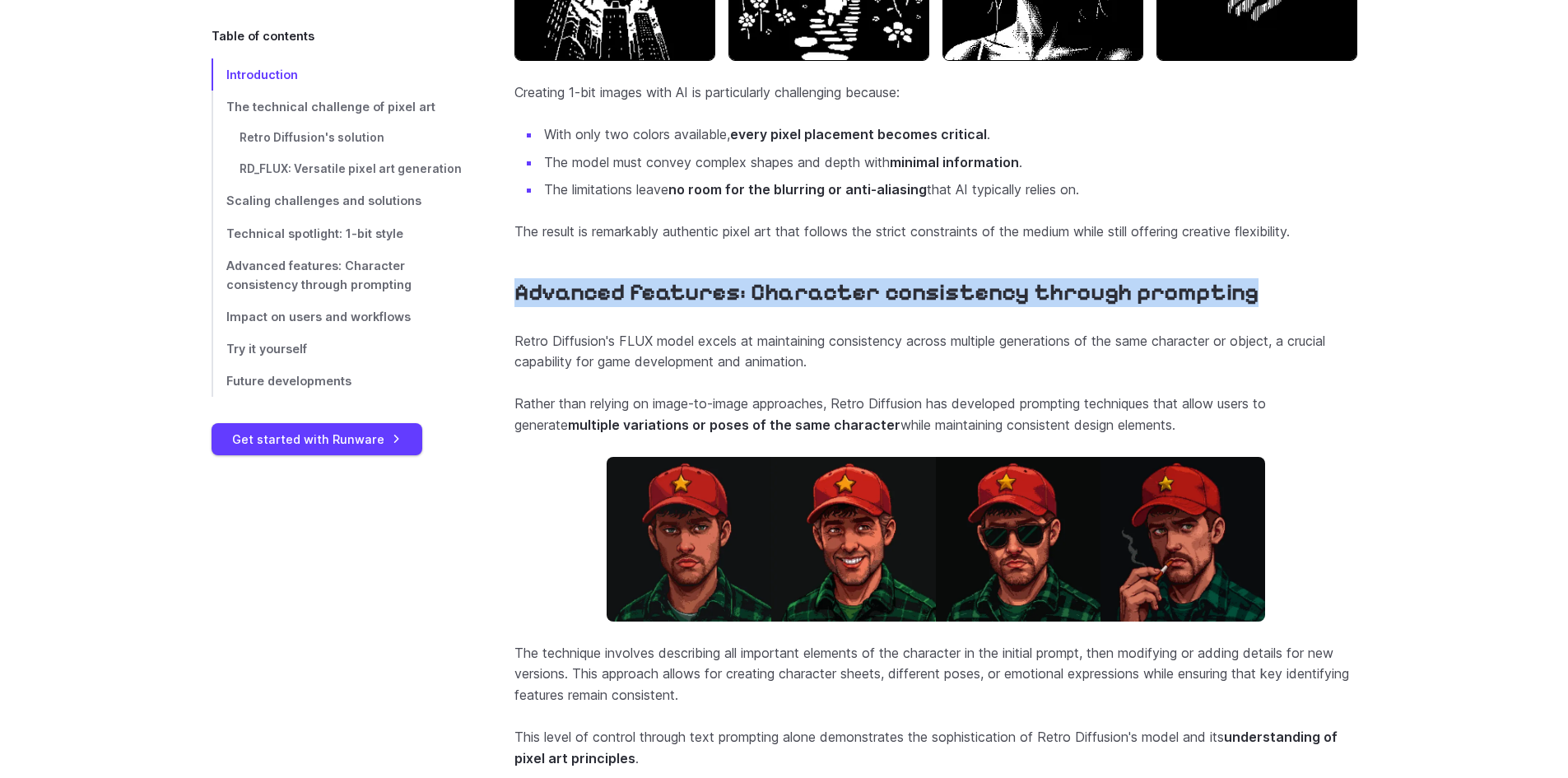
drag, startPoint x: 525, startPoint y: 343, endPoint x: 1301, endPoint y: 335, distance: 776.0
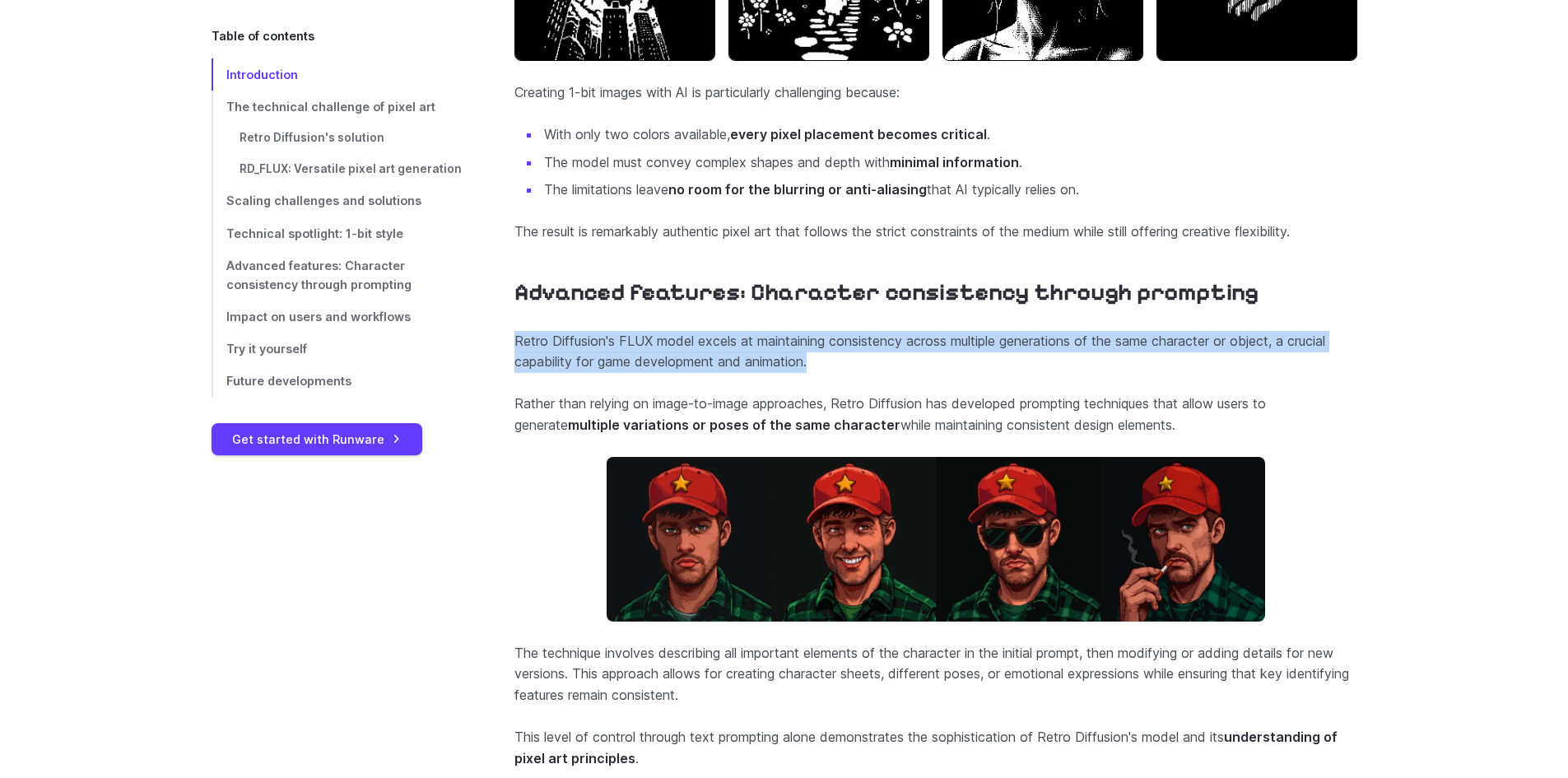
drag, startPoint x: 499, startPoint y: 377, endPoint x: 906, endPoint y: 403, distance: 407.8
drag, startPoint x: 497, startPoint y: 438, endPoint x: 1297, endPoint y: 463, distance: 800.4
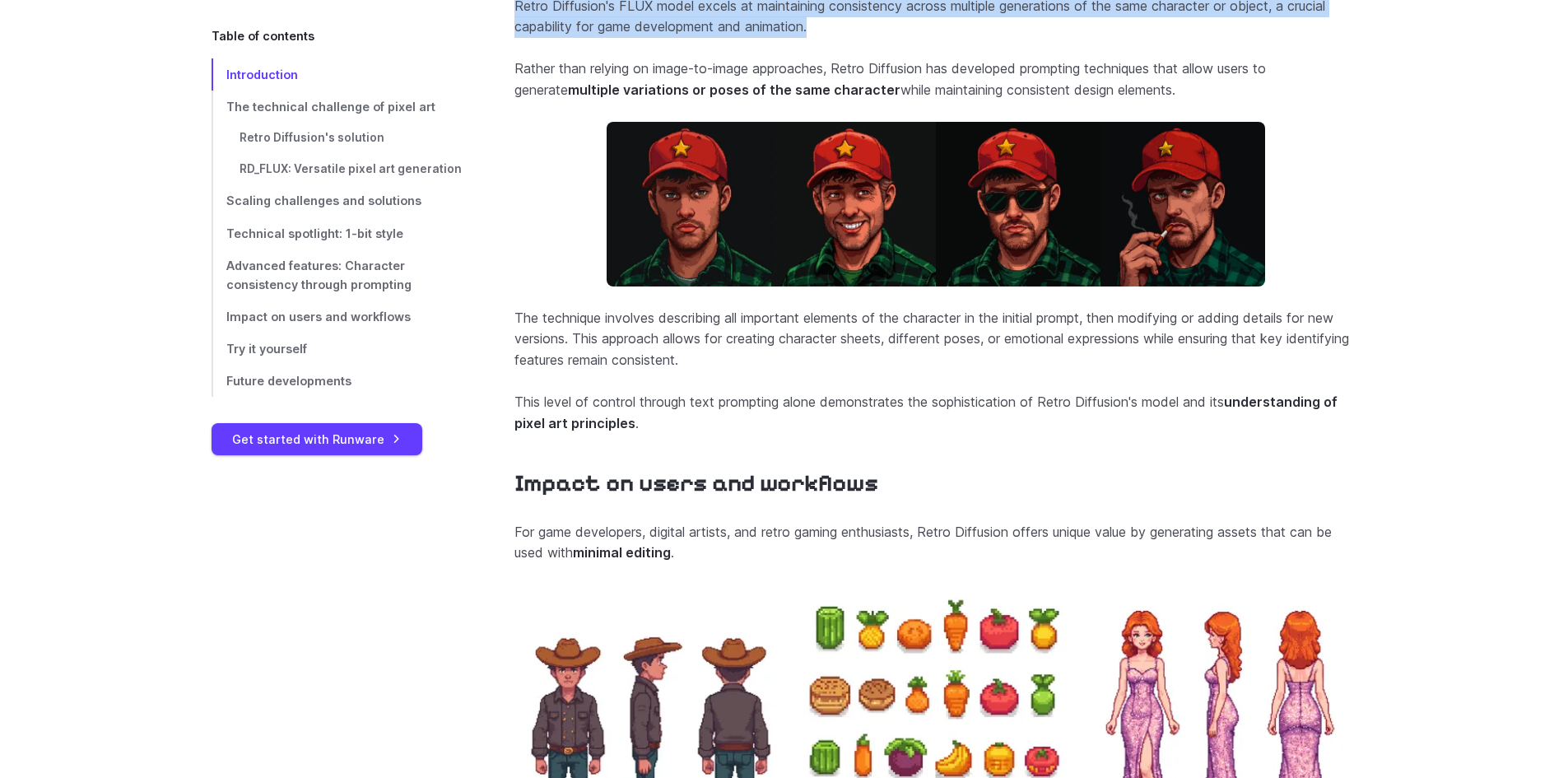
scroll to position [5449, 0]
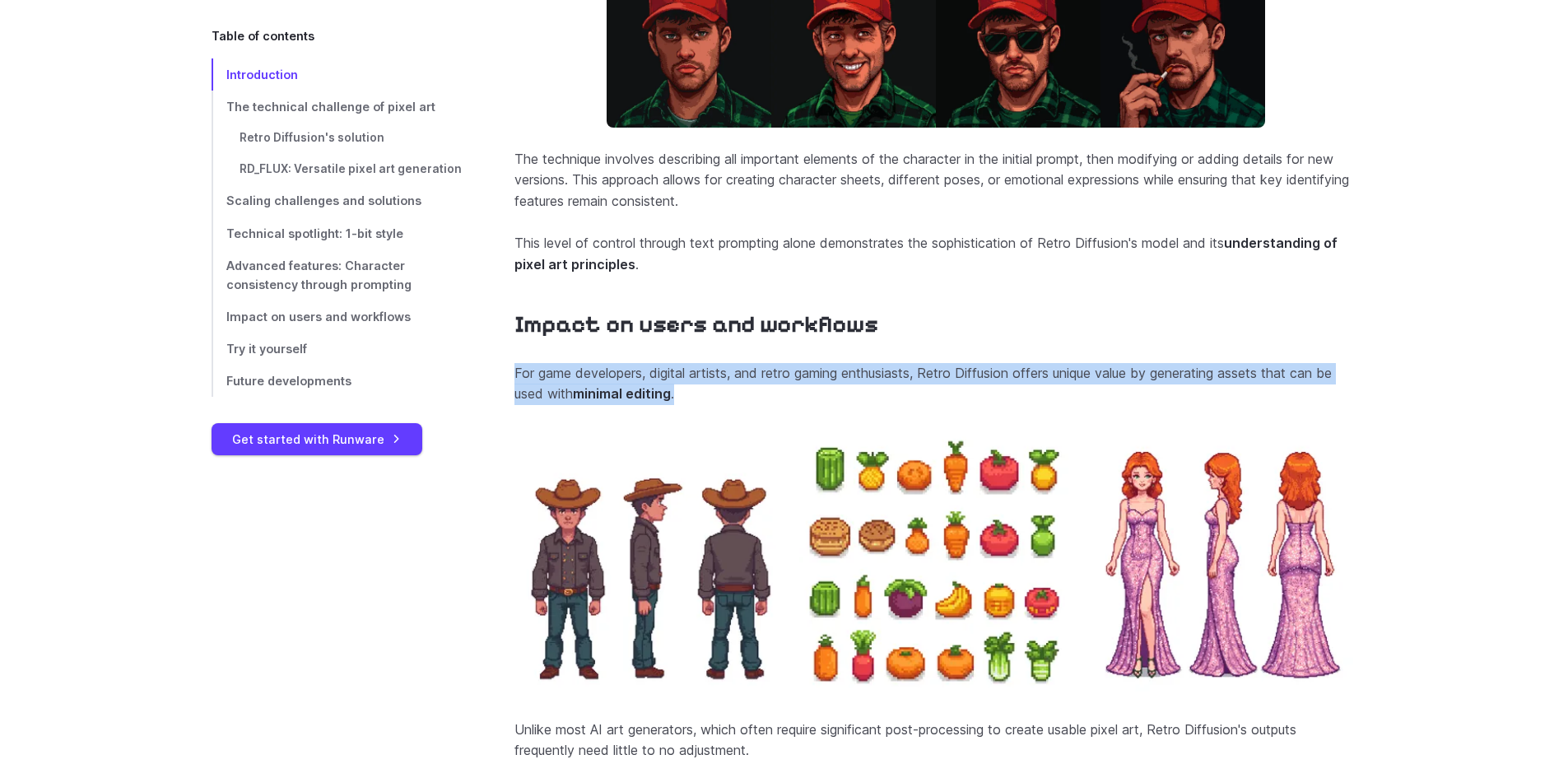
drag, startPoint x: 506, startPoint y: 408, endPoint x: 753, endPoint y: 426, distance: 247.7
click at [719, 405] on p "For game developers, digital artists, and retro gaming enthusiasts, Retro Diffu…" at bounding box center [935, 383] width 843 height 42
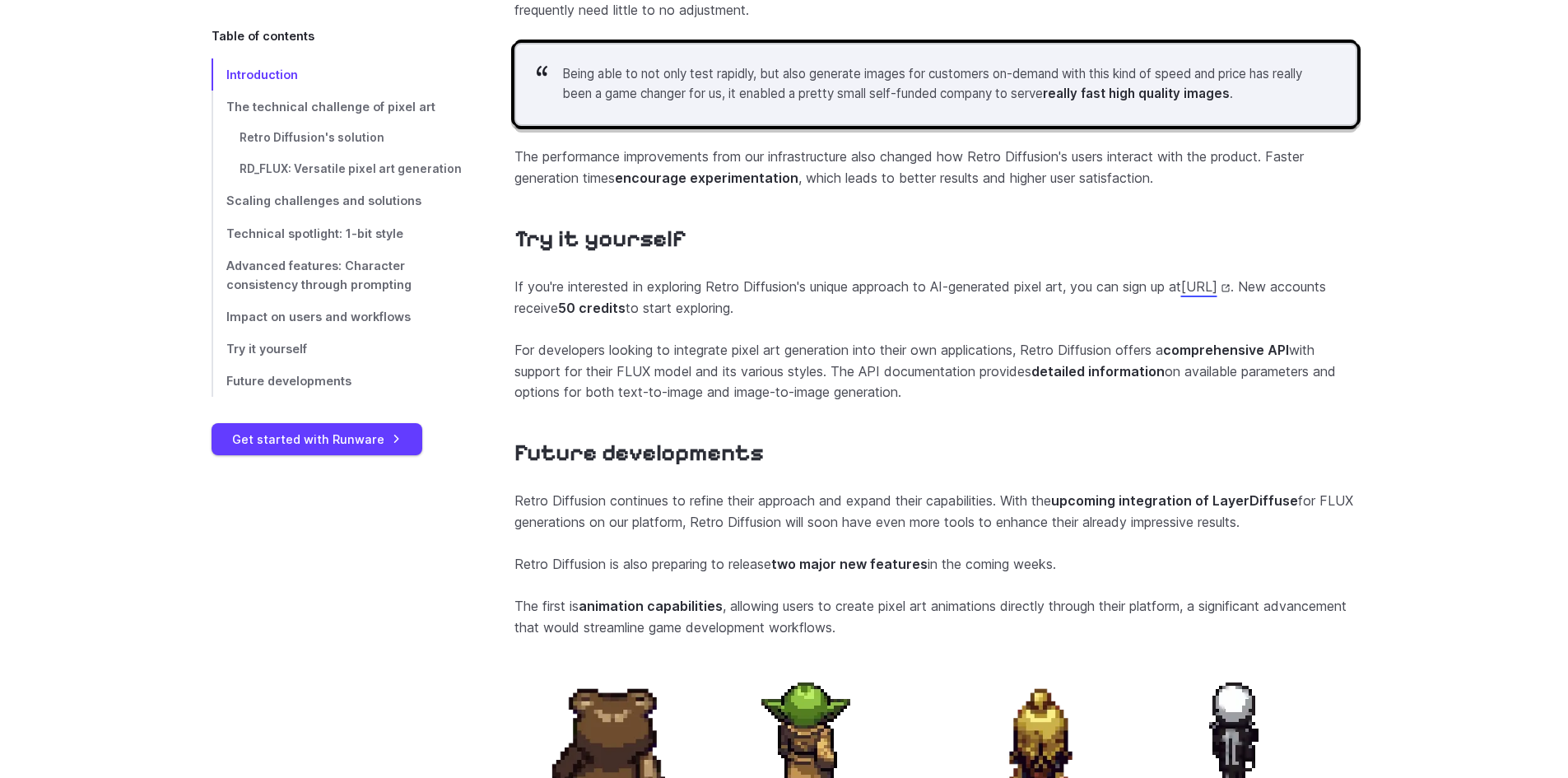
scroll to position [6190, 0]
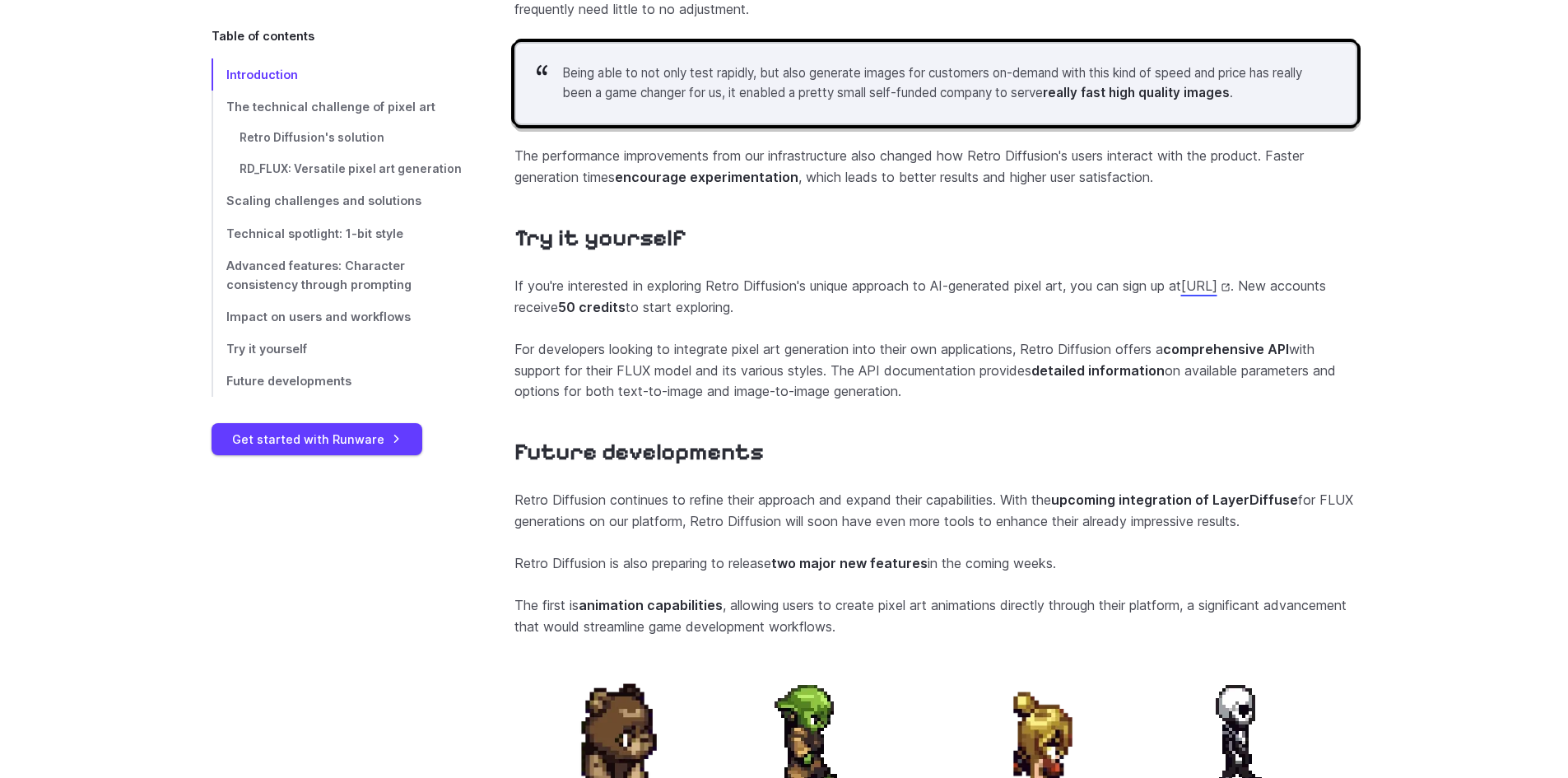
drag, startPoint x: 519, startPoint y: 324, endPoint x: 1105, endPoint y: 345, distance: 586.4
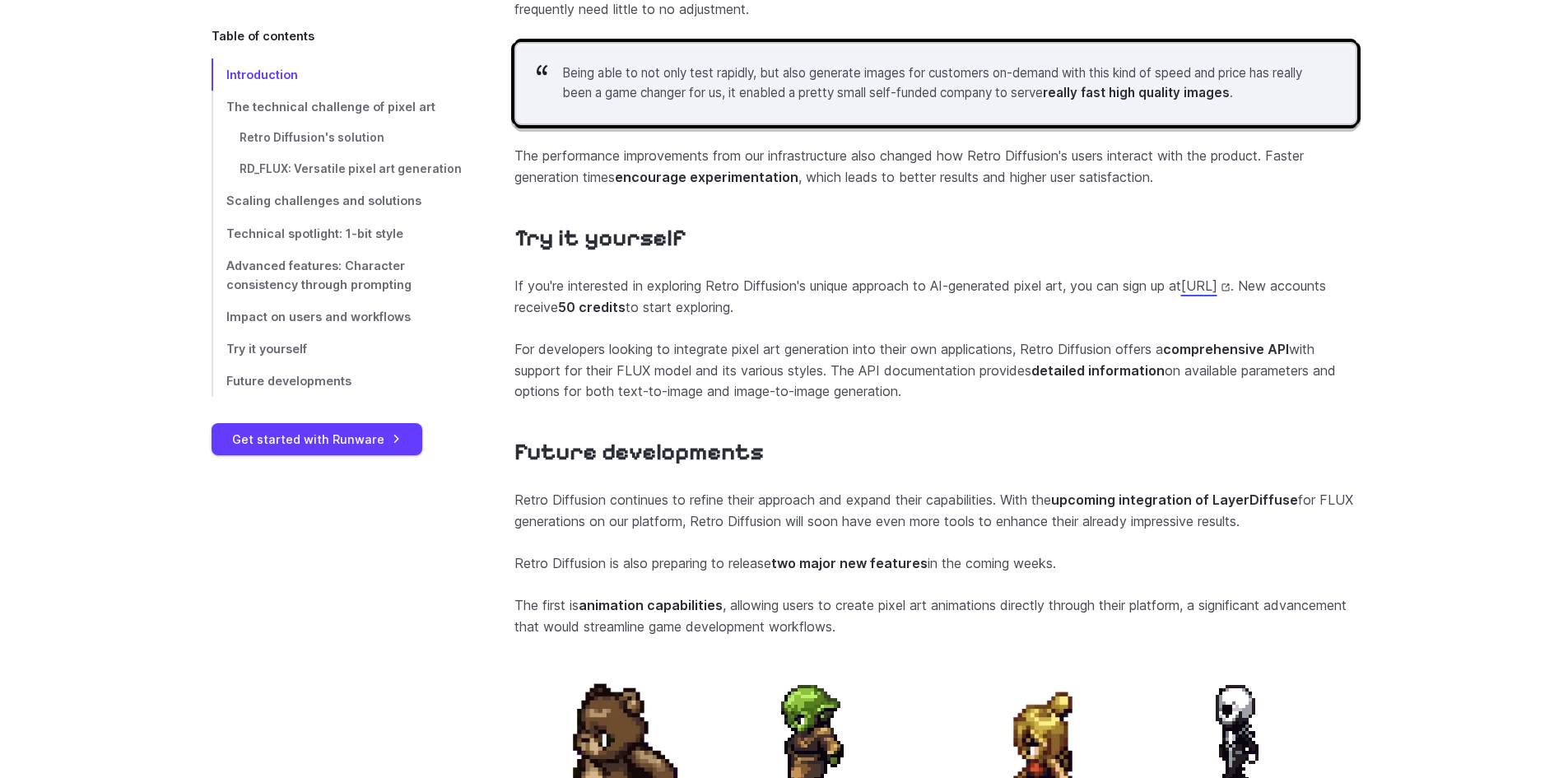
click at [1105, 318] on p "If you're interested in exploring Retro Diffusion's unique approach to AI-gener…" at bounding box center [935, 296] width 843 height 42
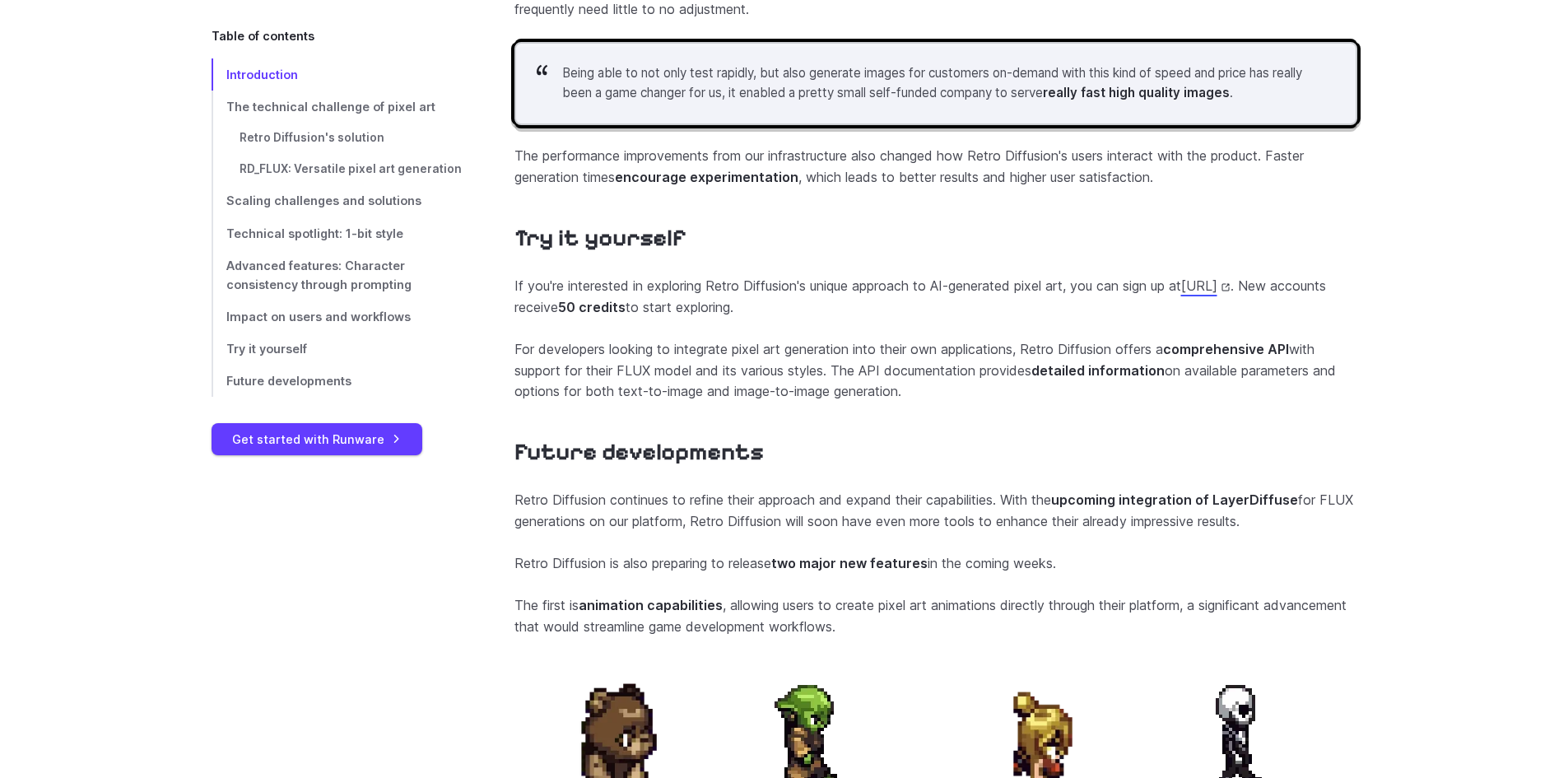
click at [1105, 318] on p "If you're interested in exploring Retro Diffusion's unique approach to AI-gener…" at bounding box center [935, 296] width 843 height 42
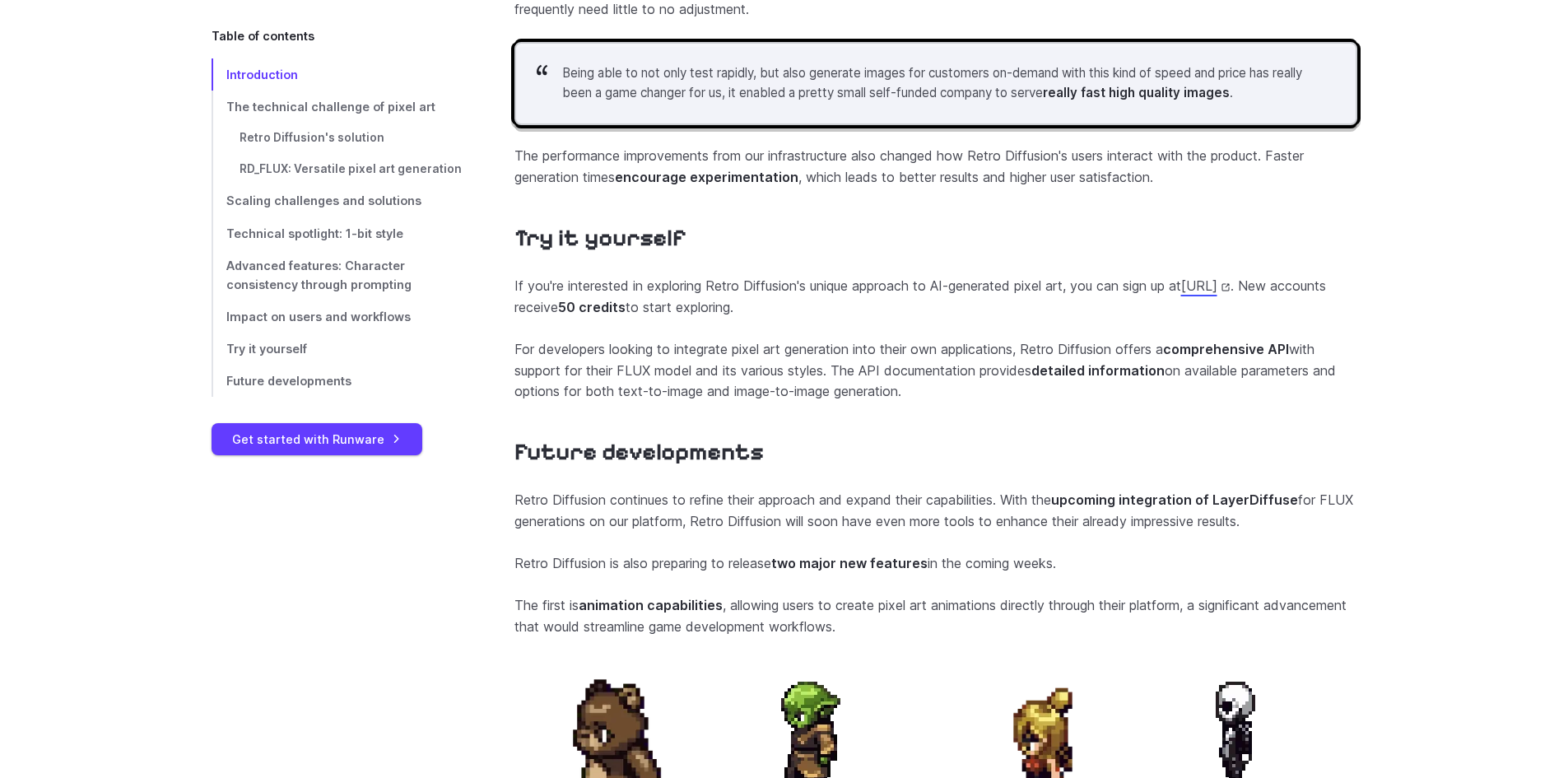
drag, startPoint x: 515, startPoint y: 396, endPoint x: 948, endPoint y: 429, distance: 434.3
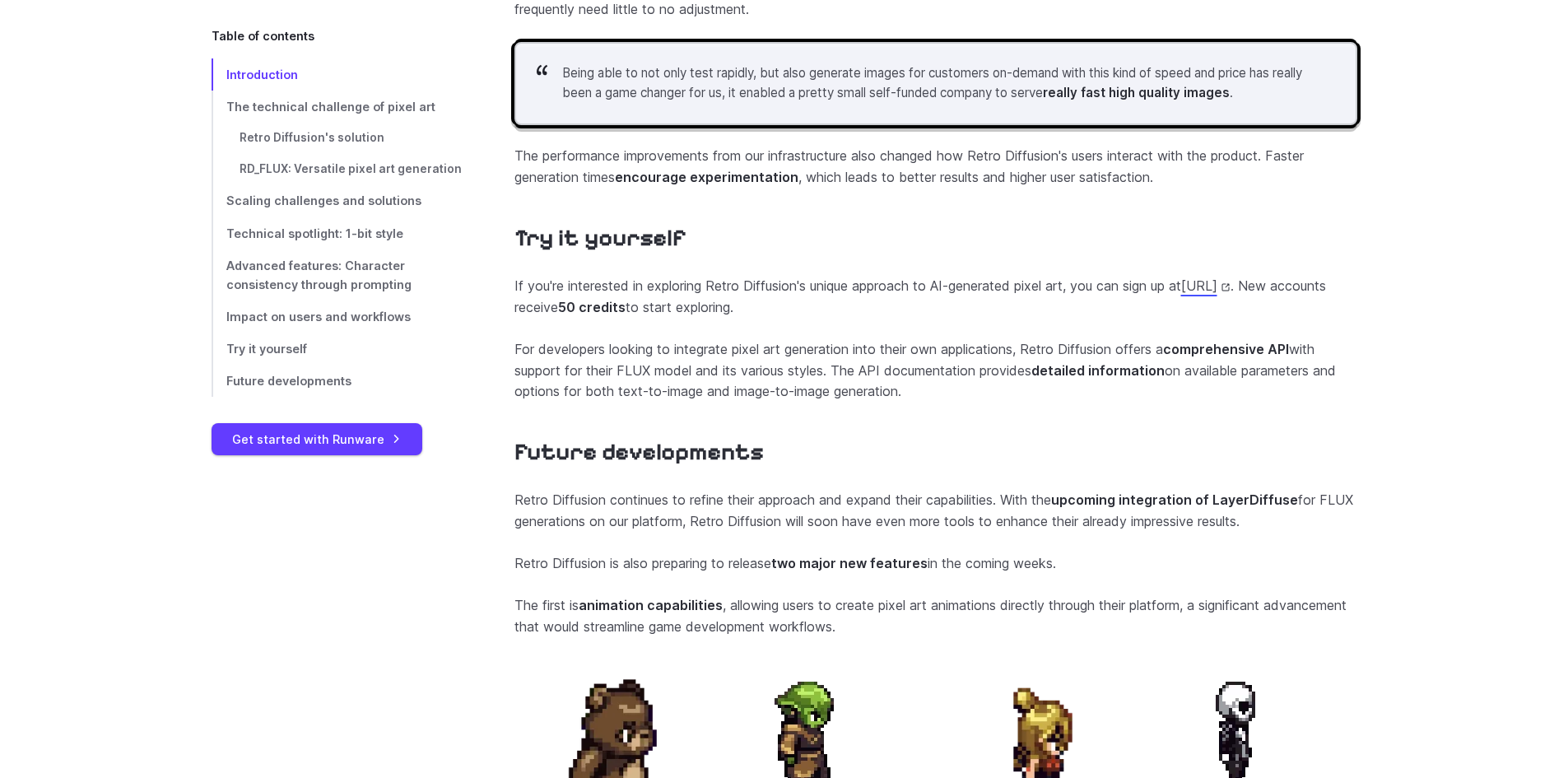
click at [948, 402] on p "For developers looking to integrate pixel art generation into their own applica…" at bounding box center [935, 371] width 843 height 64
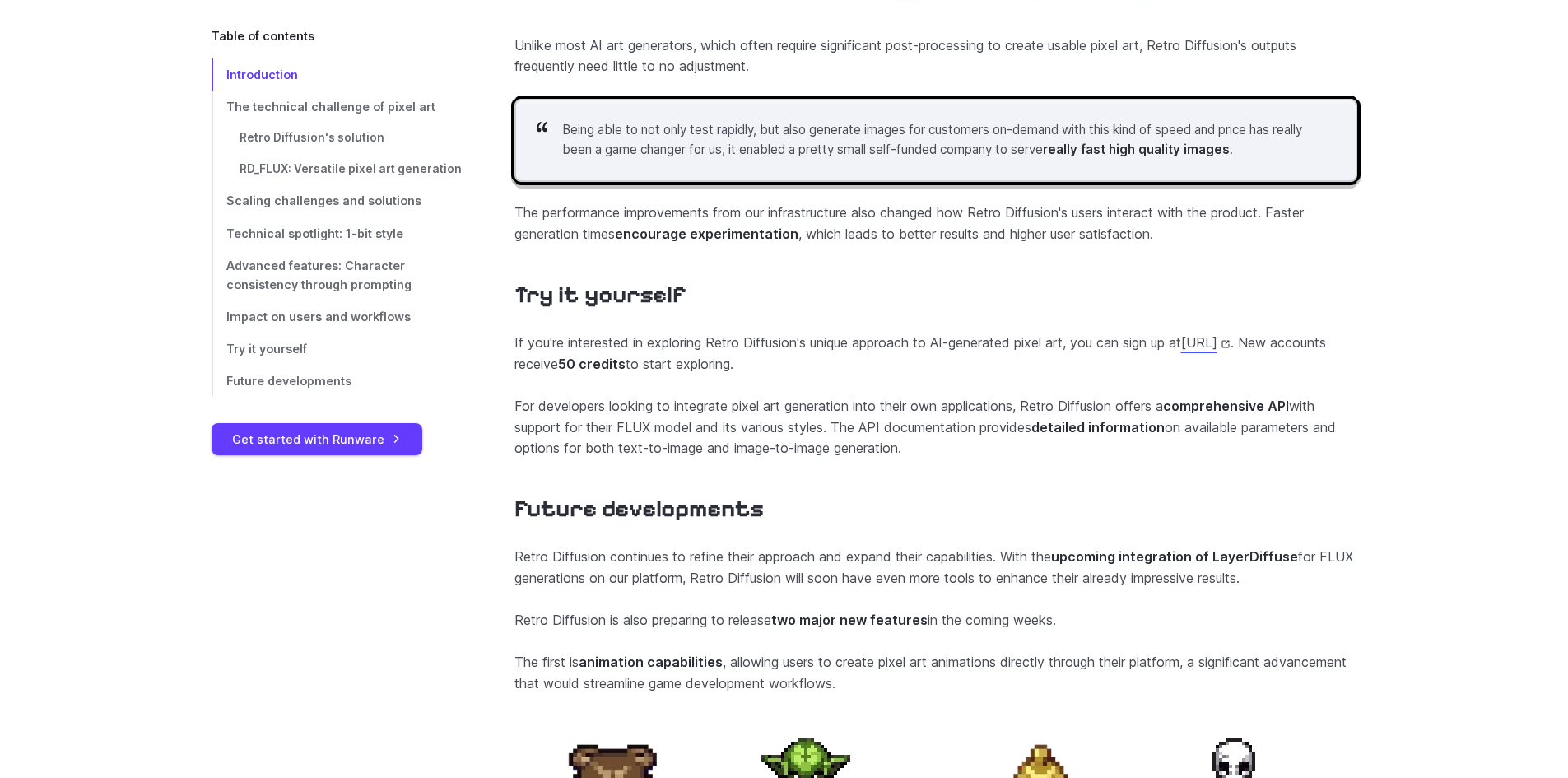
scroll to position [6108, 0]
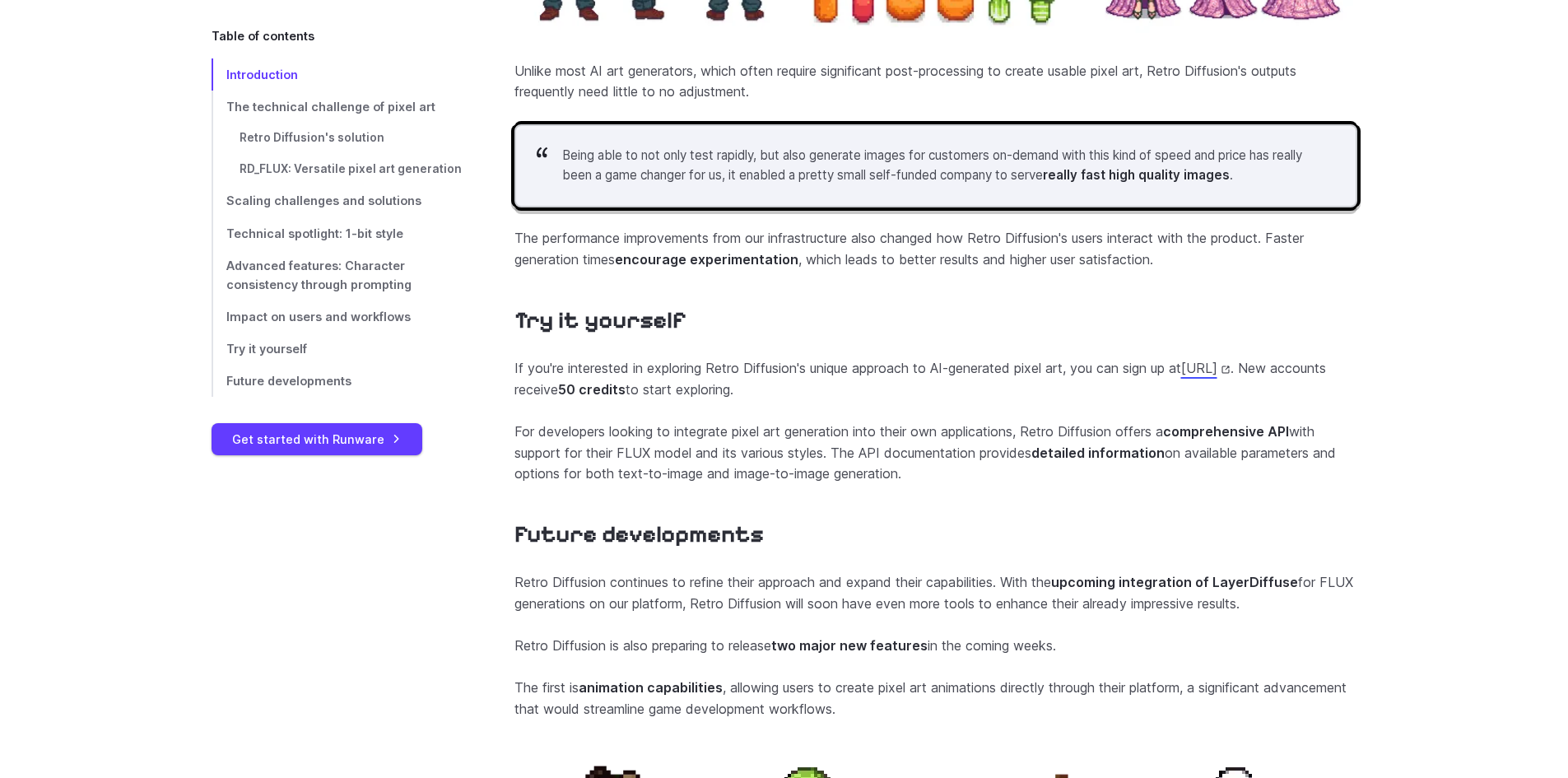
drag, startPoint x: 514, startPoint y: 477, endPoint x: 968, endPoint y: 513, distance: 455.4
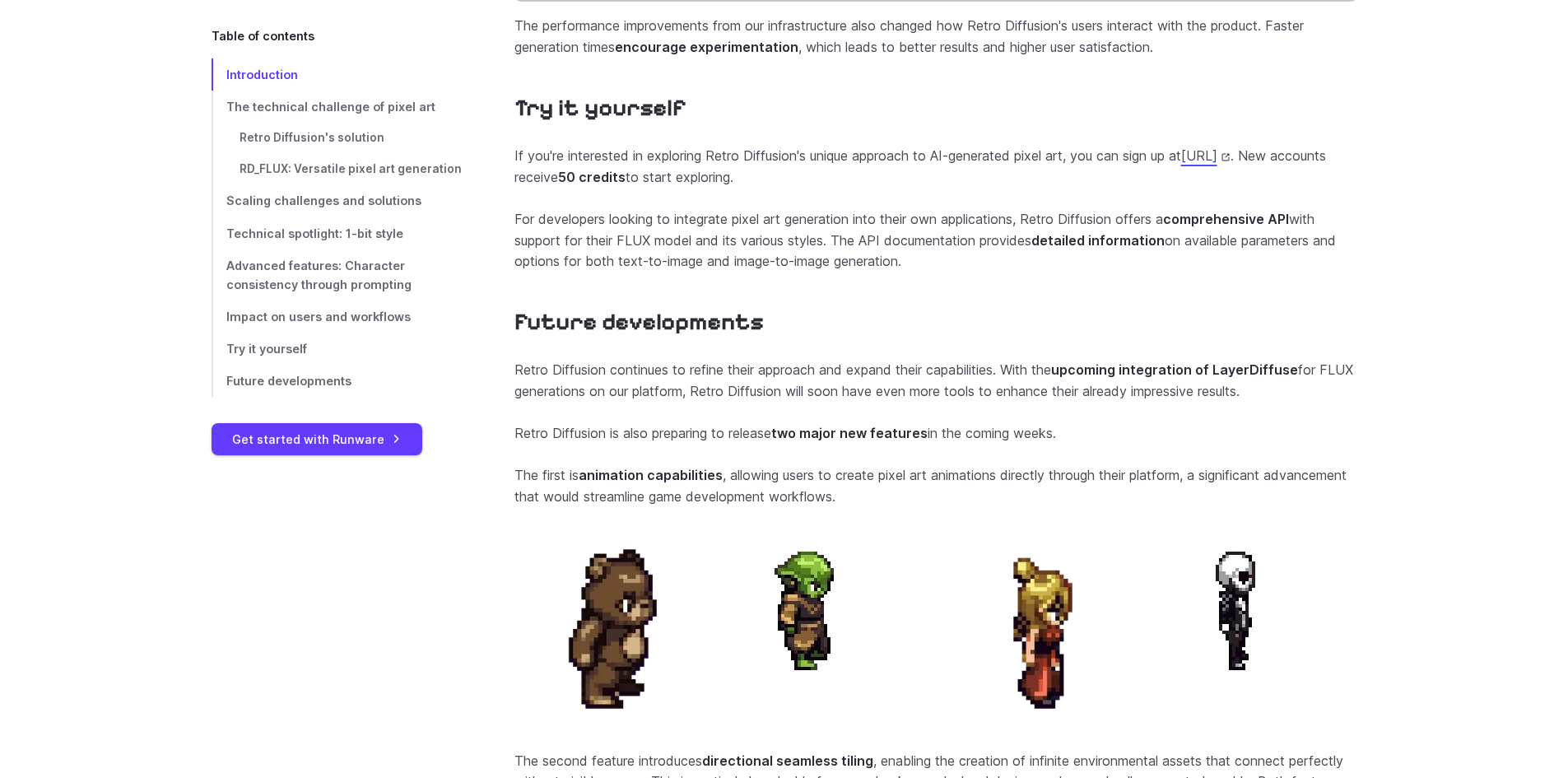
scroll to position [6355, 0]
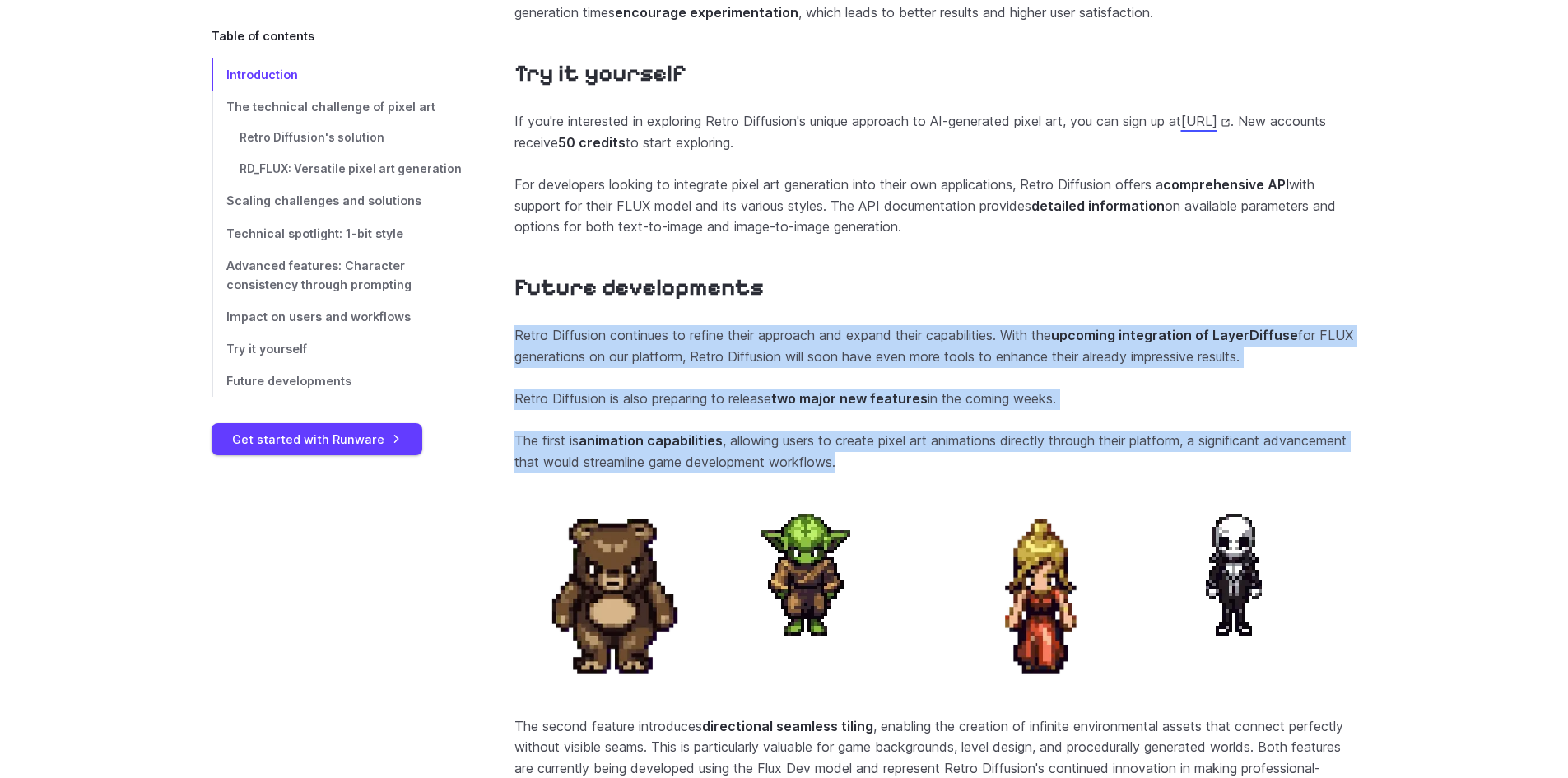
drag, startPoint x: 493, startPoint y: 376, endPoint x: 1128, endPoint y: 498, distance: 646.6
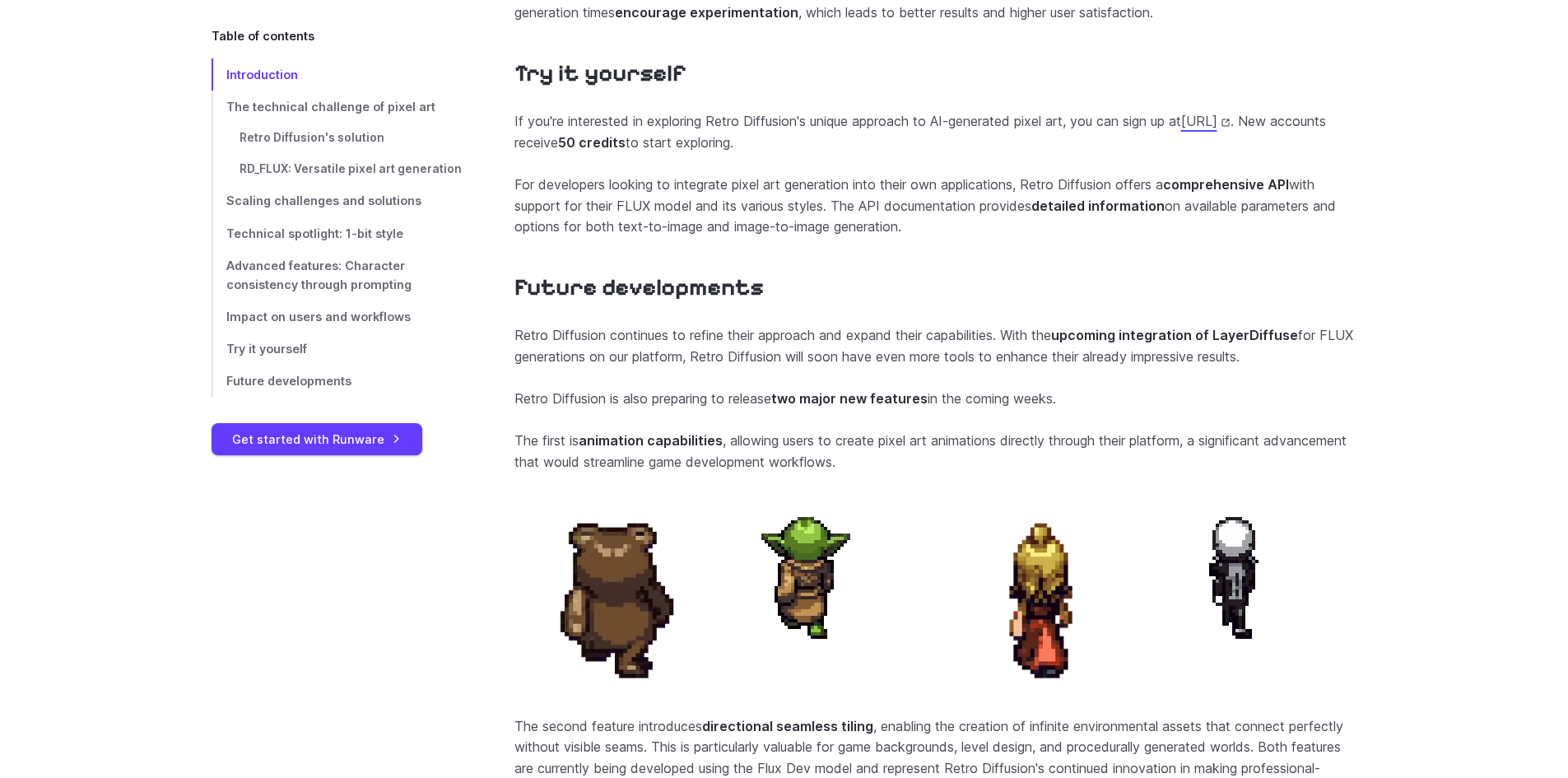
click at [884, 302] on h2 "Future developments" at bounding box center [935, 287] width 843 height 28
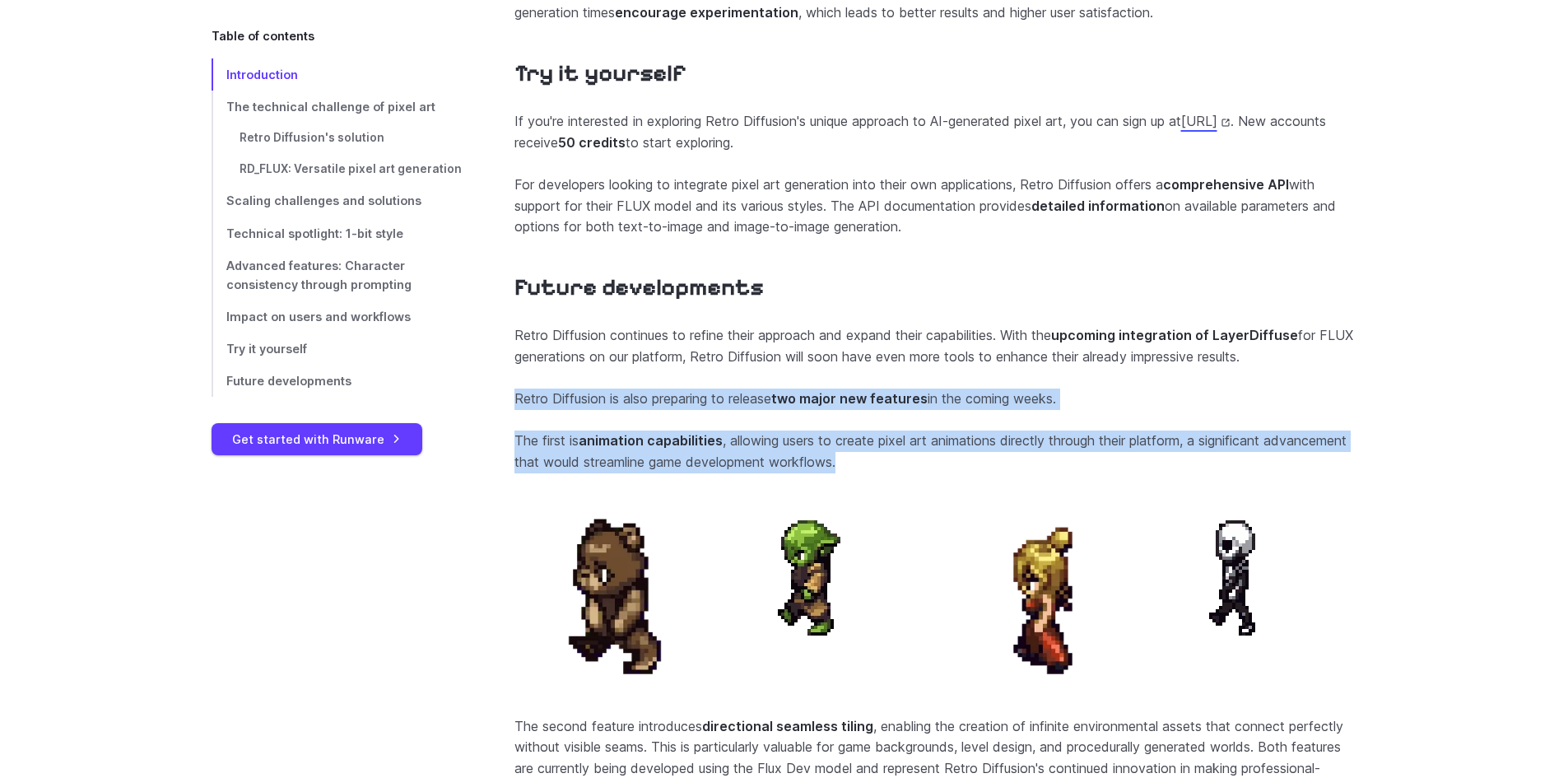
drag, startPoint x: 515, startPoint y: 432, endPoint x: 1068, endPoint y: 505, distance: 557.8
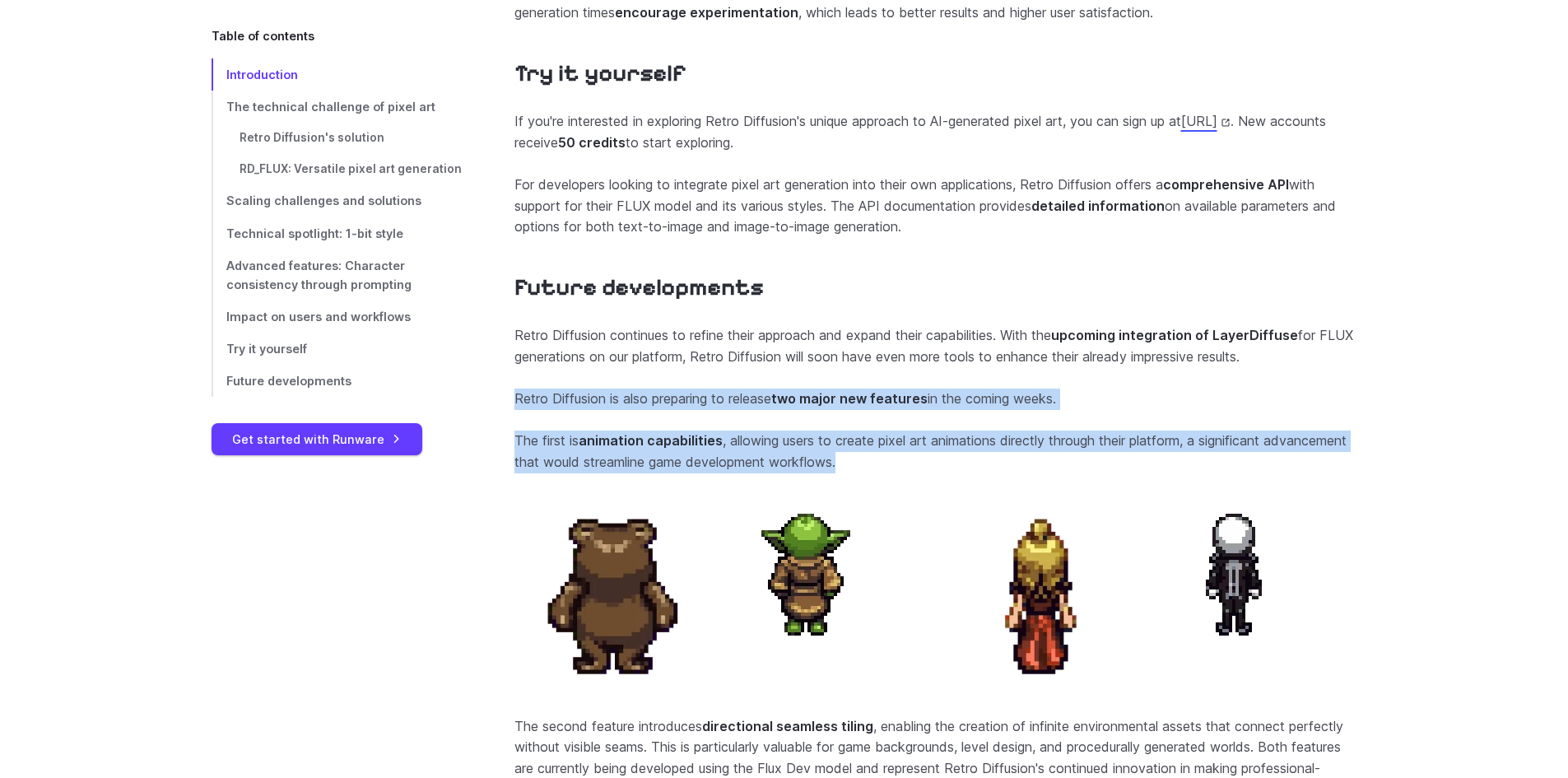
click at [1068, 505] on section "Future developments Retro Diffusion continues to refine their approach and expa…" at bounding box center [935, 688] width 843 height 831
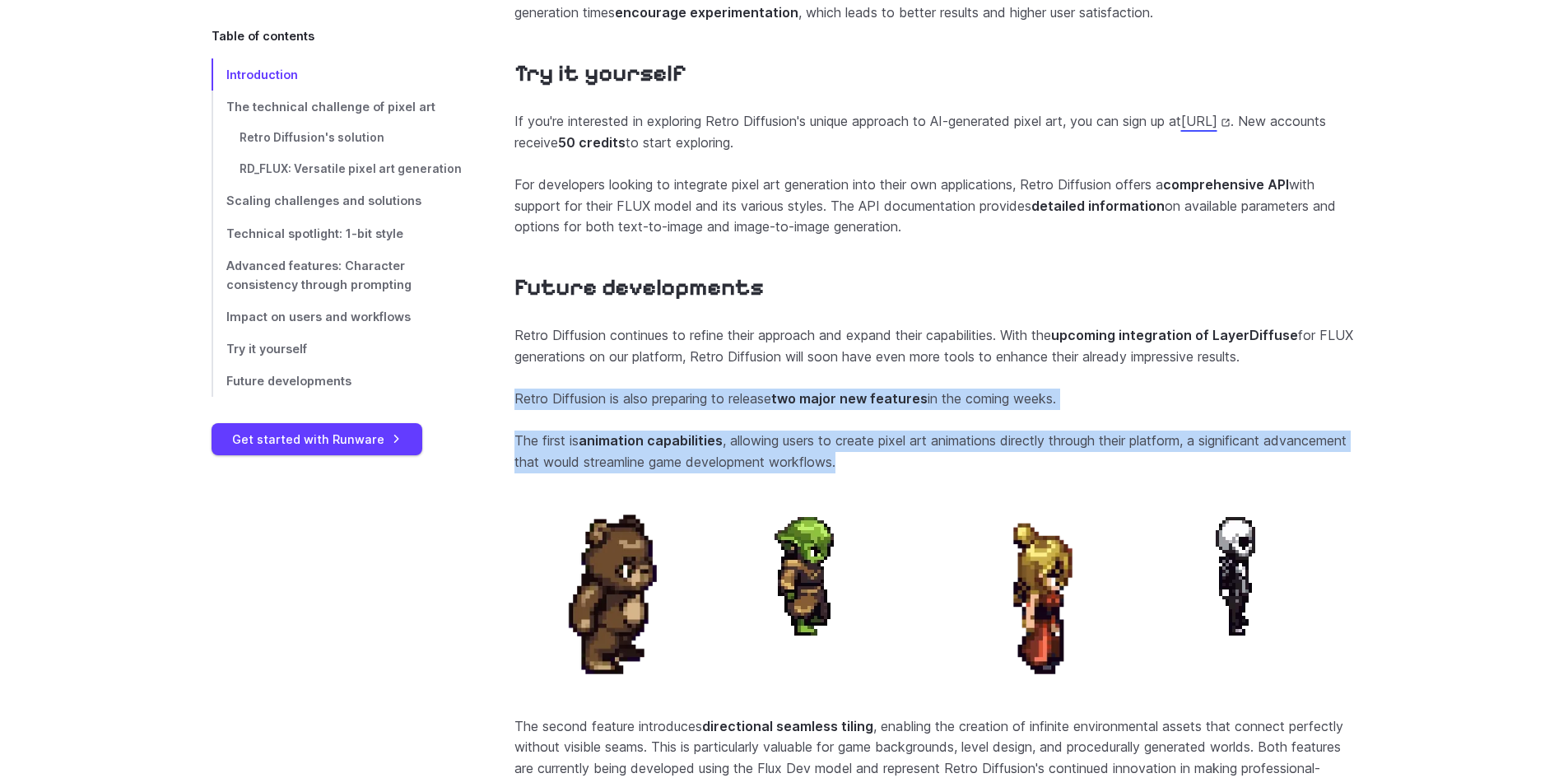
click at [1061, 473] on p "The first is animation capabilities , allowing users to create pixel art animat…" at bounding box center [935, 451] width 843 height 42
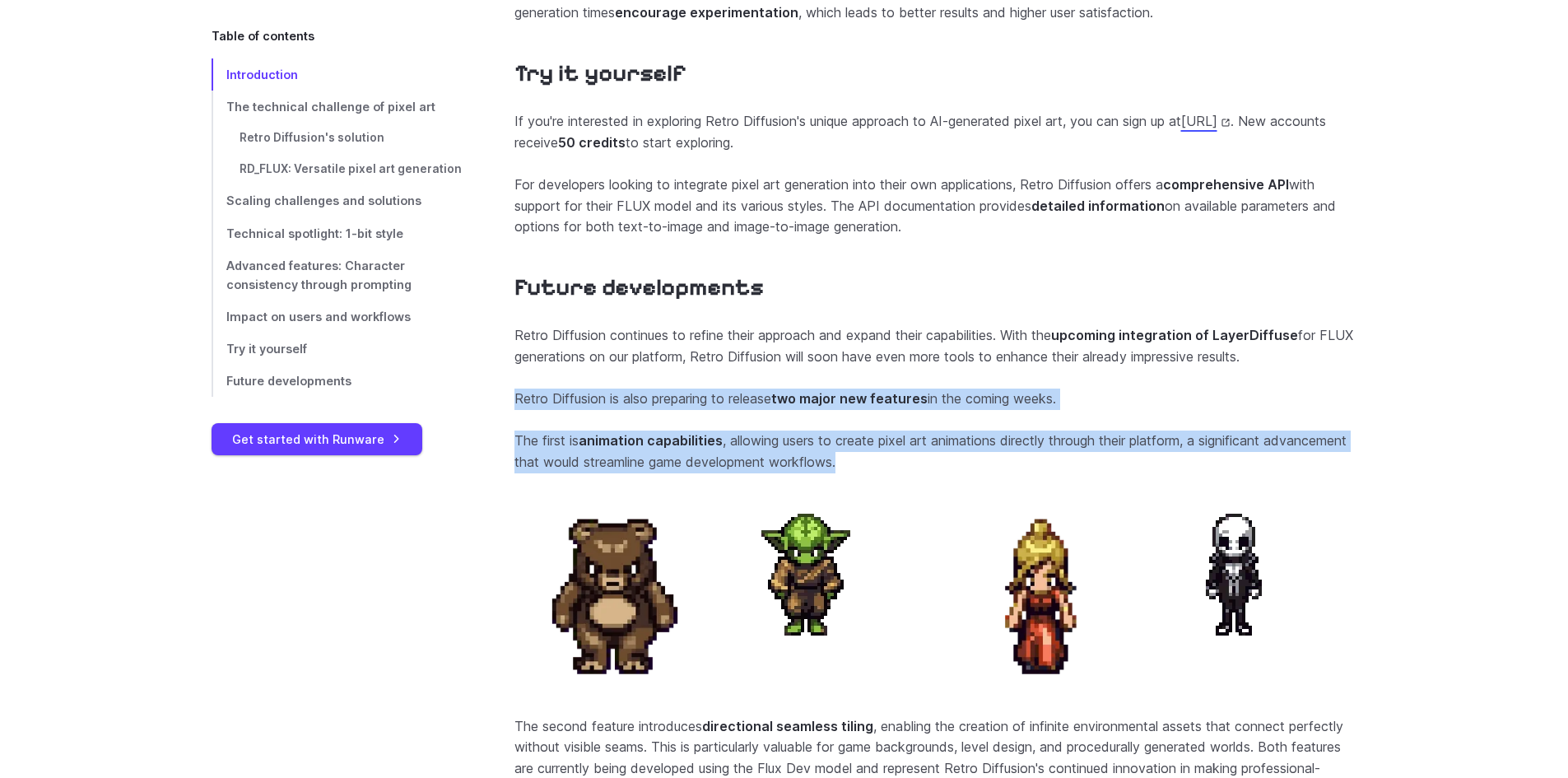
drag, startPoint x: 1053, startPoint y: 504, endPoint x: 490, endPoint y: 436, distance: 567.1
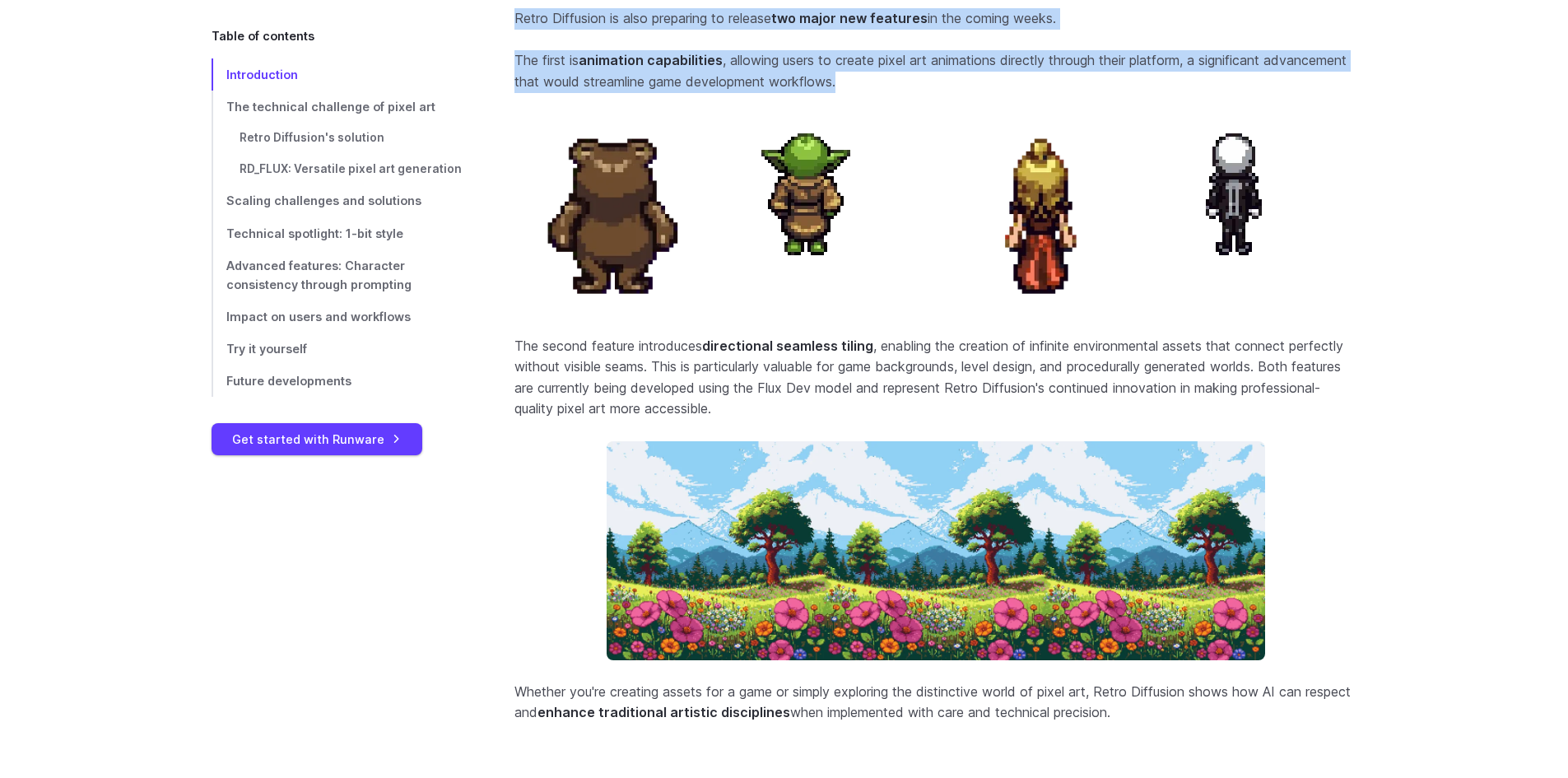
scroll to position [6767, 0]
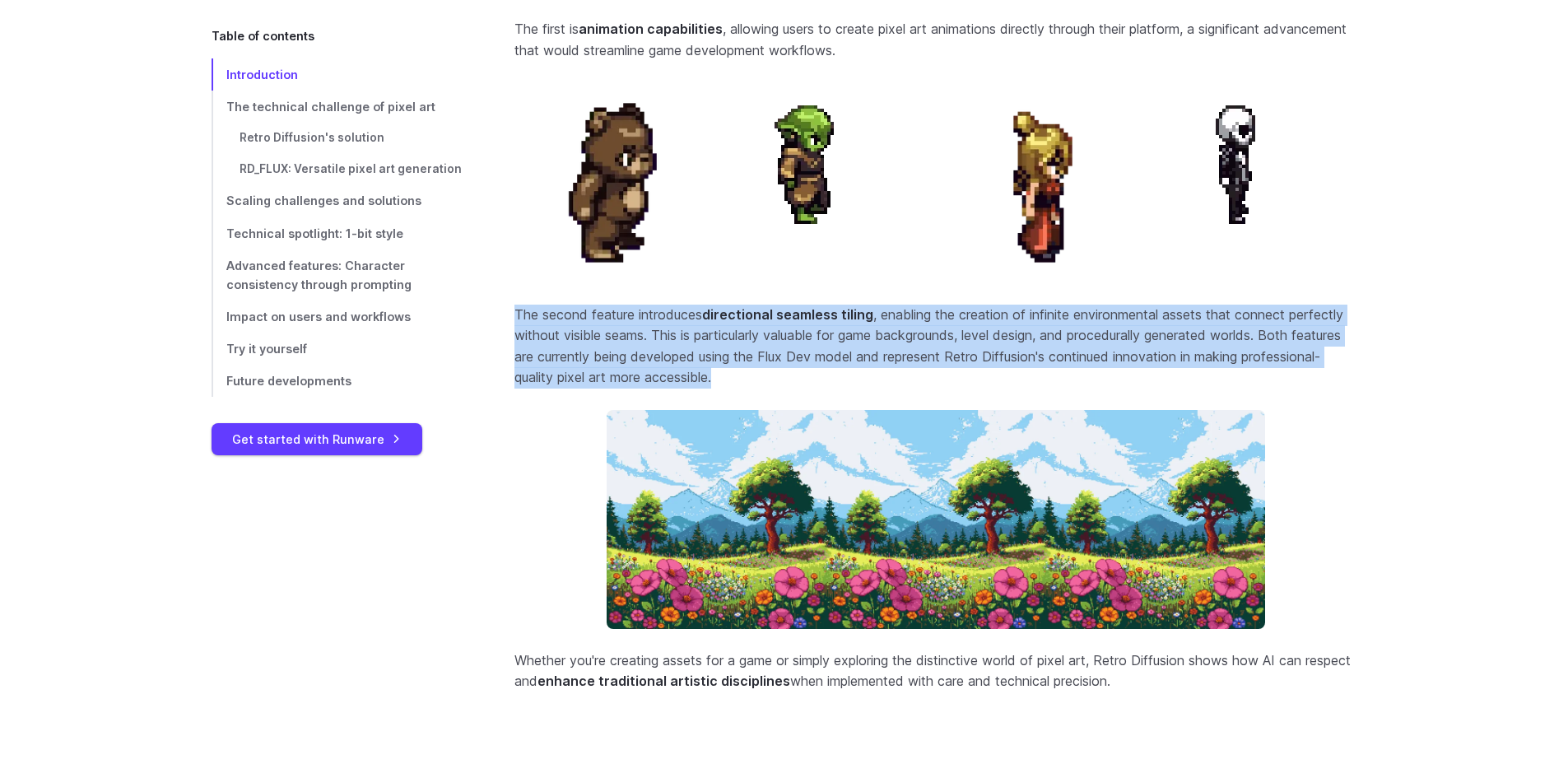
drag, startPoint x: 517, startPoint y: 364, endPoint x: 913, endPoint y: 444, distance: 404.0
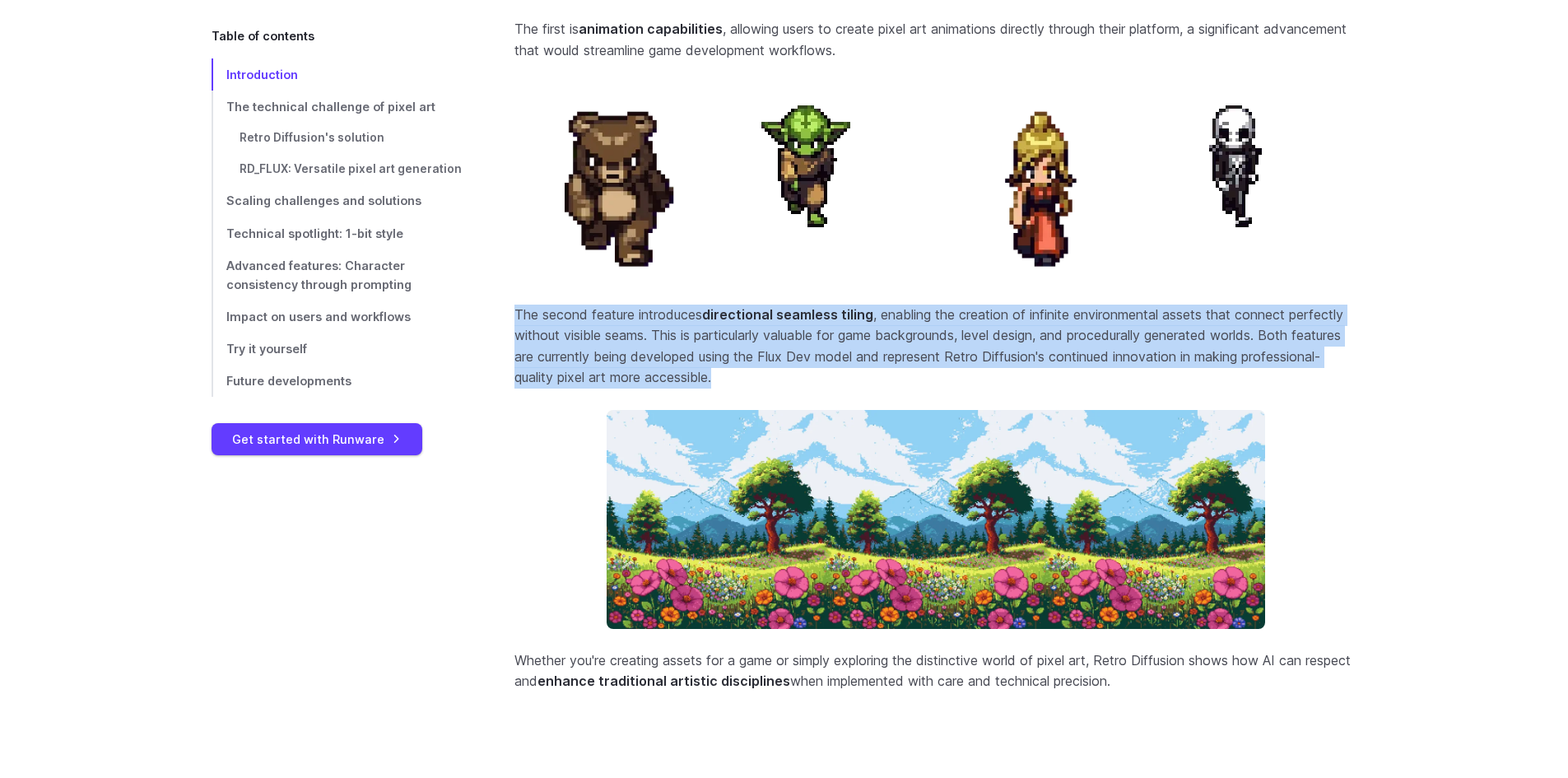
click at [913, 444] on section "Future developments Retro Diffusion continues to refine their approach and expa…" at bounding box center [935, 277] width 843 height 831
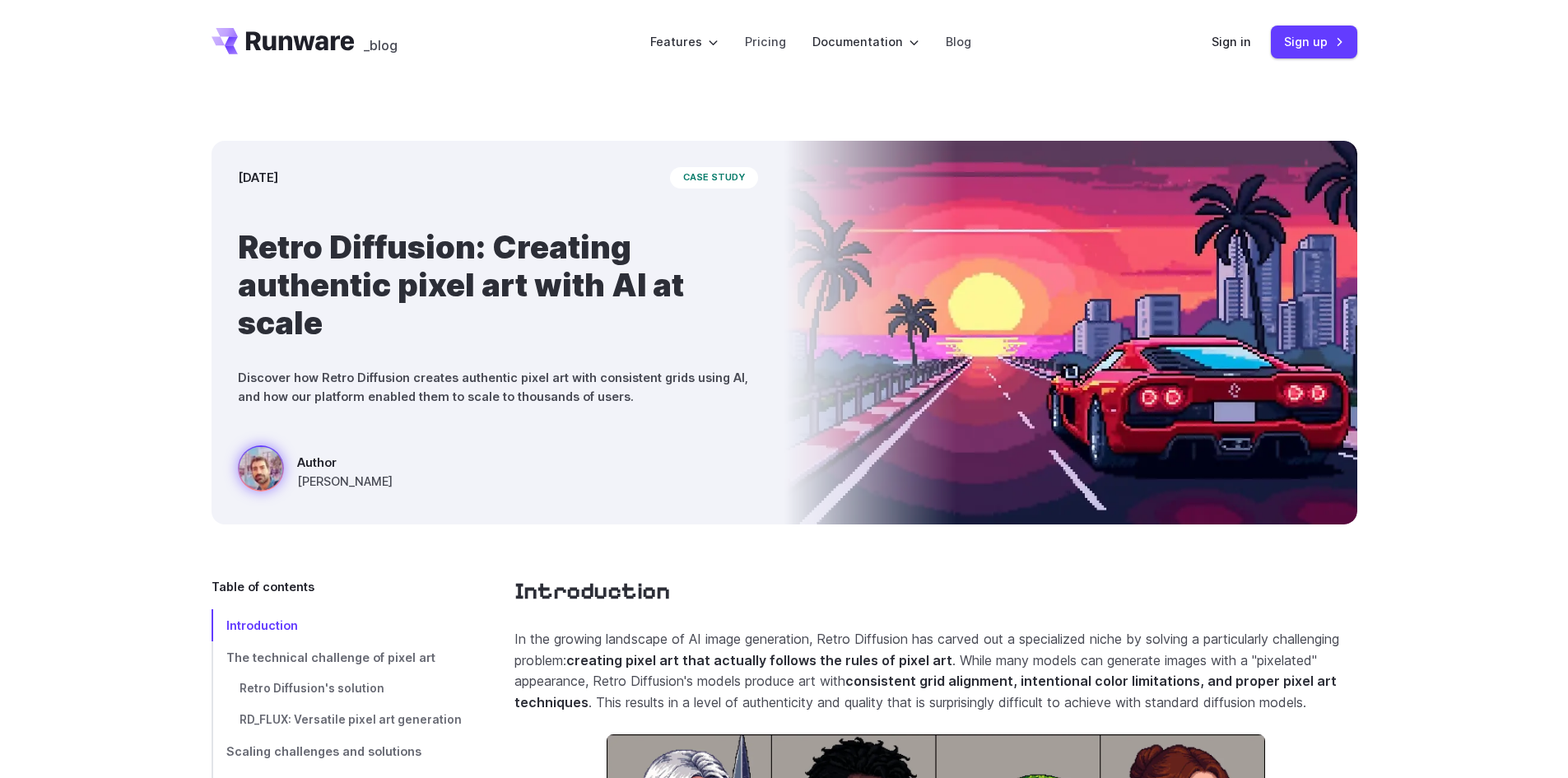
scroll to position [0, 0]
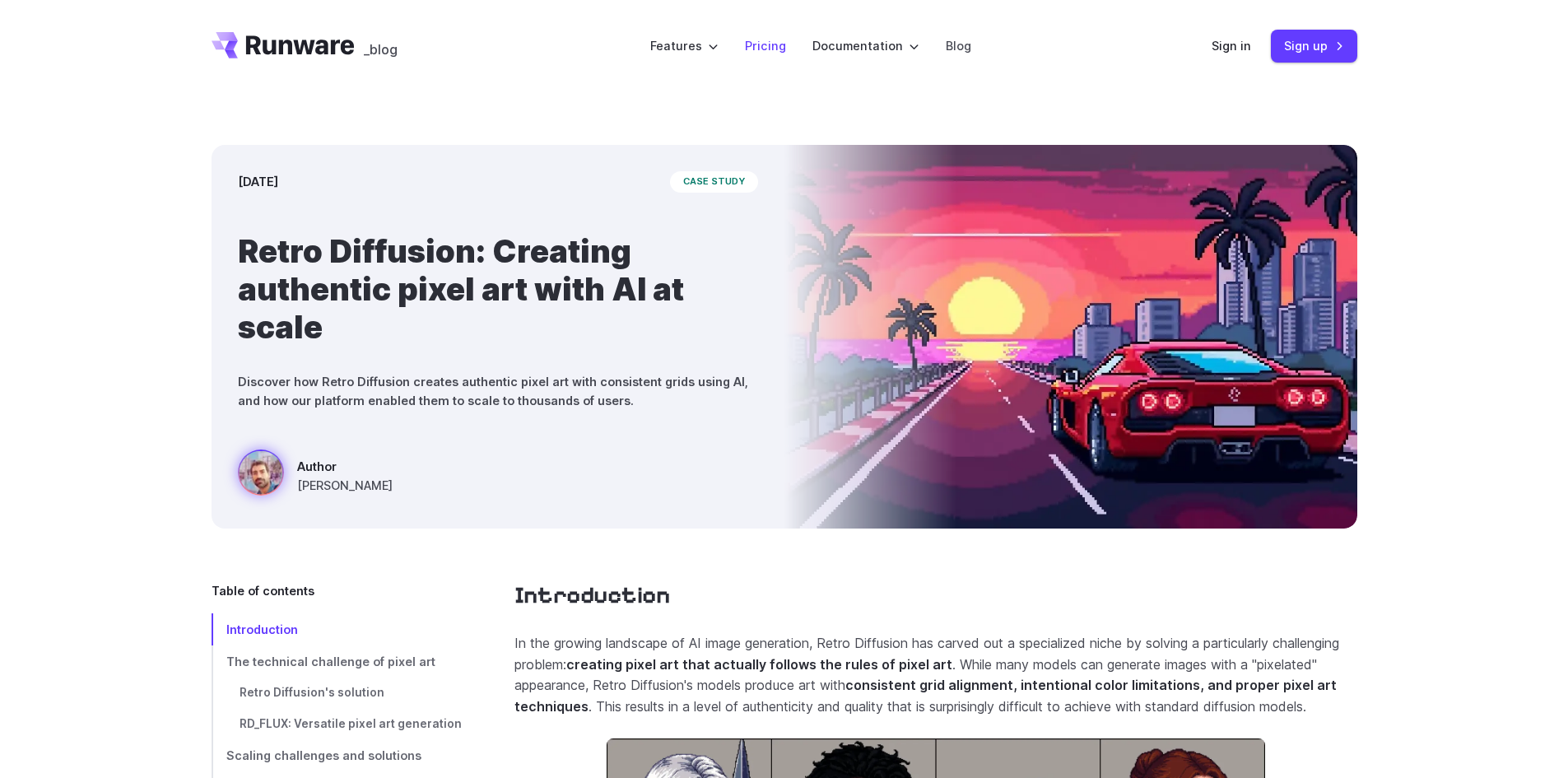
click at [764, 44] on link "Pricing" at bounding box center [765, 46] width 41 height 19
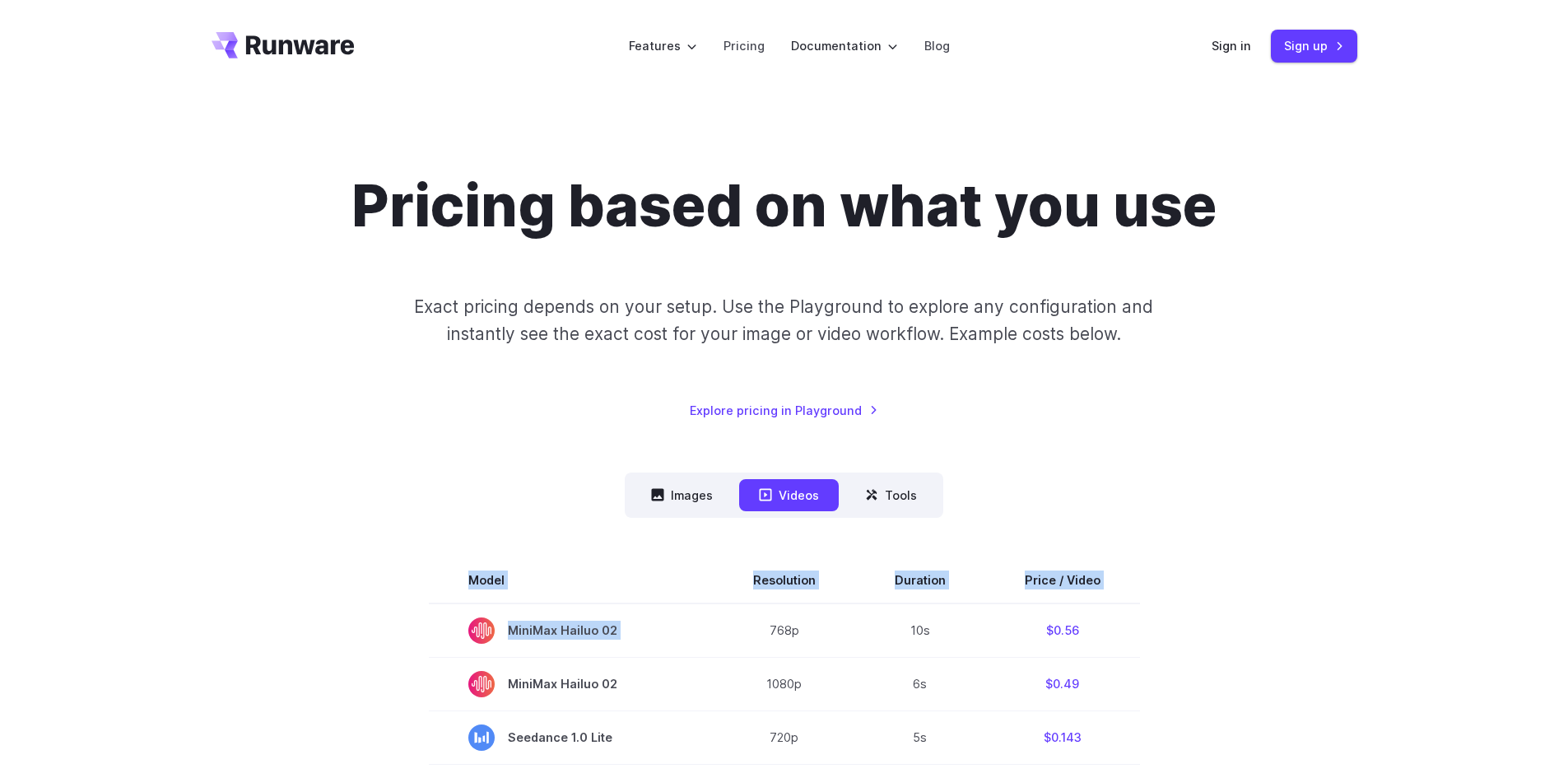
drag, startPoint x: 750, startPoint y: 632, endPoint x: 1198, endPoint y: 633, distance: 448.0
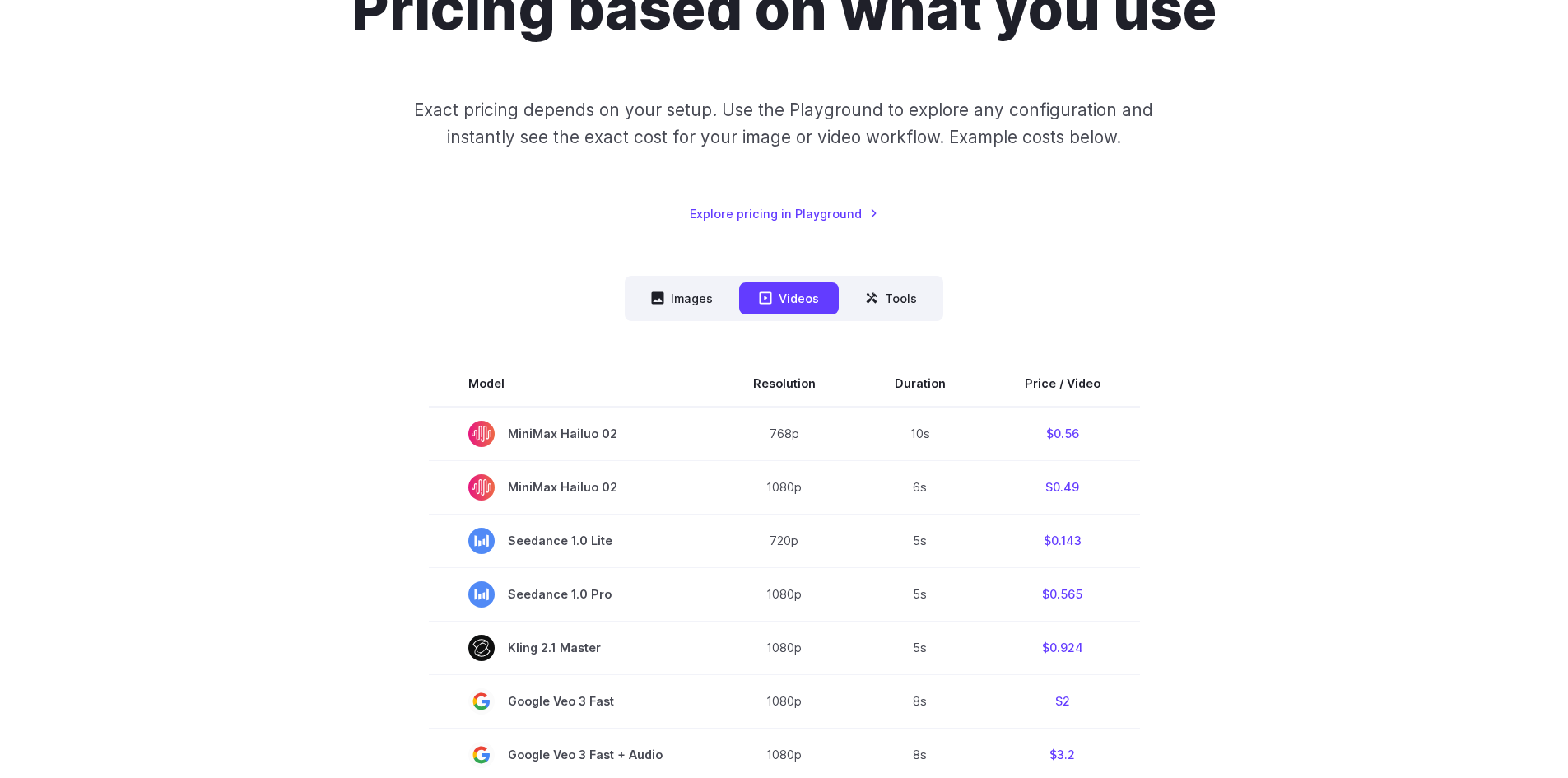
scroll to position [247, 0]
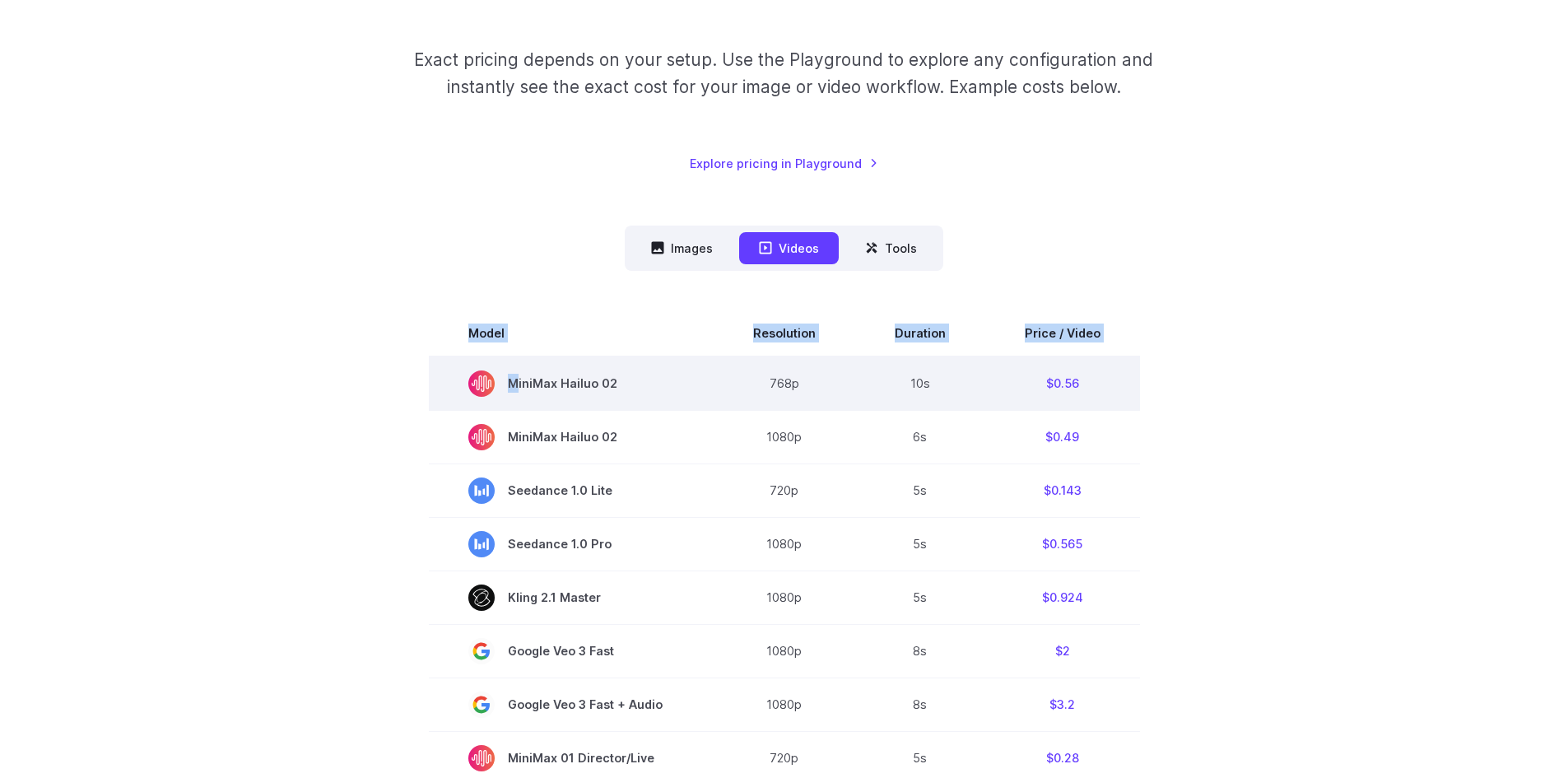
drag, startPoint x: 1174, startPoint y: 375, endPoint x: 440, endPoint y: 385, distance: 734.1
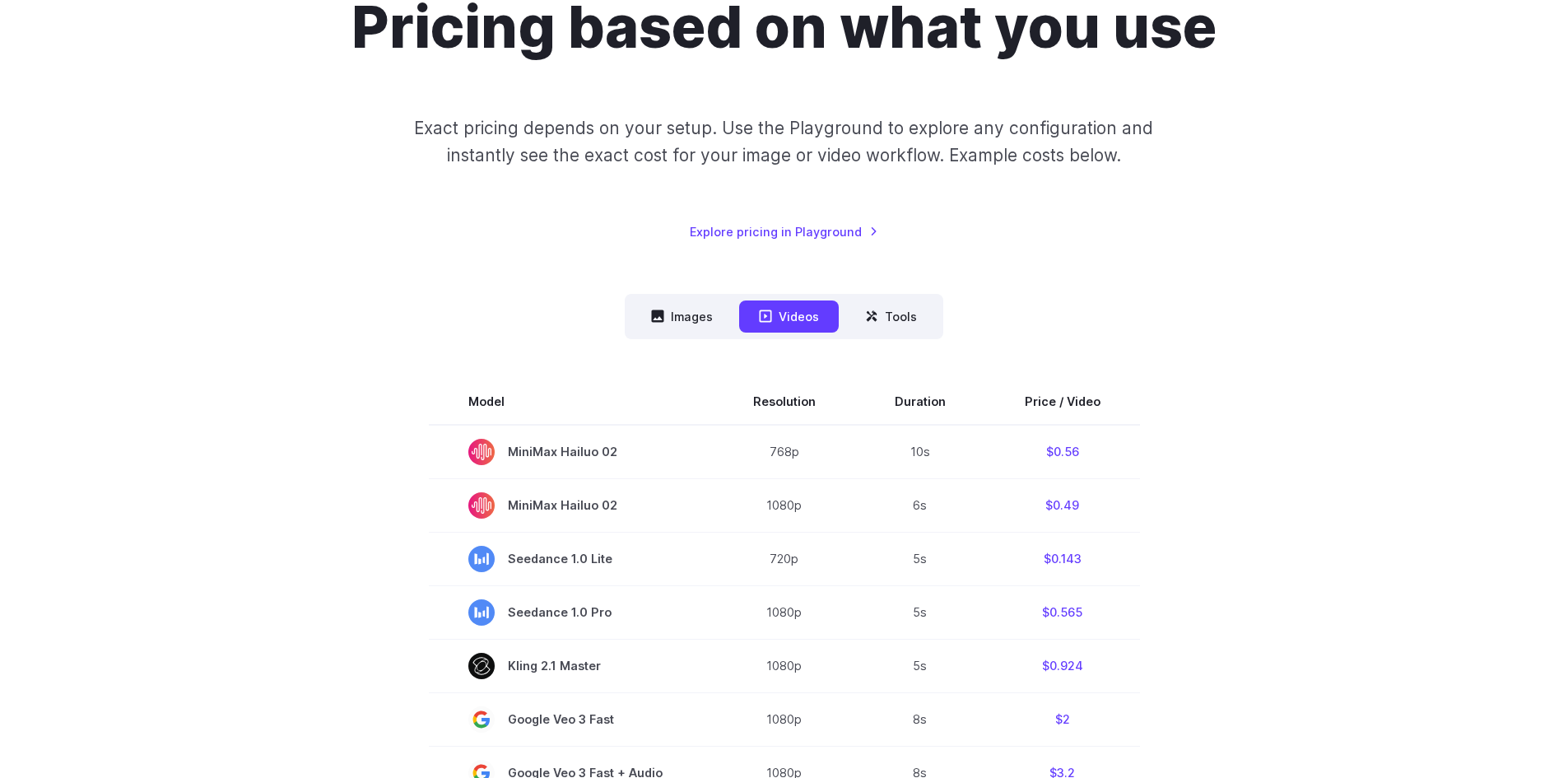
scroll to position [0, 0]
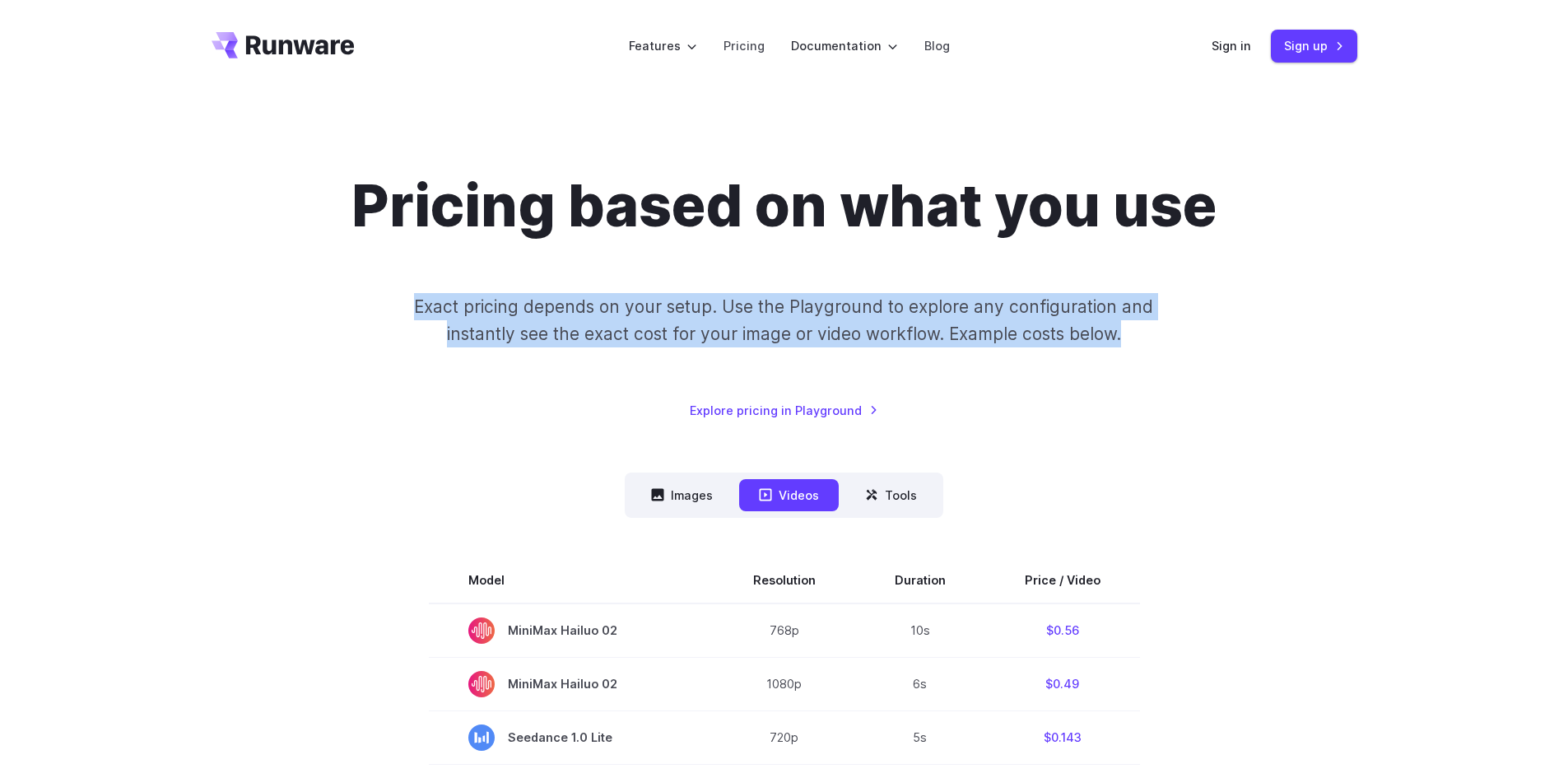
drag, startPoint x: 414, startPoint y: 312, endPoint x: 1241, endPoint y: 333, distance: 827.3
click at [1241, 333] on div "Pricing based on what you use Exact pricing depends on your setup. Use the Play…" at bounding box center [784, 296] width 1145 height 249
click at [673, 495] on button "Images" at bounding box center [682, 495] width 102 height 32
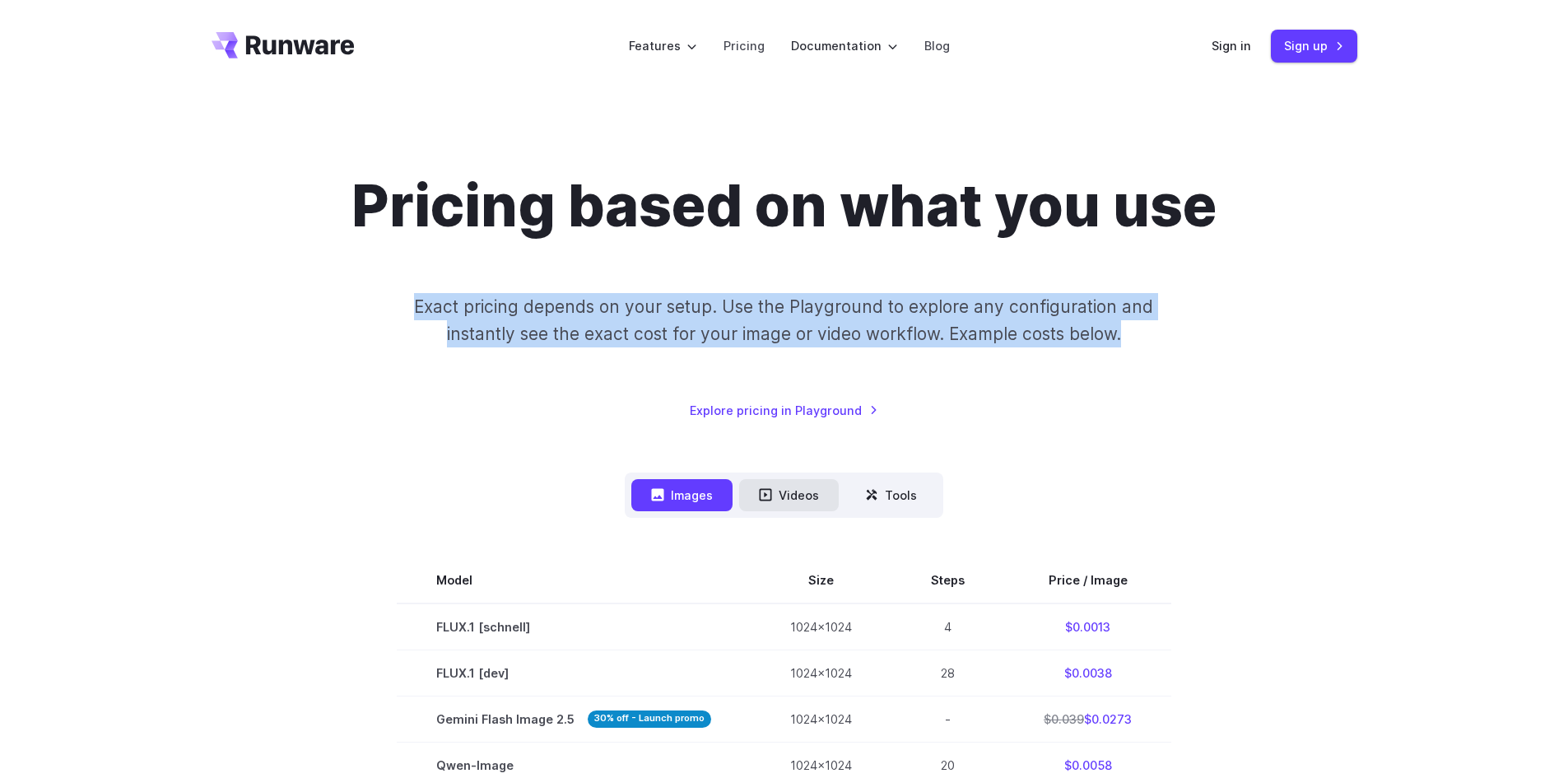
click at [799, 486] on button "Videos" at bounding box center [789, 495] width 100 height 32
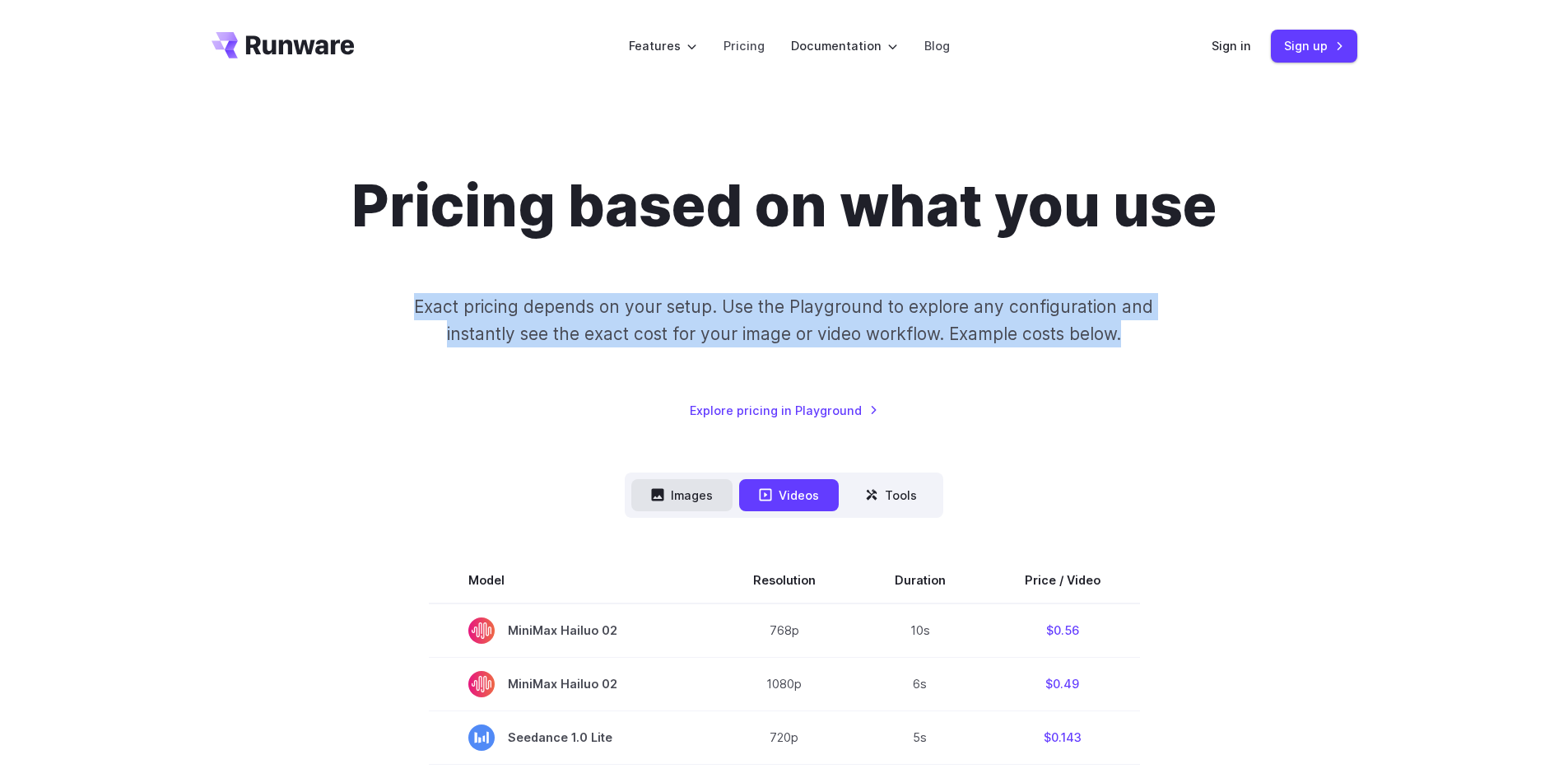
click at [692, 499] on button "Images" at bounding box center [682, 495] width 102 height 32
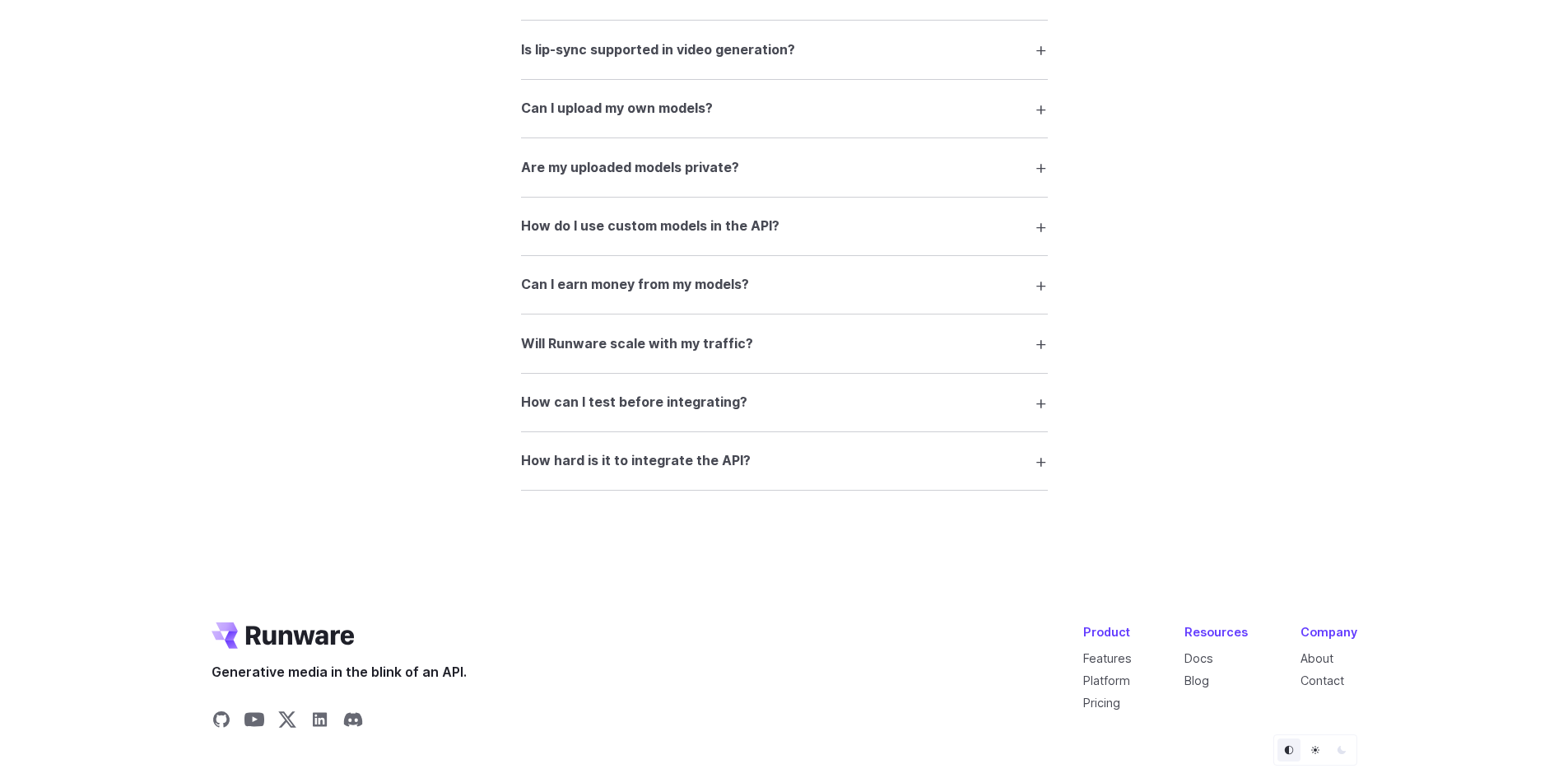
scroll to position [3038, 0]
